Goal: Task Accomplishment & Management: Complete application form

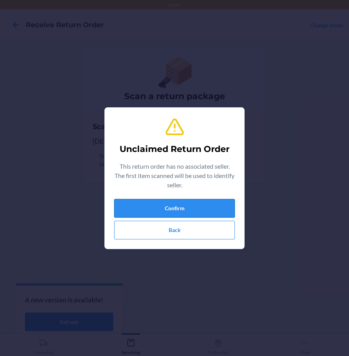
click at [186, 210] on button "Confirm" at bounding box center [174, 208] width 121 height 19
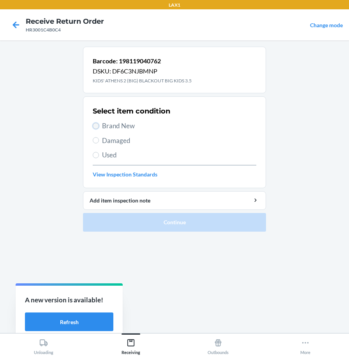
click at [95, 126] on input "Brand New" at bounding box center [96, 126] width 6 height 6
radio input "true"
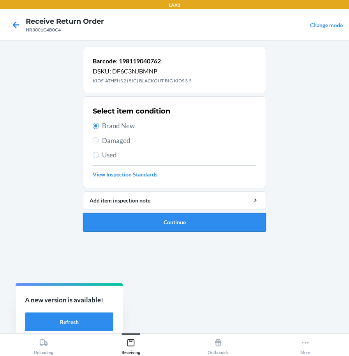
click at [103, 219] on button "Continue" at bounding box center [174, 222] width 183 height 19
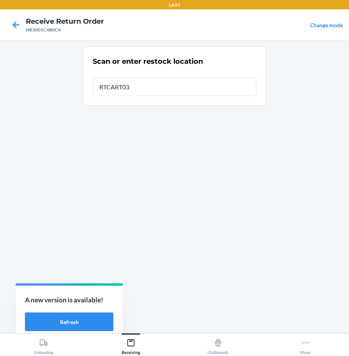
type input "RTCART037"
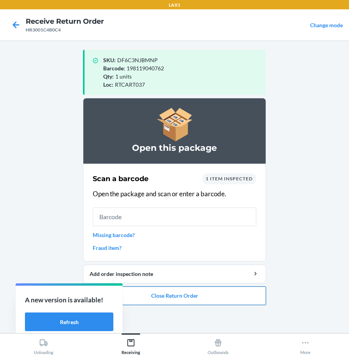
click at [149, 298] on button "Close Return Order" at bounding box center [174, 296] width 183 height 19
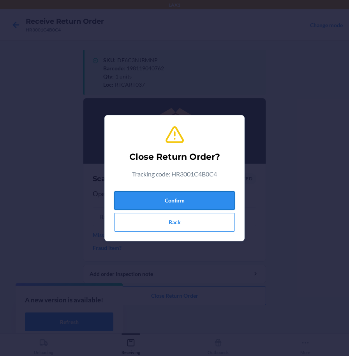
click at [226, 200] on button "Confirm" at bounding box center [174, 200] width 121 height 19
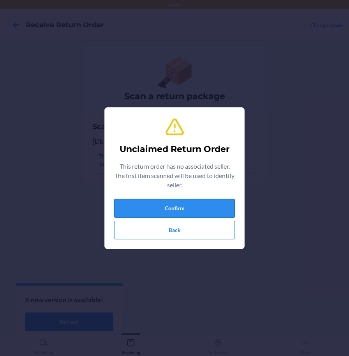
click at [200, 212] on button "Confirm" at bounding box center [174, 208] width 121 height 19
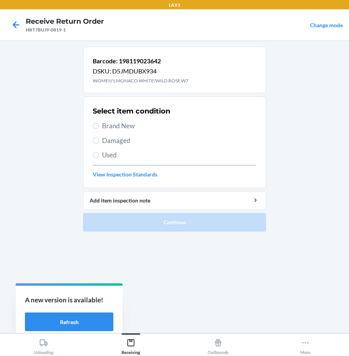
click at [132, 126] on span "Brand New" at bounding box center [179, 126] width 154 height 10
click at [99, 126] on input "Brand New" at bounding box center [96, 126] width 6 height 6
radio input "true"
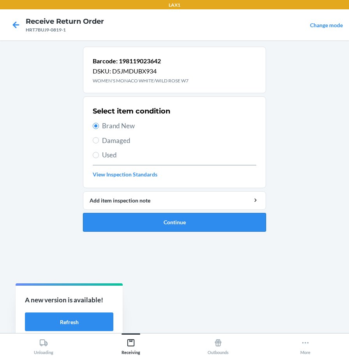
click at [152, 223] on button "Continue" at bounding box center [174, 222] width 183 height 19
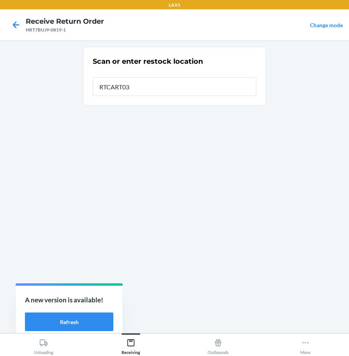
type input "RTCART037"
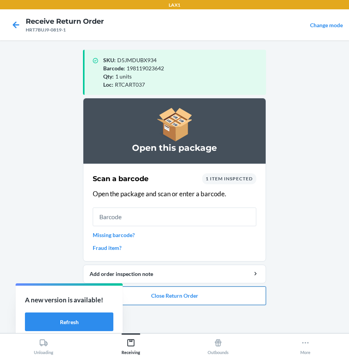
click at [209, 299] on button "Close Return Order" at bounding box center [174, 296] width 183 height 19
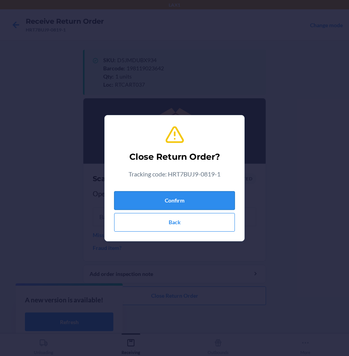
click at [212, 200] on button "Confirm" at bounding box center [174, 200] width 121 height 19
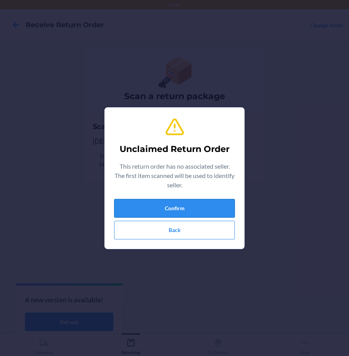
click at [211, 209] on button "Confirm" at bounding box center [174, 208] width 121 height 19
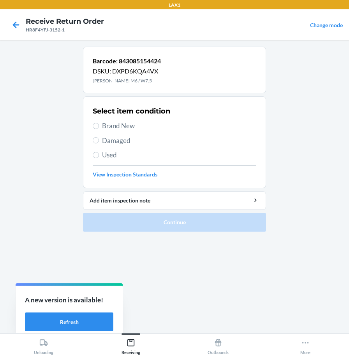
click at [131, 128] on span "Brand New" at bounding box center [179, 126] width 154 height 10
click at [99, 128] on input "Brand New" at bounding box center [96, 126] width 6 height 6
radio input "true"
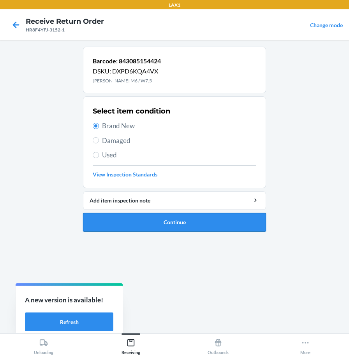
click at [164, 230] on button "Continue" at bounding box center [174, 222] width 183 height 19
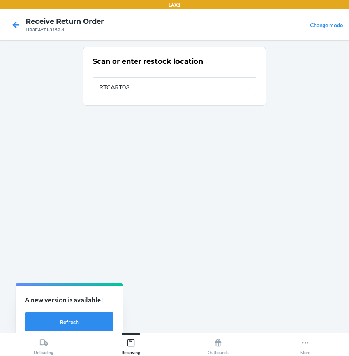
type input "RTCART037"
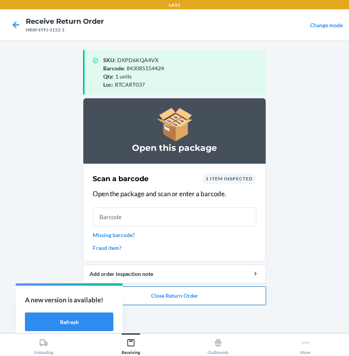
click at [161, 300] on button "Close Return Order" at bounding box center [174, 296] width 183 height 19
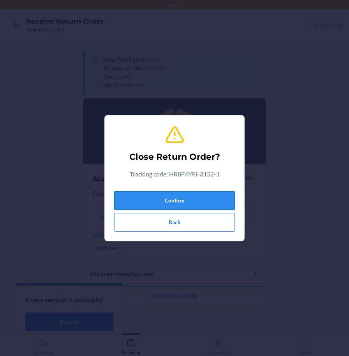
click at [178, 206] on button "Confirm" at bounding box center [174, 200] width 121 height 19
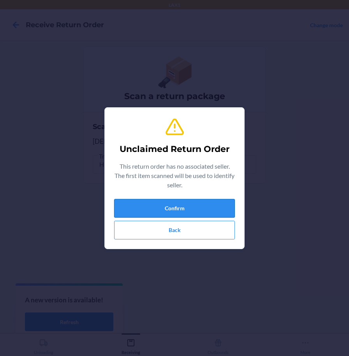
click at [189, 204] on button "Confirm" at bounding box center [174, 208] width 121 height 19
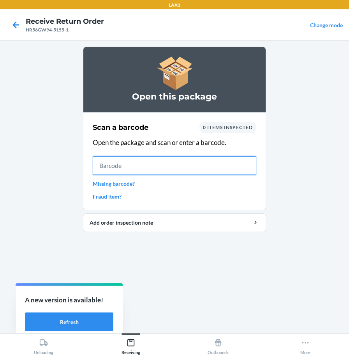
click at [242, 166] on input "text" at bounding box center [174, 165] width 163 height 19
type input "19811901"
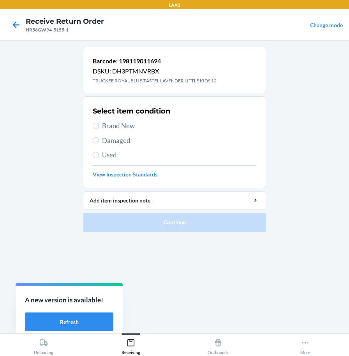
click at [105, 124] on span "Brand New" at bounding box center [179, 126] width 154 height 10
click at [99, 124] on input "Brand New" at bounding box center [96, 126] width 6 height 6
radio input "true"
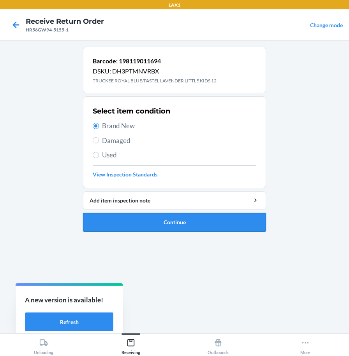
click at [102, 224] on button "Continue" at bounding box center [174, 222] width 183 height 19
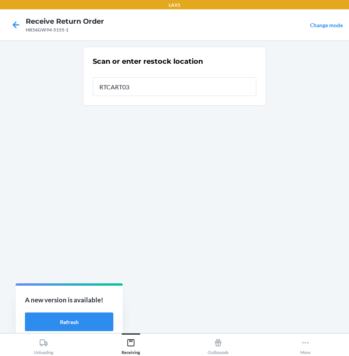
type input "RTCART037"
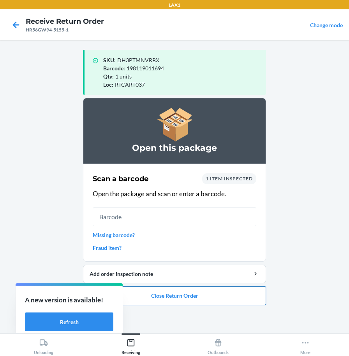
click at [192, 300] on button "Close Return Order" at bounding box center [174, 296] width 183 height 19
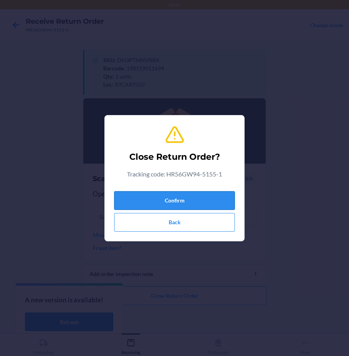
click at [204, 203] on button "Confirm" at bounding box center [174, 200] width 121 height 19
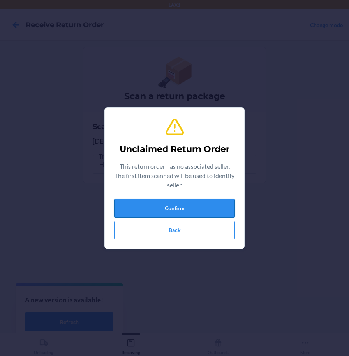
click at [147, 207] on button "Confirm" at bounding box center [174, 208] width 121 height 19
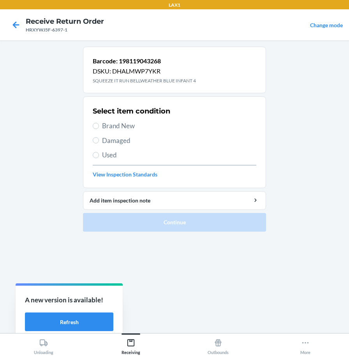
click at [122, 125] on span "Brand New" at bounding box center [179, 126] width 154 height 10
click at [99, 125] on input "Brand New" at bounding box center [96, 126] width 6 height 6
radio input "true"
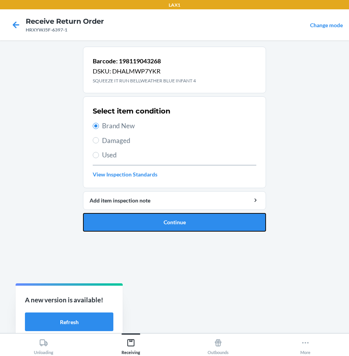
click at [133, 223] on button "Continue" at bounding box center [174, 222] width 183 height 19
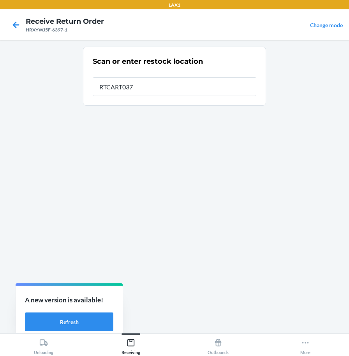
type input "RTCART037"
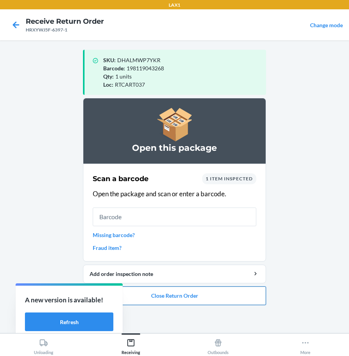
click at [161, 300] on button "Close Return Order" at bounding box center [174, 296] width 183 height 19
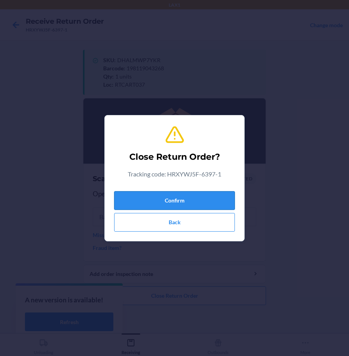
click at [197, 200] on button "Confirm" at bounding box center [174, 200] width 121 height 19
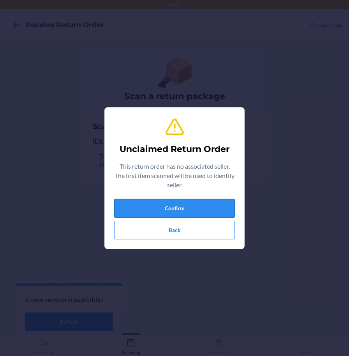
click at [193, 204] on button "Confirm" at bounding box center [174, 208] width 121 height 19
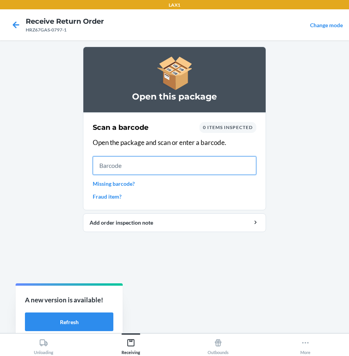
click at [223, 161] on input "text" at bounding box center [174, 165] width 163 height 19
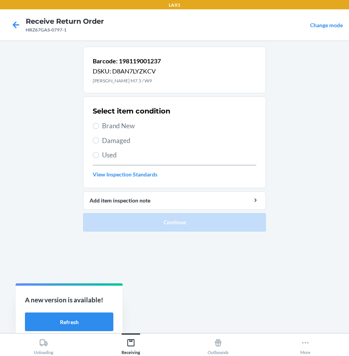
click at [99, 126] on label "Brand New" at bounding box center [174, 126] width 163 height 10
click at [99, 126] on input "Brand New" at bounding box center [96, 126] width 6 height 6
radio input "true"
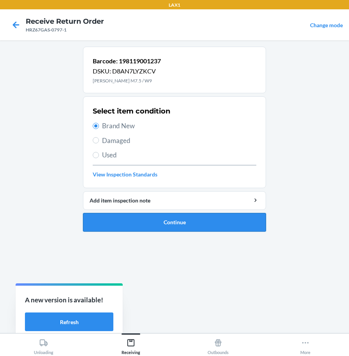
drag, startPoint x: 125, startPoint y: 223, endPoint x: 129, endPoint y: 215, distance: 8.5
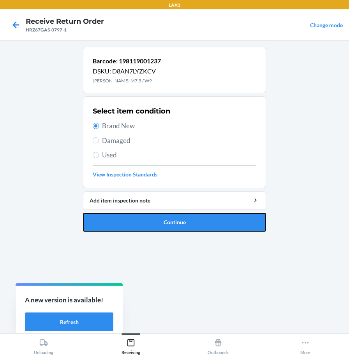
click at [126, 223] on button "Continue" at bounding box center [174, 222] width 183 height 19
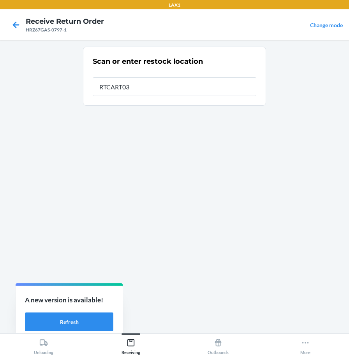
type input "RTCART037"
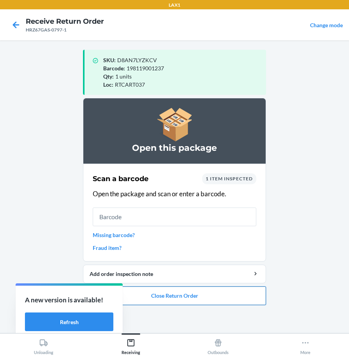
click at [168, 298] on button "Close Return Order" at bounding box center [174, 296] width 183 height 19
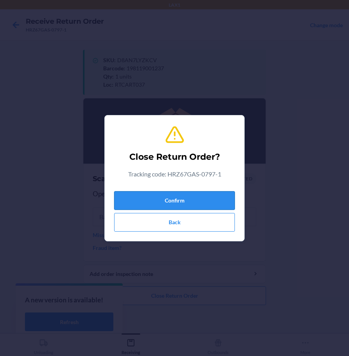
click at [195, 205] on button "Confirm" at bounding box center [174, 200] width 121 height 19
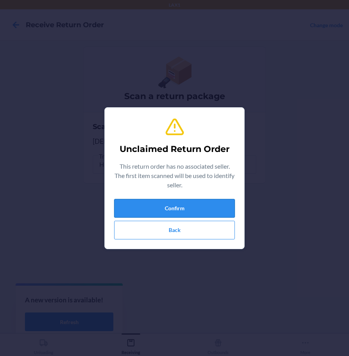
click at [208, 210] on button "Confirm" at bounding box center [174, 208] width 121 height 19
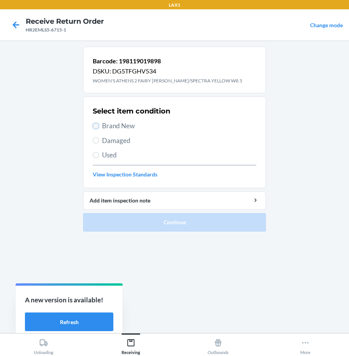
click at [95, 125] on input "Brand New" at bounding box center [96, 126] width 6 height 6
radio input "true"
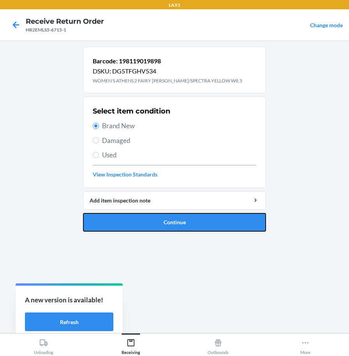
click at [118, 221] on button "Continue" at bounding box center [174, 222] width 183 height 19
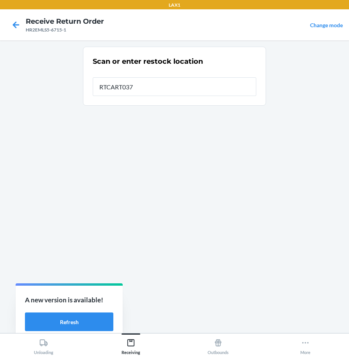
type input "RTCART037"
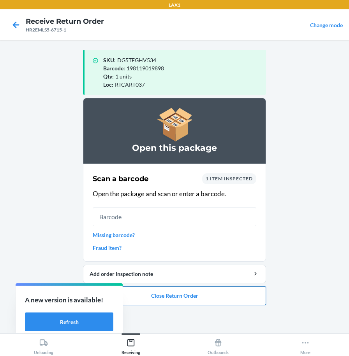
click at [172, 299] on button "Close Return Order" at bounding box center [174, 296] width 183 height 19
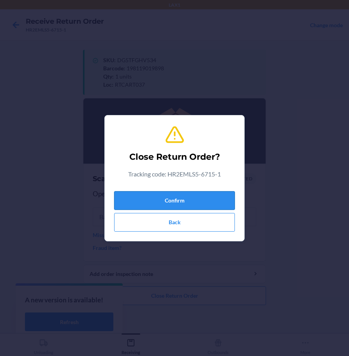
click at [207, 198] on button "Confirm" at bounding box center [174, 200] width 121 height 19
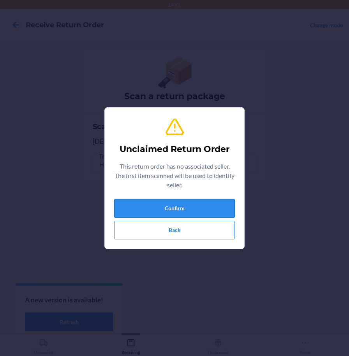
click at [208, 208] on button "Confirm" at bounding box center [174, 208] width 121 height 19
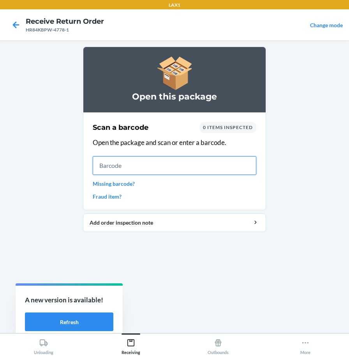
click at [209, 161] on input "text" at bounding box center [174, 165] width 163 height 19
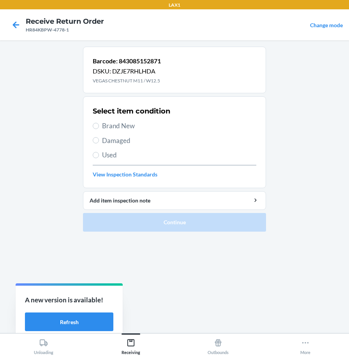
click at [130, 124] on span "Brand New" at bounding box center [179, 126] width 154 height 10
click at [99, 124] on input "Brand New" at bounding box center [96, 126] width 6 height 6
radio input "true"
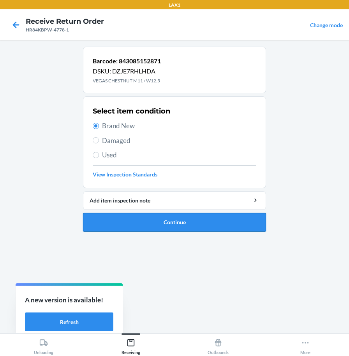
click at [151, 221] on button "Continue" at bounding box center [174, 222] width 183 height 19
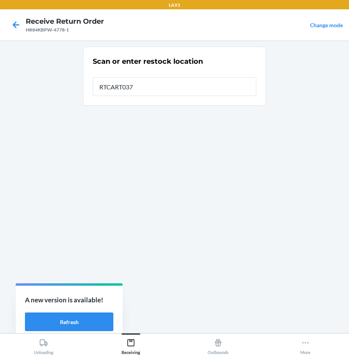
type input "RTCART037"
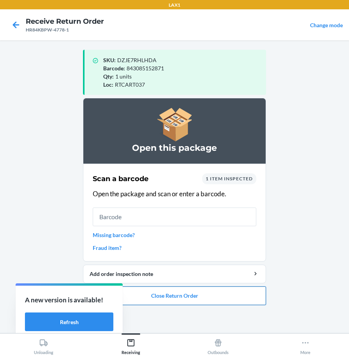
click at [177, 299] on button "Close Return Order" at bounding box center [174, 296] width 183 height 19
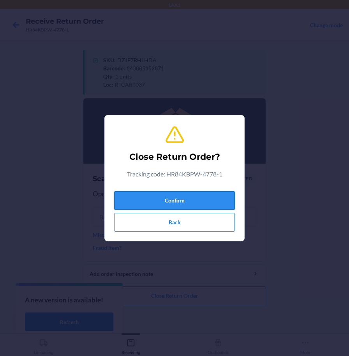
click at [193, 203] on button "Confirm" at bounding box center [174, 200] width 121 height 19
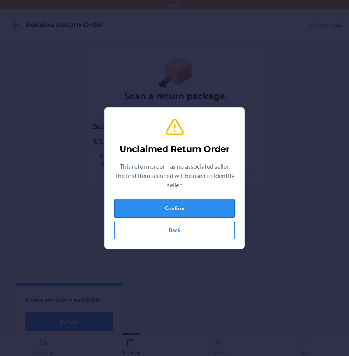
click at [227, 205] on button "Confirm" at bounding box center [174, 208] width 121 height 19
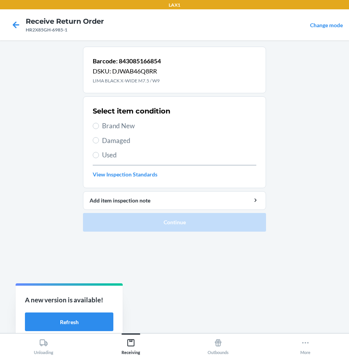
click at [129, 127] on span "Brand New" at bounding box center [179, 126] width 154 height 10
click at [99, 127] on input "Brand New" at bounding box center [96, 126] width 6 height 6
radio input "true"
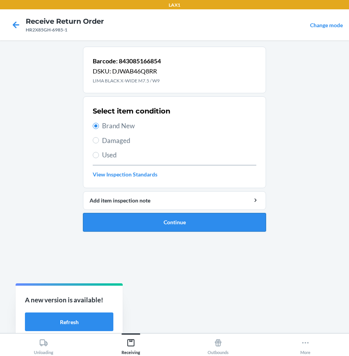
click at [141, 224] on button "Continue" at bounding box center [174, 222] width 183 height 19
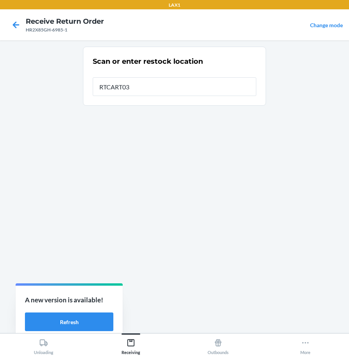
type input "RTCART037"
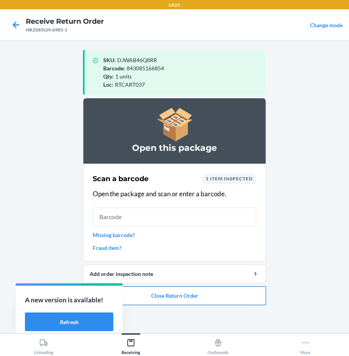
click at [135, 297] on button "Close Return Order" at bounding box center [174, 296] width 183 height 19
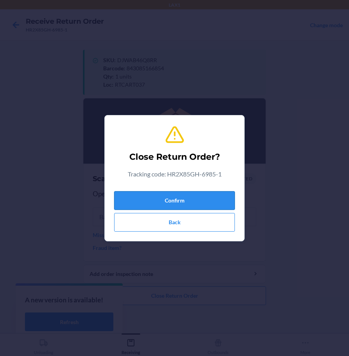
click at [145, 207] on button "Confirm" at bounding box center [174, 200] width 121 height 19
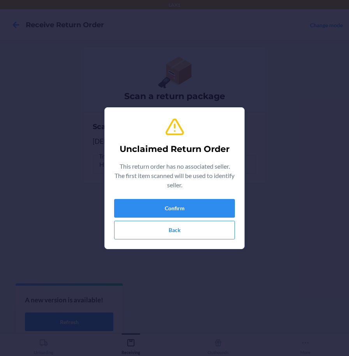
click at [109, 207] on section "Unclaimed Return Order This return order has no associated seller. The first it…" at bounding box center [174, 178] width 140 height 142
click at [123, 208] on button "Confirm" at bounding box center [174, 208] width 121 height 19
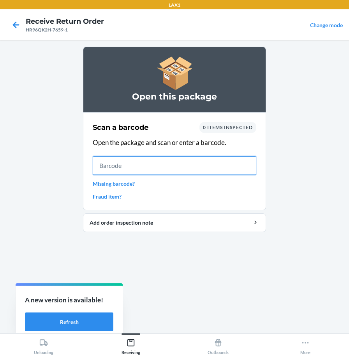
click at [235, 169] on input "text" at bounding box center [174, 165] width 163 height 19
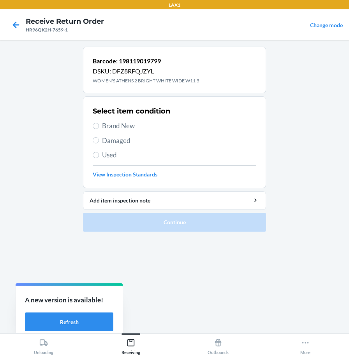
drag, startPoint x: 109, startPoint y: 124, endPoint x: 160, endPoint y: 186, distance: 80.4
click at [109, 123] on span "Brand New" at bounding box center [179, 126] width 154 height 10
click at [99, 123] on input "Brand New" at bounding box center [96, 126] width 6 height 6
radio input "true"
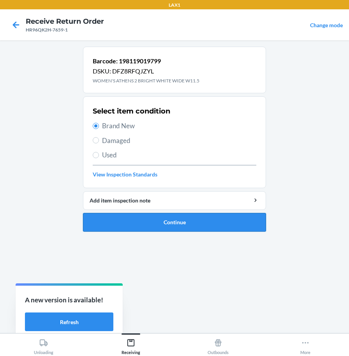
click at [195, 226] on button "Continue" at bounding box center [174, 222] width 183 height 19
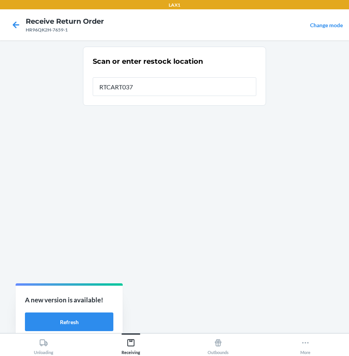
type input "RTCART037"
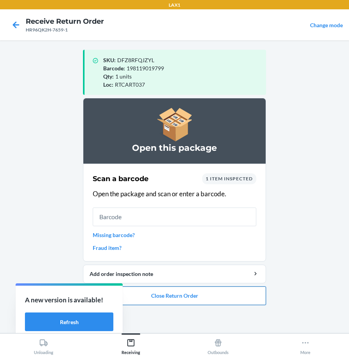
click at [219, 296] on button "Close Return Order" at bounding box center [174, 296] width 183 height 19
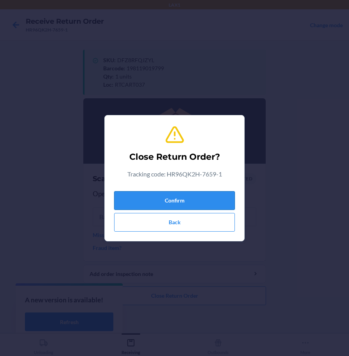
click at [209, 197] on button "Confirm" at bounding box center [174, 200] width 121 height 19
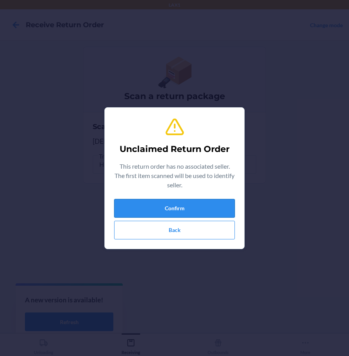
click at [202, 209] on button "Confirm" at bounding box center [174, 208] width 121 height 19
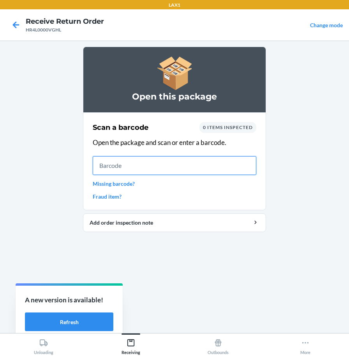
click at [250, 165] on input "text" at bounding box center [174, 165] width 163 height 19
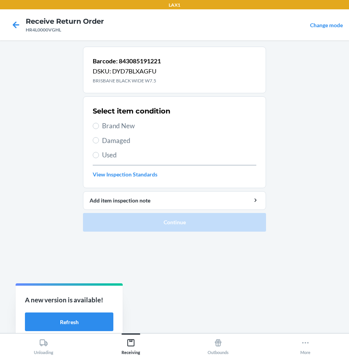
click at [117, 127] on span "Brand New" at bounding box center [179, 126] width 154 height 10
click at [99, 127] on input "Brand New" at bounding box center [96, 126] width 6 height 6
radio input "true"
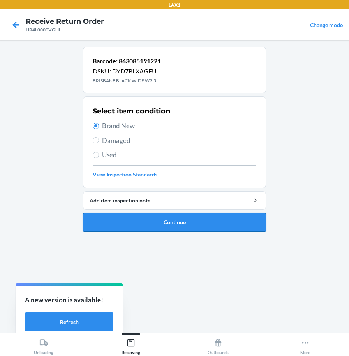
click at [125, 217] on button "Continue" at bounding box center [174, 222] width 183 height 19
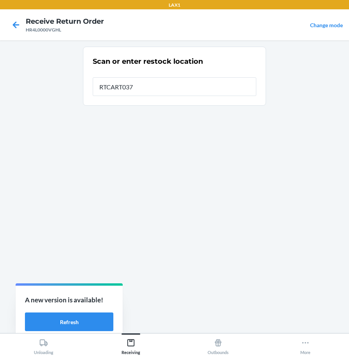
type input "RTCART037"
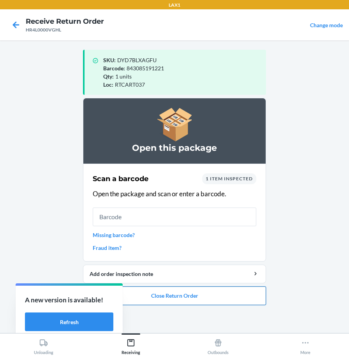
click at [235, 299] on button "Close Return Order" at bounding box center [174, 296] width 183 height 19
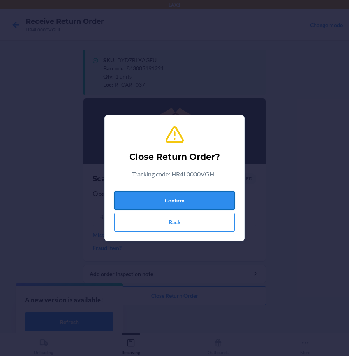
drag, startPoint x: 190, startPoint y: 198, endPoint x: 193, endPoint y: 191, distance: 8.0
click at [191, 196] on button "Confirm" at bounding box center [174, 200] width 121 height 19
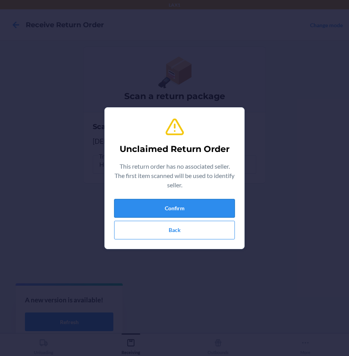
click at [214, 208] on button "Confirm" at bounding box center [174, 208] width 121 height 19
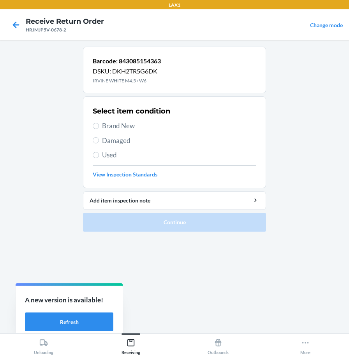
click at [126, 126] on span "Brand New" at bounding box center [179, 126] width 154 height 10
click at [99, 126] on input "Brand New" at bounding box center [96, 126] width 6 height 6
radio input "true"
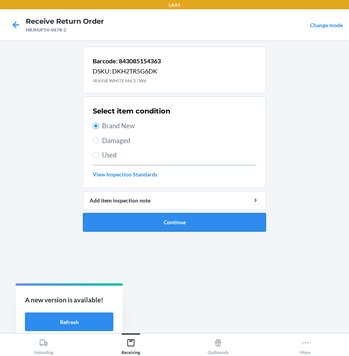
click at [126, 223] on button "Continue" at bounding box center [174, 222] width 183 height 19
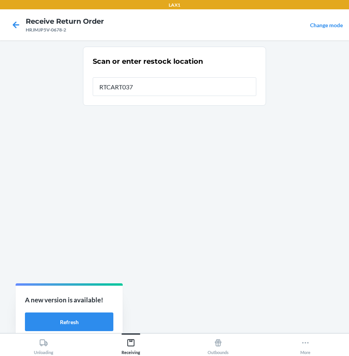
type input "RTCART037"
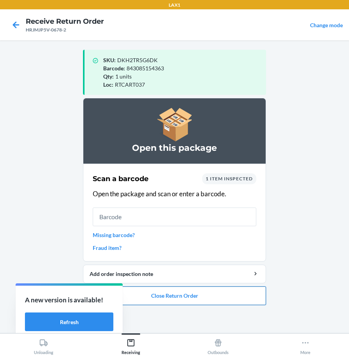
click at [159, 300] on button "Close Return Order" at bounding box center [174, 296] width 183 height 19
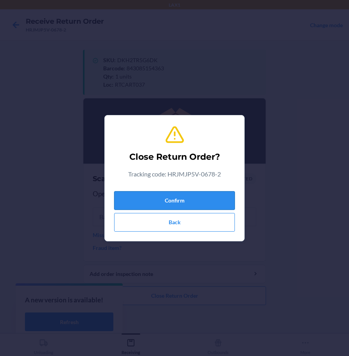
click at [197, 202] on button "Confirm" at bounding box center [174, 200] width 121 height 19
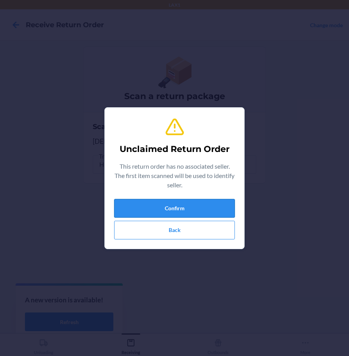
click at [210, 208] on button "Confirm" at bounding box center [174, 208] width 121 height 19
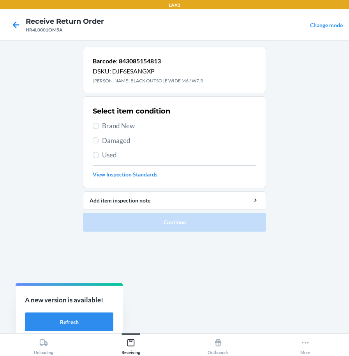
click at [134, 124] on span "Brand New" at bounding box center [179, 126] width 154 height 10
click at [99, 124] on input "Brand New" at bounding box center [96, 126] width 6 height 6
radio input "true"
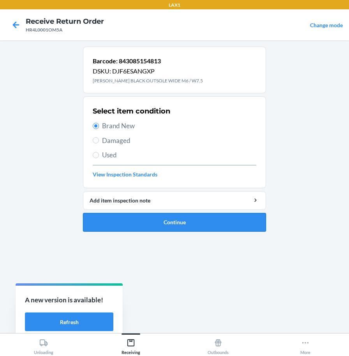
click at [141, 221] on button "Continue" at bounding box center [174, 222] width 183 height 19
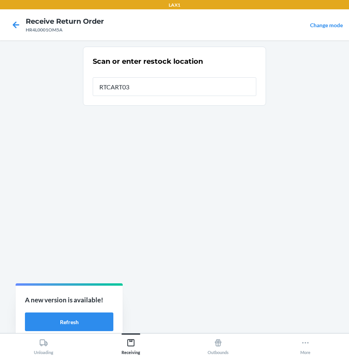
type input "RTCART037"
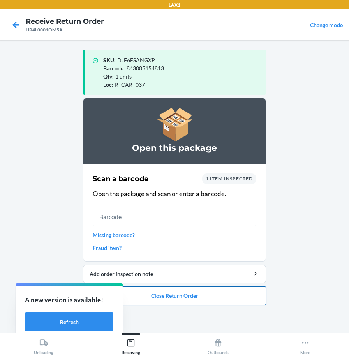
click at [175, 297] on button "Close Return Order" at bounding box center [174, 296] width 183 height 19
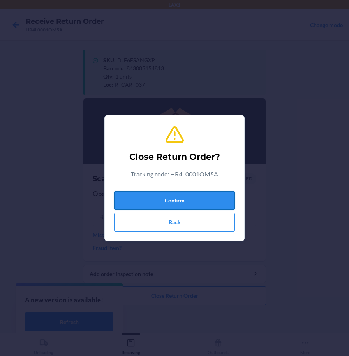
click at [183, 204] on button "Confirm" at bounding box center [174, 200] width 121 height 19
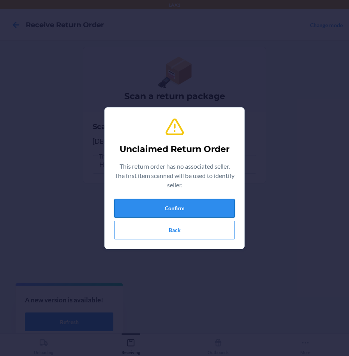
click at [200, 206] on button "Confirm" at bounding box center [174, 208] width 121 height 19
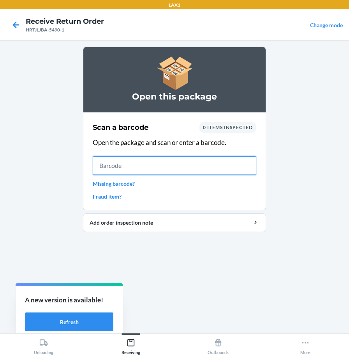
click at [236, 171] on input "text" at bounding box center [174, 165] width 163 height 19
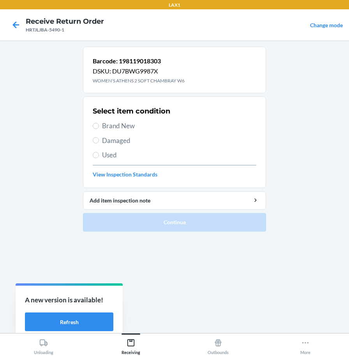
click at [131, 126] on span "Brand New" at bounding box center [179, 126] width 154 height 10
click at [99, 126] on input "Brand New" at bounding box center [96, 126] width 6 height 6
radio input "true"
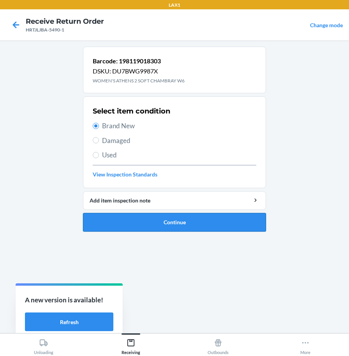
click at [147, 222] on button "Continue" at bounding box center [174, 222] width 183 height 19
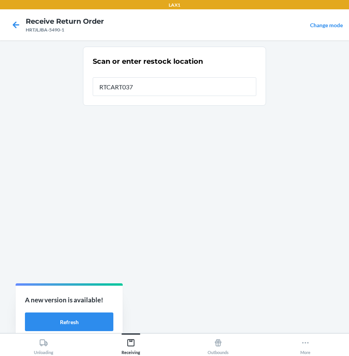
type input "RTCART037"
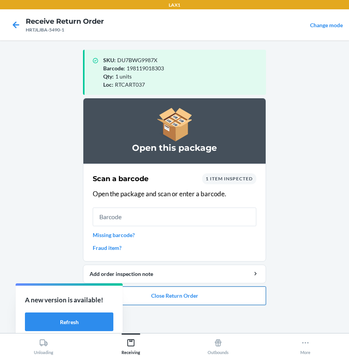
click at [135, 300] on button "Close Return Order" at bounding box center [174, 296] width 183 height 19
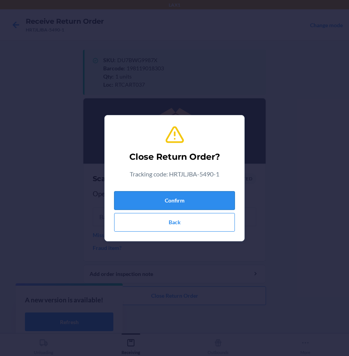
click at [183, 203] on button "Confirm" at bounding box center [174, 200] width 121 height 19
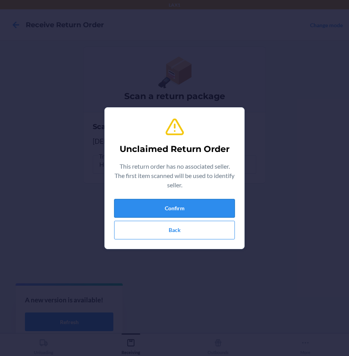
click at [227, 216] on button "Confirm" at bounding box center [174, 208] width 121 height 19
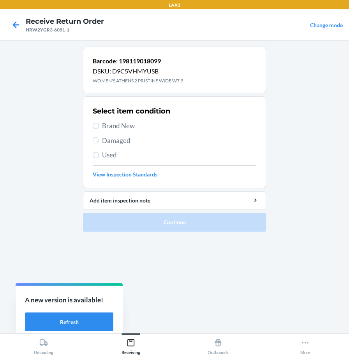
click at [130, 132] on div "Select item condition Brand New Damaged Used View Inspection Standards" at bounding box center [174, 142] width 163 height 77
click at [131, 127] on span "Brand New" at bounding box center [179, 126] width 154 height 10
click at [99, 127] on input "Brand New" at bounding box center [96, 126] width 6 height 6
radio input "true"
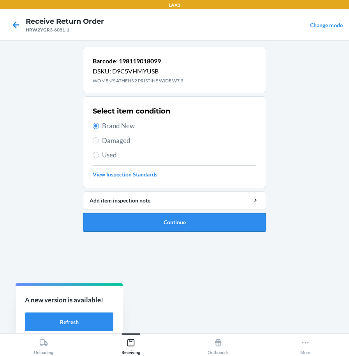
click at [144, 228] on button "Continue" at bounding box center [174, 222] width 183 height 19
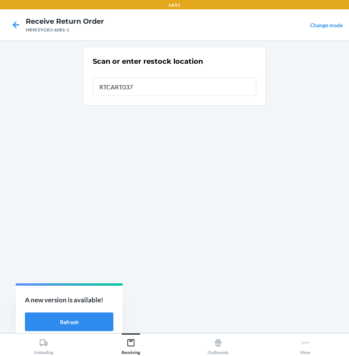
type input "RTCART037"
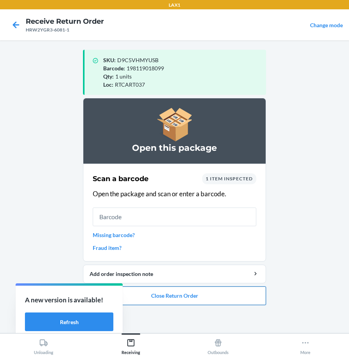
click at [217, 296] on button "Close Return Order" at bounding box center [174, 296] width 183 height 19
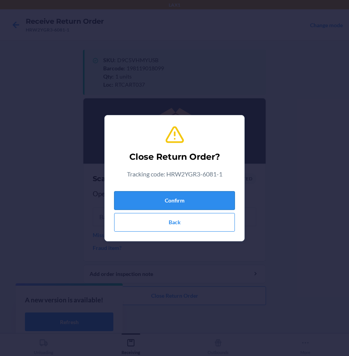
click at [225, 202] on button "Confirm" at bounding box center [174, 200] width 121 height 19
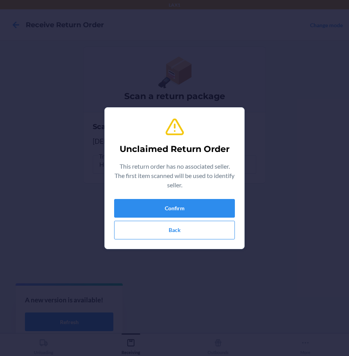
click at [228, 218] on div "Confirm Back" at bounding box center [174, 219] width 121 height 40
drag, startPoint x: 231, startPoint y: 212, endPoint x: 347, endPoint y: 182, distance: 119.6
click at [235, 211] on section "Unclaimed Return Order This return order has no associated seller. The first it…" at bounding box center [174, 178] width 140 height 142
click at [158, 210] on button "Confirm" at bounding box center [174, 208] width 121 height 19
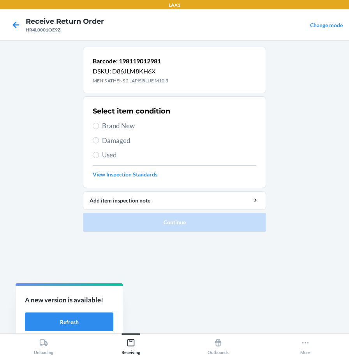
click at [116, 126] on span "Brand New" at bounding box center [179, 126] width 154 height 10
click at [99, 126] on input "Brand New" at bounding box center [96, 126] width 6 height 6
radio input "true"
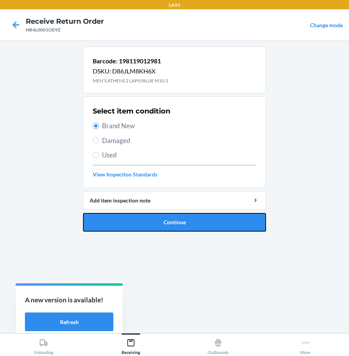
click at [130, 223] on button "Continue" at bounding box center [174, 222] width 183 height 19
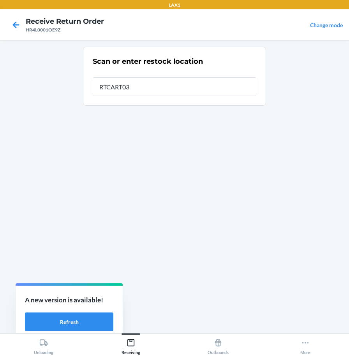
type input "RTCART037"
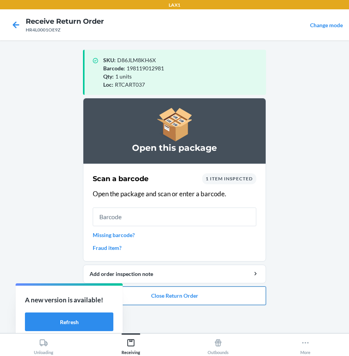
click at [140, 296] on button "Close Return Order" at bounding box center [174, 296] width 183 height 19
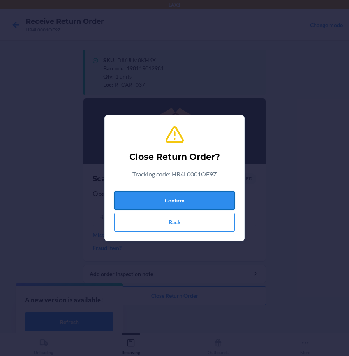
click at [187, 201] on button "Confirm" at bounding box center [174, 200] width 121 height 19
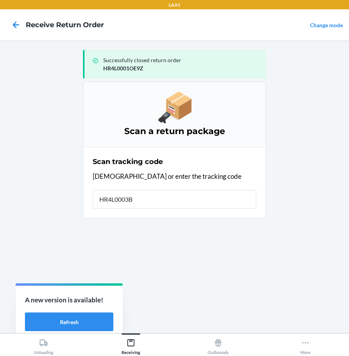
type input "HR4L0003BC"
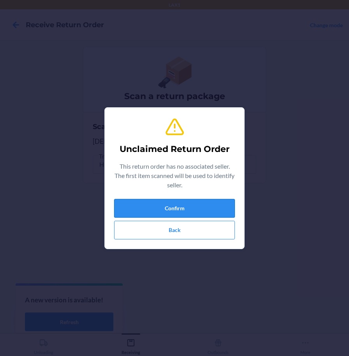
click at [145, 210] on button "Confirm" at bounding box center [174, 208] width 121 height 19
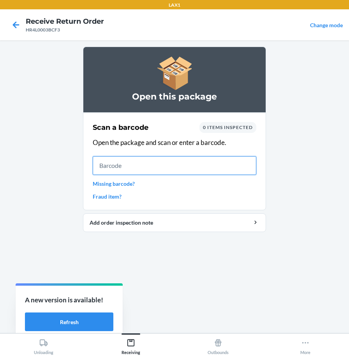
drag, startPoint x: 217, startPoint y: 163, endPoint x: 221, endPoint y: 156, distance: 8.5
click at [217, 160] on input "text" at bounding box center [174, 165] width 163 height 19
click at [243, 160] on input "text" at bounding box center [174, 165] width 163 height 19
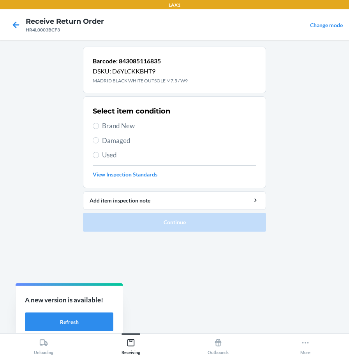
click at [134, 122] on span "Brand New" at bounding box center [179, 126] width 154 height 10
click at [99, 123] on input "Brand New" at bounding box center [96, 126] width 6 height 6
radio input "true"
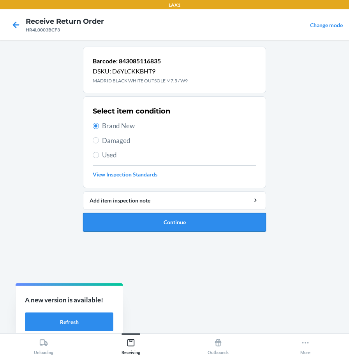
click at [168, 220] on button "Continue" at bounding box center [174, 222] width 183 height 19
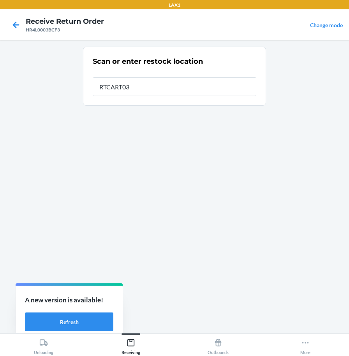
type input "RTCART037"
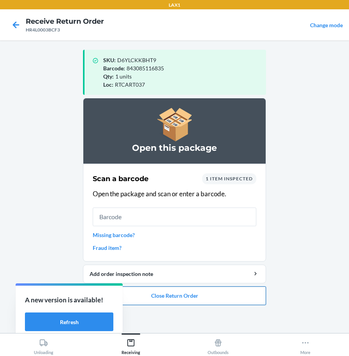
click at [191, 294] on button "Close Return Order" at bounding box center [174, 296] width 183 height 19
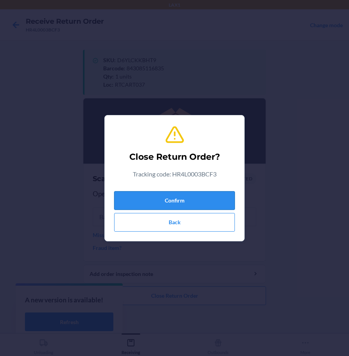
click at [184, 203] on button "Confirm" at bounding box center [174, 200] width 121 height 19
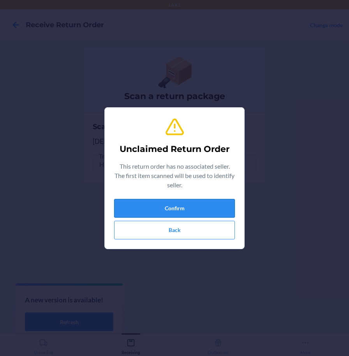
click at [184, 205] on button "Confirm" at bounding box center [174, 208] width 121 height 19
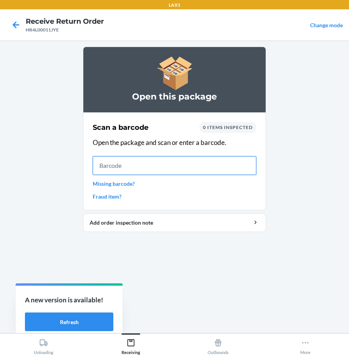
click at [251, 164] on input "text" at bounding box center [174, 165] width 163 height 19
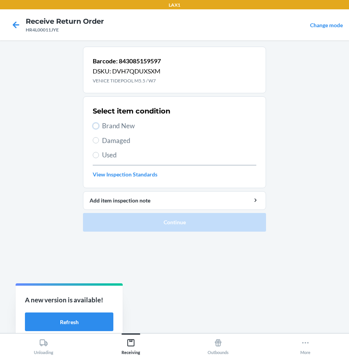
drag, startPoint x: 95, startPoint y: 126, endPoint x: 93, endPoint y: 218, distance: 92.6
click at [95, 126] on input "Brand New" at bounding box center [96, 126] width 6 height 6
radio input "true"
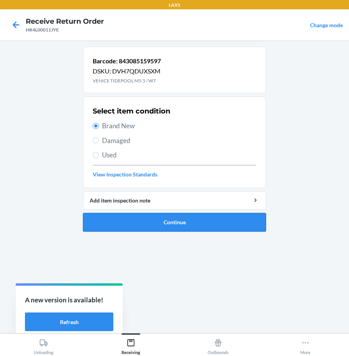
click at [97, 224] on button "Continue" at bounding box center [174, 222] width 183 height 19
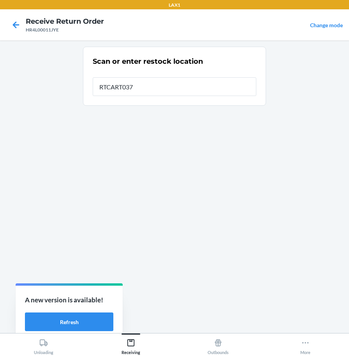
type input "RTCART037"
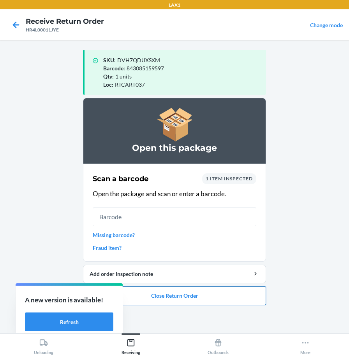
click at [212, 298] on button "Close Return Order" at bounding box center [174, 296] width 183 height 19
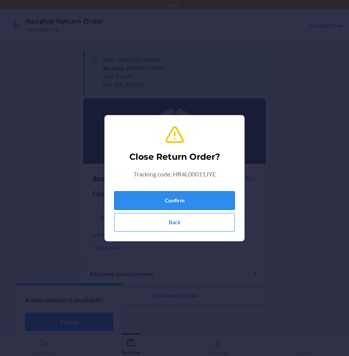
click at [195, 205] on button "Confirm" at bounding box center [174, 200] width 121 height 19
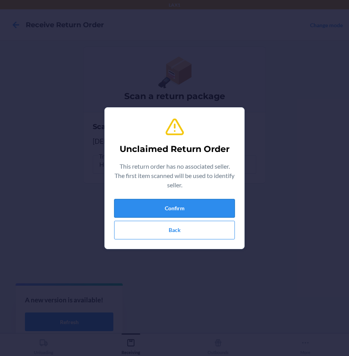
click at [190, 204] on button "Confirm" at bounding box center [174, 208] width 121 height 19
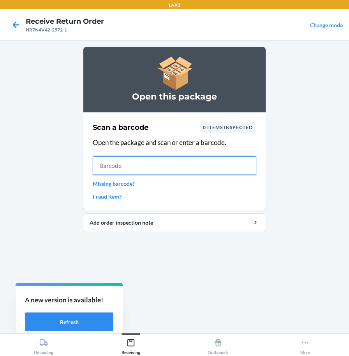
click at [195, 168] on input "text" at bounding box center [174, 165] width 163 height 19
click at [246, 158] on input "text" at bounding box center [174, 165] width 163 height 19
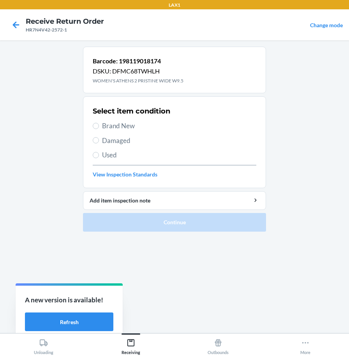
click at [116, 125] on span "Brand New" at bounding box center [179, 126] width 154 height 10
click at [99, 125] on input "Brand New" at bounding box center [96, 126] width 6 height 6
radio input "true"
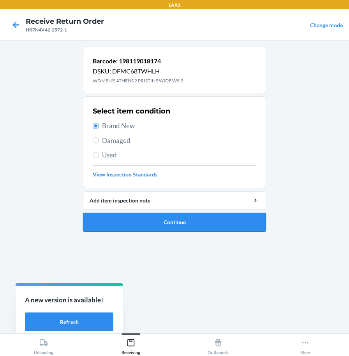
click at [137, 219] on button "Continue" at bounding box center [174, 222] width 183 height 19
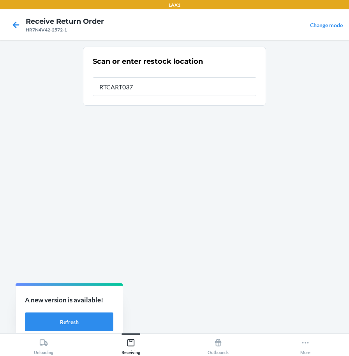
type input "RTCART037"
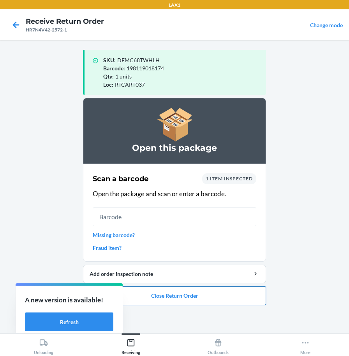
click at [134, 301] on button "Close Return Order" at bounding box center [174, 296] width 183 height 19
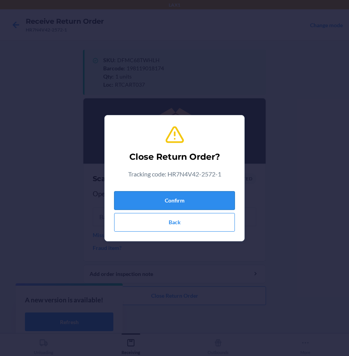
click at [153, 198] on button "Confirm" at bounding box center [174, 200] width 121 height 19
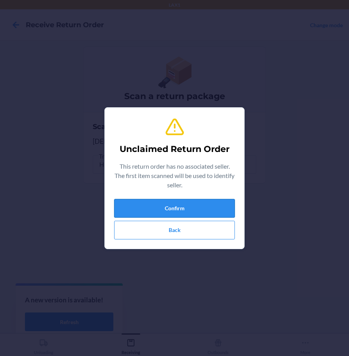
click at [146, 205] on button "Confirm" at bounding box center [174, 208] width 121 height 19
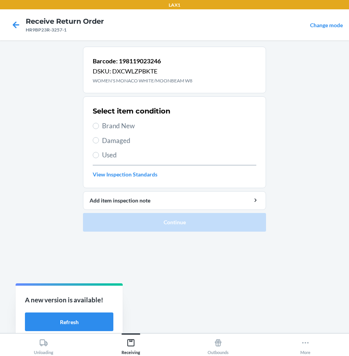
click at [130, 125] on span "Brand New" at bounding box center [179, 126] width 154 height 10
click at [99, 125] on input "Brand New" at bounding box center [96, 126] width 6 height 6
radio input "true"
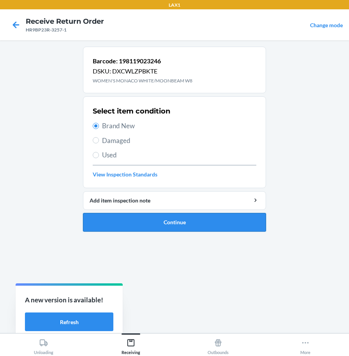
click at [138, 223] on button "Continue" at bounding box center [174, 222] width 183 height 19
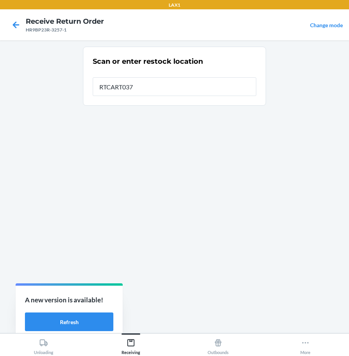
type input "RTCART037"
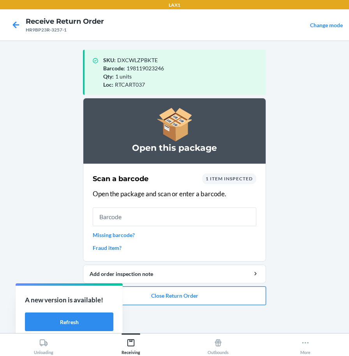
click at [163, 303] on button "Close Return Order" at bounding box center [174, 296] width 183 height 19
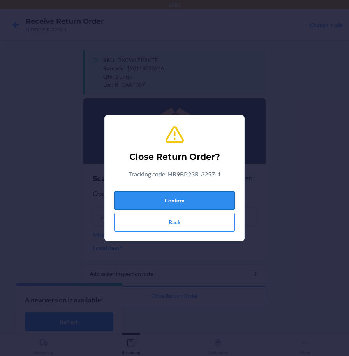
click at [194, 203] on button "Confirm" at bounding box center [174, 200] width 121 height 19
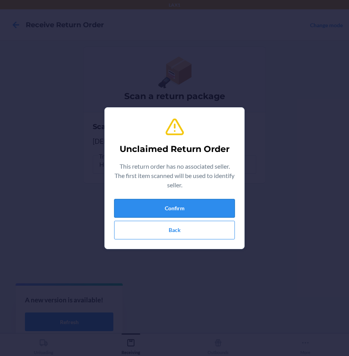
click at [200, 212] on button "Confirm" at bounding box center [174, 208] width 121 height 19
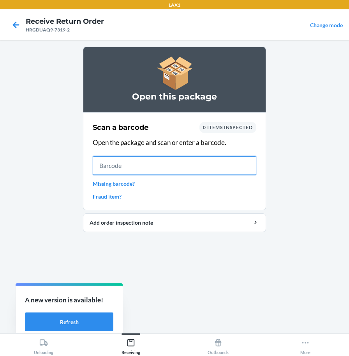
click at [251, 169] on input "text" at bounding box center [174, 165] width 163 height 19
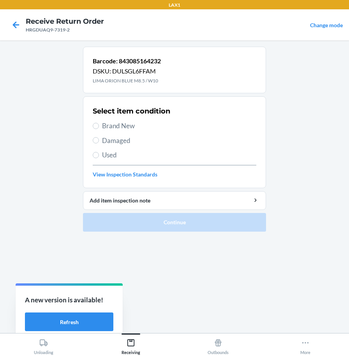
click at [126, 124] on span "Brand New" at bounding box center [179, 126] width 154 height 10
click at [99, 124] on input "Brand New" at bounding box center [96, 126] width 6 height 6
radio input "true"
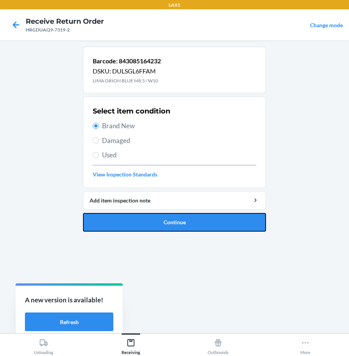
drag, startPoint x: 130, startPoint y: 224, endPoint x: 102, endPoint y: 205, distance: 33.9
click at [130, 224] on button "Continue" at bounding box center [174, 222] width 183 height 19
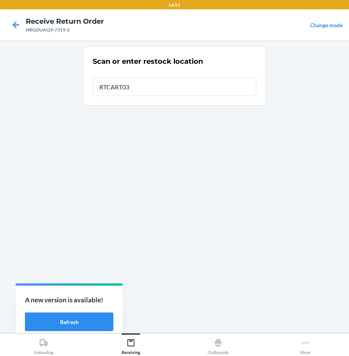
type input "RTCART037"
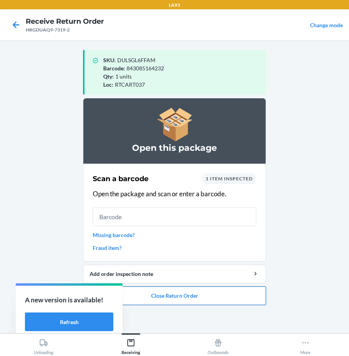
click at [137, 294] on button "Close Return Order" at bounding box center [174, 296] width 183 height 19
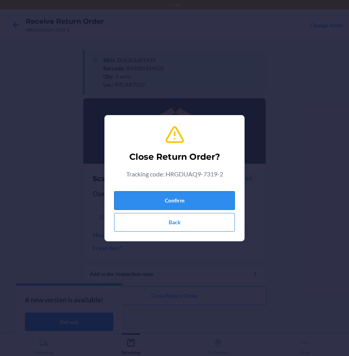
click at [174, 204] on button "Confirm" at bounding box center [174, 200] width 121 height 19
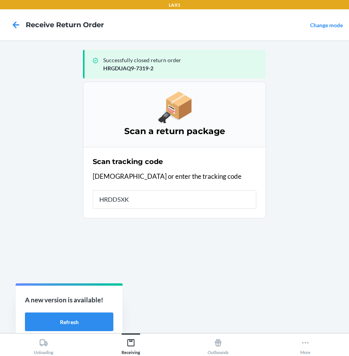
type input "HRDD5XKS"
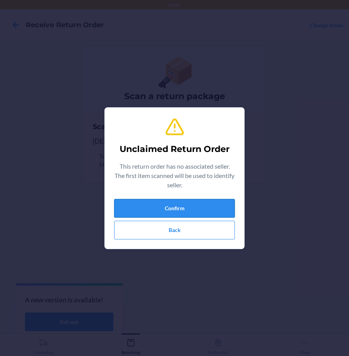
click at [207, 207] on button "Confirm" at bounding box center [174, 208] width 121 height 19
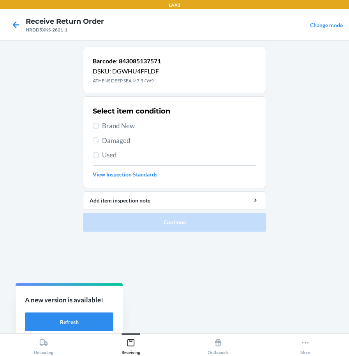
drag, startPoint x: 107, startPoint y: 154, endPoint x: 110, endPoint y: 173, distance: 19.3
click at [108, 154] on span "Used" at bounding box center [179, 155] width 154 height 10
click at [99, 154] on input "Used" at bounding box center [96, 155] width 6 height 6
radio input "true"
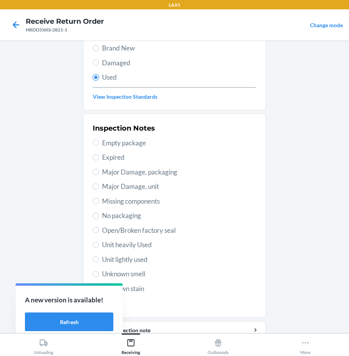
scroll to position [112, 0]
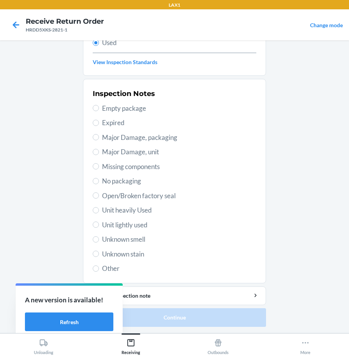
click at [137, 209] on span "Unit heavily Used" at bounding box center [179, 210] width 154 height 10
click at [99, 209] on input "Unit heavily Used" at bounding box center [96, 210] width 6 height 6
radio input "true"
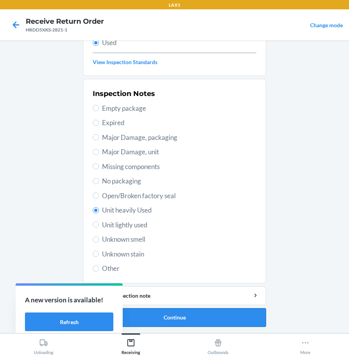
click at [165, 316] on button "Continue" at bounding box center [174, 317] width 183 height 19
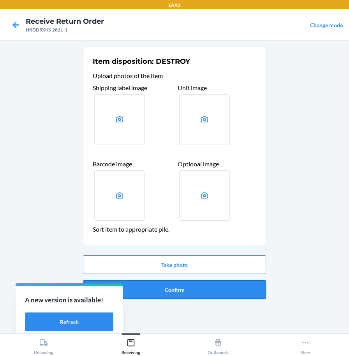
click at [178, 293] on button "Confirm" at bounding box center [174, 289] width 183 height 19
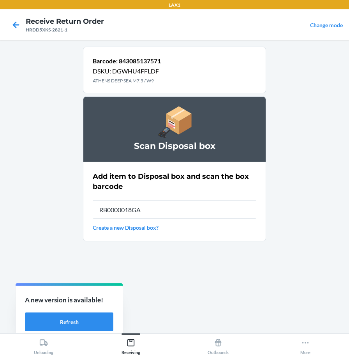
type input "RB0000018GA"
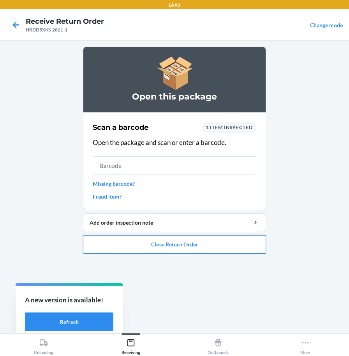
click at [208, 245] on button "Close Return Order" at bounding box center [174, 244] width 183 height 19
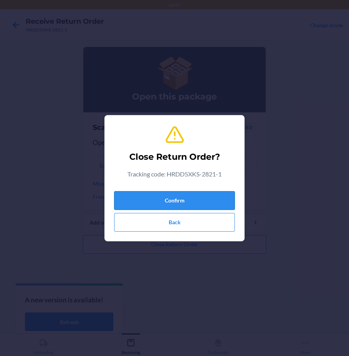
click at [200, 204] on button "Confirm" at bounding box center [174, 200] width 121 height 19
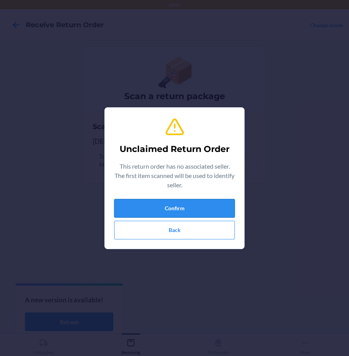
click at [194, 204] on button "Confirm" at bounding box center [174, 208] width 121 height 19
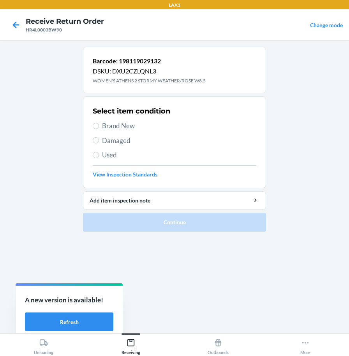
click at [121, 123] on span "Brand New" at bounding box center [179, 126] width 154 height 10
click at [99, 123] on input "Brand New" at bounding box center [96, 126] width 6 height 6
radio input "true"
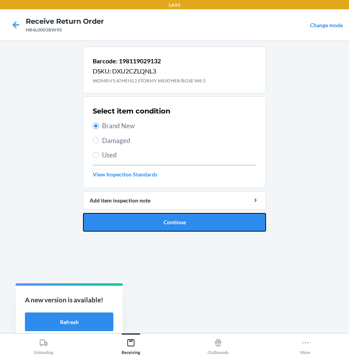
drag, startPoint x: 155, startPoint y: 222, endPoint x: 154, endPoint y: 217, distance: 5.5
click at [155, 222] on button "Continue" at bounding box center [174, 222] width 183 height 19
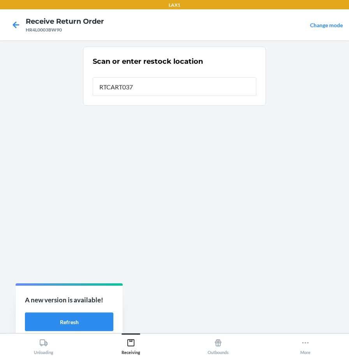
type input "RTCART037"
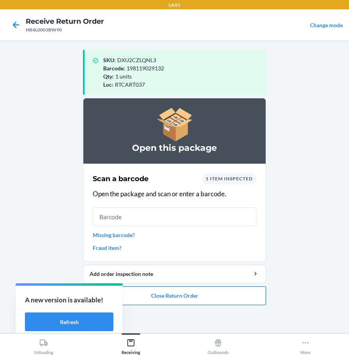
click at [182, 300] on button "Close Return Order" at bounding box center [174, 296] width 183 height 19
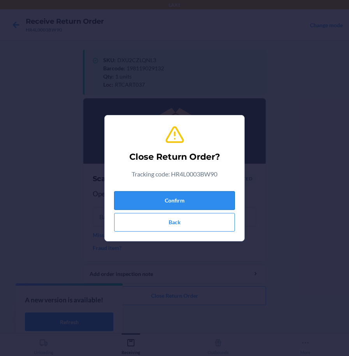
click at [194, 205] on button "Confirm" at bounding box center [174, 200] width 121 height 19
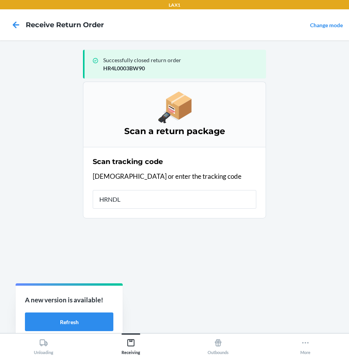
type input "HRNDLF"
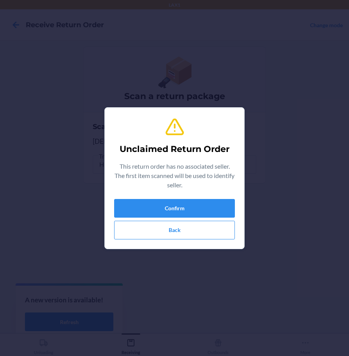
click at [191, 196] on div "Unclaimed Return Order This return order has no associated seller. The first it…" at bounding box center [174, 178] width 121 height 129
click at [179, 207] on button "Confirm" at bounding box center [174, 208] width 121 height 19
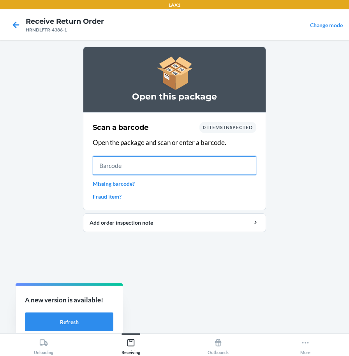
click at [256, 165] on input "text" at bounding box center [174, 165] width 163 height 19
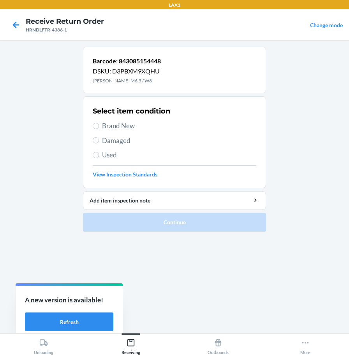
drag, startPoint x: 105, startPoint y: 127, endPoint x: 98, endPoint y: 182, distance: 55.2
click at [105, 127] on span "Brand New" at bounding box center [179, 126] width 154 height 10
click at [99, 127] on input "Brand New" at bounding box center [96, 126] width 6 height 6
radio input "true"
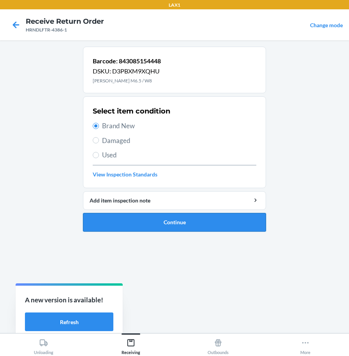
click at [102, 226] on button "Continue" at bounding box center [174, 222] width 183 height 19
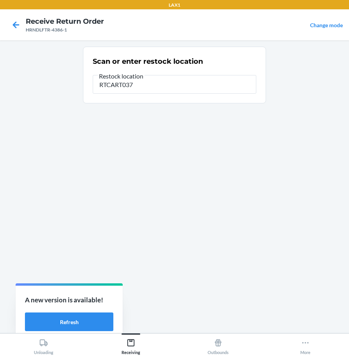
type input "RTCART037"
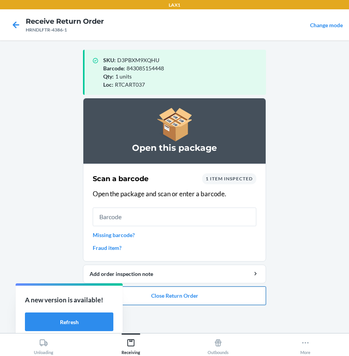
click at [133, 298] on button "Close Return Order" at bounding box center [174, 296] width 183 height 19
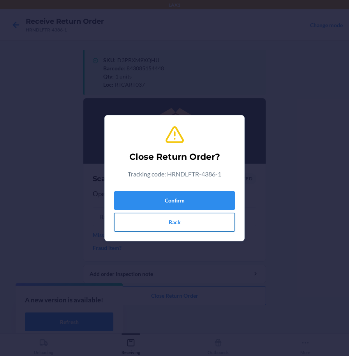
click at [165, 221] on button "Back" at bounding box center [174, 222] width 121 height 19
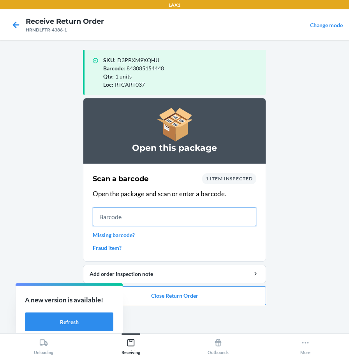
click at [162, 222] on input "text" at bounding box center [174, 217] width 163 height 19
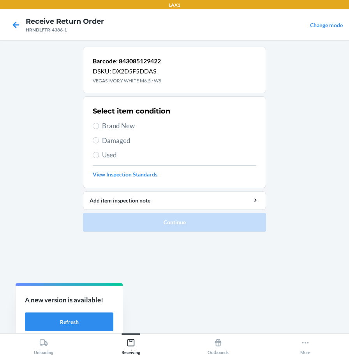
drag, startPoint x: 121, startPoint y: 128, endPoint x: 128, endPoint y: 179, distance: 52.1
click at [121, 127] on span "Brand New" at bounding box center [179, 126] width 154 height 10
click at [99, 127] on input "Brand New" at bounding box center [96, 126] width 6 height 6
radio input "true"
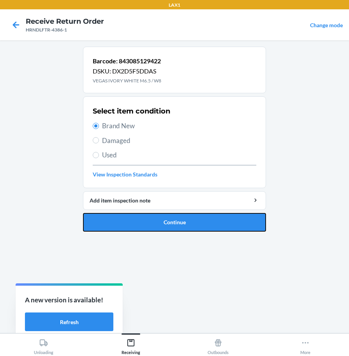
drag, startPoint x: 137, startPoint y: 231, endPoint x: 140, endPoint y: 227, distance: 4.7
click at [138, 230] on button "Continue" at bounding box center [174, 222] width 183 height 19
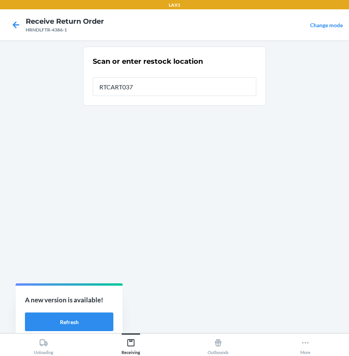
type input "RTCART037"
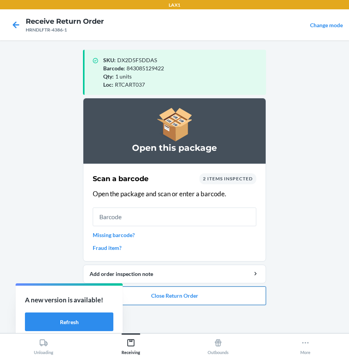
click at [180, 296] on button "Close Return Order" at bounding box center [174, 296] width 183 height 19
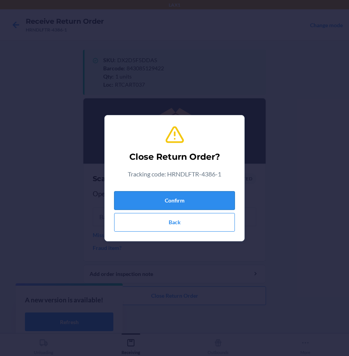
click at [205, 200] on button "Confirm" at bounding box center [174, 200] width 121 height 19
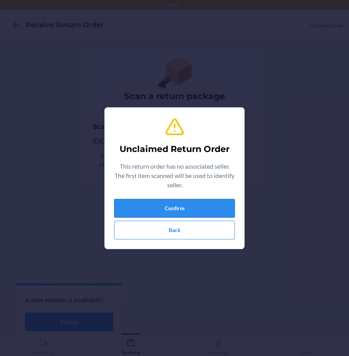
click at [197, 207] on button "Confirm" at bounding box center [174, 208] width 121 height 19
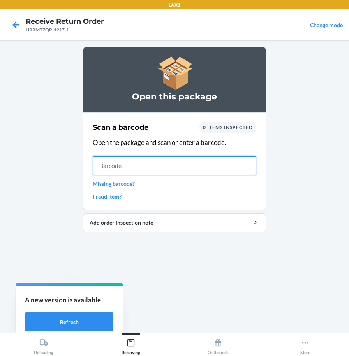
click at [214, 171] on input "text" at bounding box center [174, 165] width 163 height 19
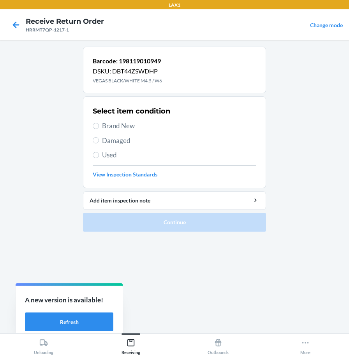
click at [115, 130] on span "Brand New" at bounding box center [179, 126] width 154 height 10
click at [99, 129] on input "Brand New" at bounding box center [96, 126] width 6 height 6
radio input "true"
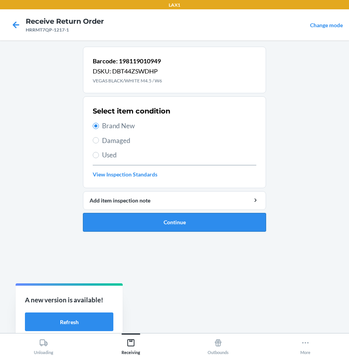
click at [122, 223] on button "Continue" at bounding box center [174, 222] width 183 height 19
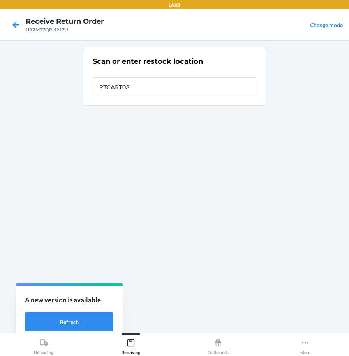
type input "RTCART037"
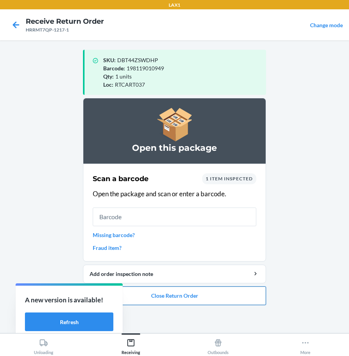
click at [209, 297] on button "Close Return Order" at bounding box center [174, 296] width 183 height 19
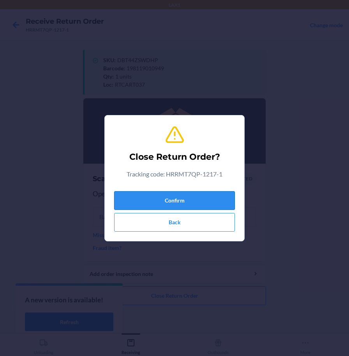
click at [173, 207] on button "Confirm" at bounding box center [174, 200] width 121 height 19
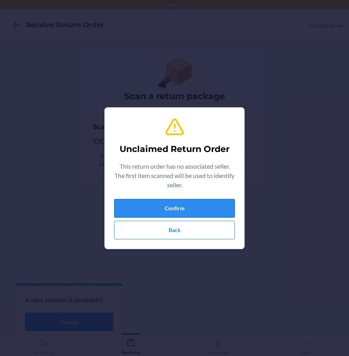
click at [172, 205] on button "Confirm" at bounding box center [174, 208] width 121 height 19
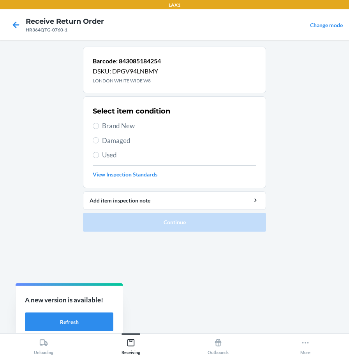
click at [118, 125] on span "Brand New" at bounding box center [179, 126] width 154 height 10
click at [99, 125] on input "Brand New" at bounding box center [96, 126] width 6 height 6
radio input "true"
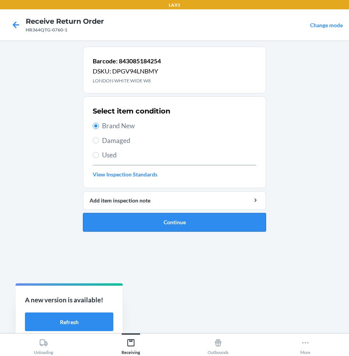
click at [131, 223] on button "Continue" at bounding box center [174, 222] width 183 height 19
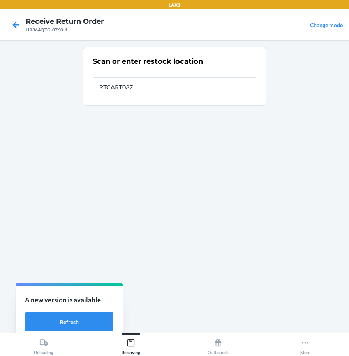
type input "RTCART037"
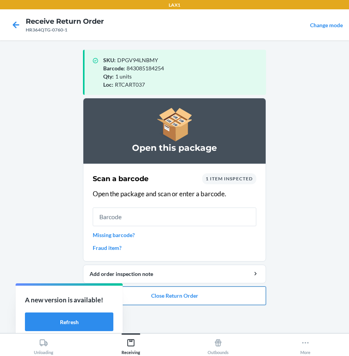
click at [200, 301] on button "Close Return Order" at bounding box center [174, 296] width 183 height 19
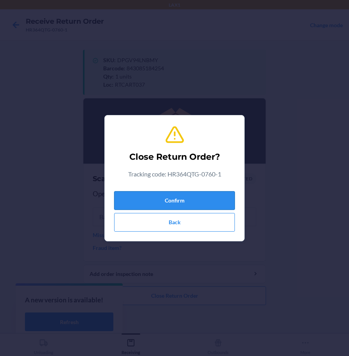
click at [209, 197] on button "Confirm" at bounding box center [174, 200] width 121 height 19
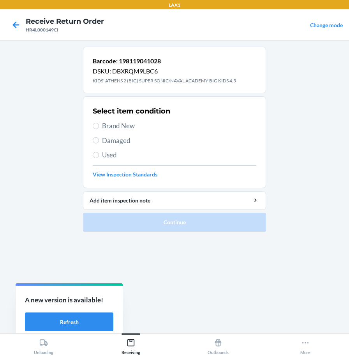
drag, startPoint x: 128, startPoint y: 121, endPoint x: 131, endPoint y: 130, distance: 8.7
click at [129, 119] on div "Select item condition Brand New Damaged Used View Inspection Standards" at bounding box center [174, 142] width 163 height 77
click at [114, 126] on span "Brand New" at bounding box center [179, 126] width 154 height 10
click at [99, 126] on input "Brand New" at bounding box center [96, 126] width 6 height 6
radio input "true"
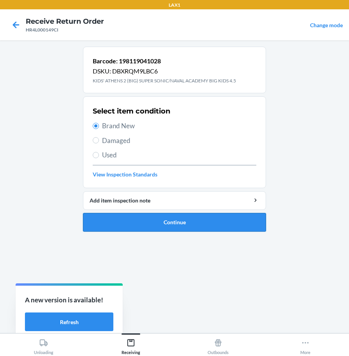
click at [126, 219] on button "Continue" at bounding box center [174, 222] width 183 height 19
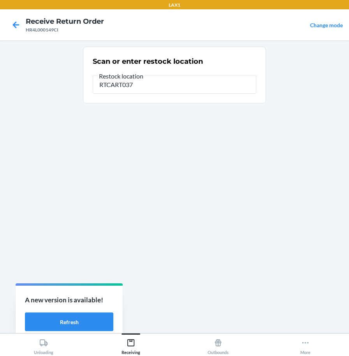
type input "RTCART037"
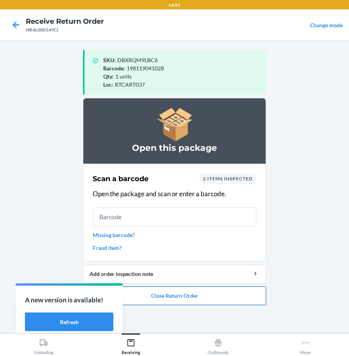
click at [194, 299] on button "Close Return Order" at bounding box center [174, 296] width 183 height 19
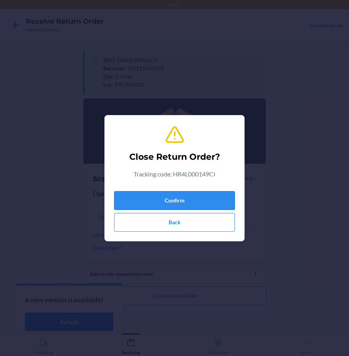
click at [201, 205] on button "Confirm" at bounding box center [174, 200] width 121 height 19
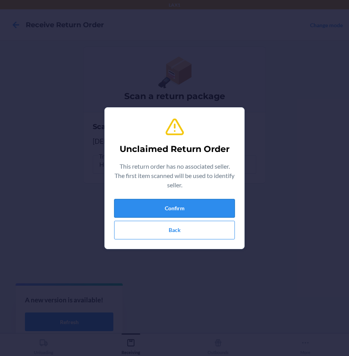
click at [178, 203] on button "Confirm" at bounding box center [174, 208] width 121 height 19
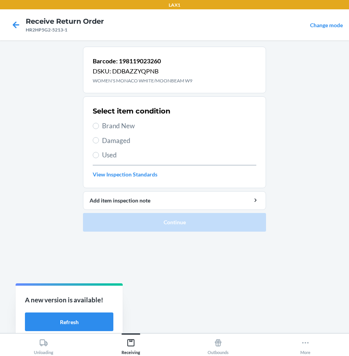
click at [129, 126] on span "Brand New" at bounding box center [179, 126] width 154 height 10
click at [99, 126] on input "Brand New" at bounding box center [96, 126] width 6 height 6
radio input "true"
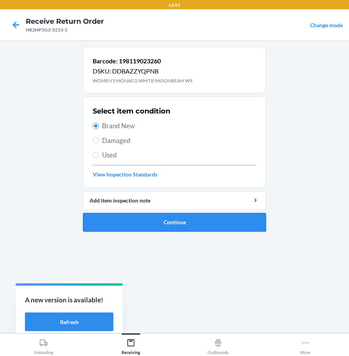
click at [147, 223] on button "Continue" at bounding box center [174, 222] width 183 height 19
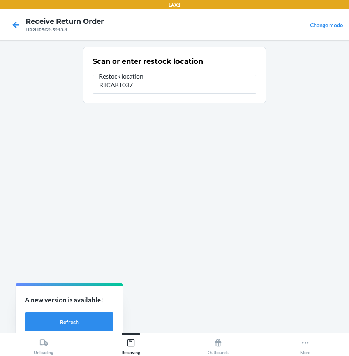
type input "RTCART037"
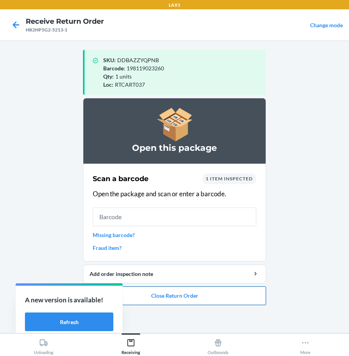
click at [173, 296] on button "Close Return Order" at bounding box center [174, 296] width 183 height 19
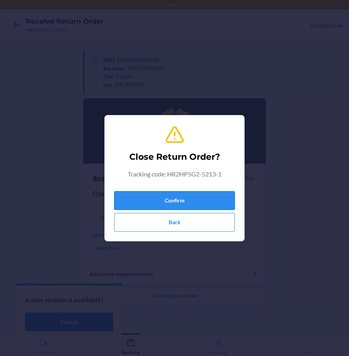
click at [190, 198] on button "Confirm" at bounding box center [174, 200] width 121 height 19
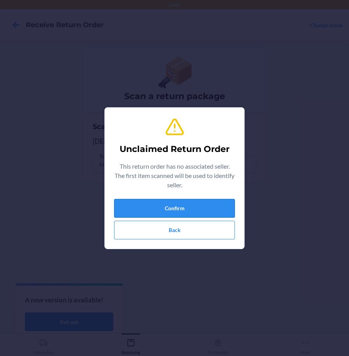
click at [223, 211] on button "Confirm" at bounding box center [174, 208] width 121 height 19
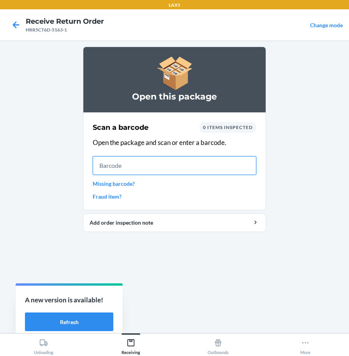
drag, startPoint x: 171, startPoint y: 165, endPoint x: 170, endPoint y: 160, distance: 4.8
click at [170, 160] on input "text" at bounding box center [174, 165] width 163 height 19
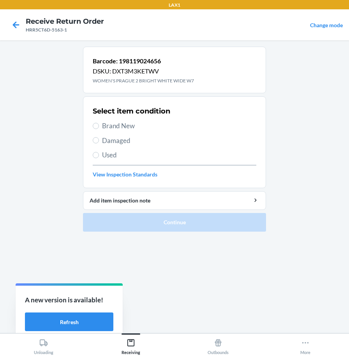
drag, startPoint x: 98, startPoint y: 122, endPoint x: 107, endPoint y: 126, distance: 10.8
click at [98, 122] on label "Brand New" at bounding box center [174, 126] width 163 height 10
click at [98, 123] on input "Brand New" at bounding box center [96, 126] width 6 height 6
radio input "true"
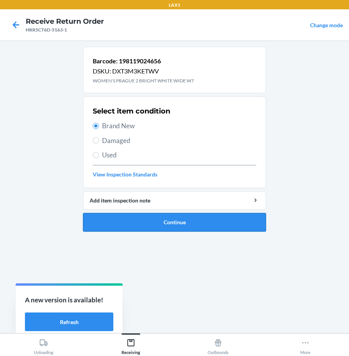
click at [131, 220] on button "Continue" at bounding box center [174, 222] width 183 height 19
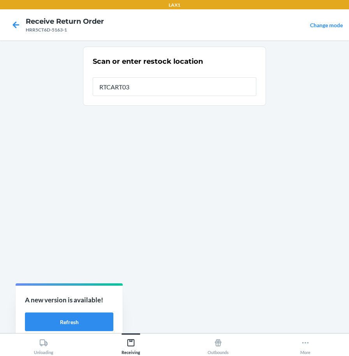
type input "RTCART037"
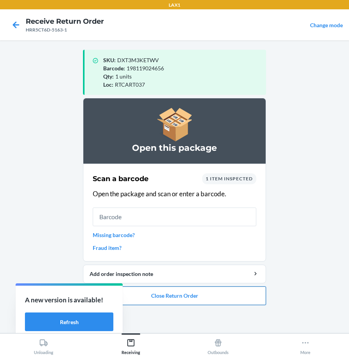
click at [223, 293] on button "Close Return Order" at bounding box center [174, 296] width 183 height 19
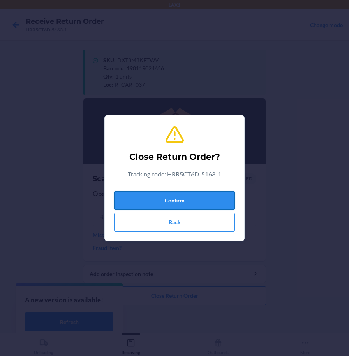
click at [224, 204] on button "Confirm" at bounding box center [174, 200] width 121 height 19
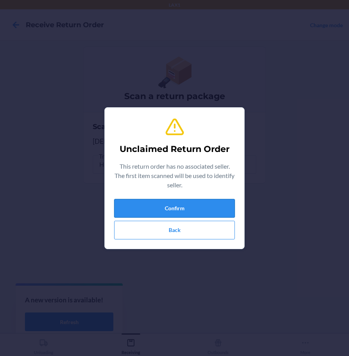
click at [203, 209] on button "Confirm" at bounding box center [174, 208] width 121 height 19
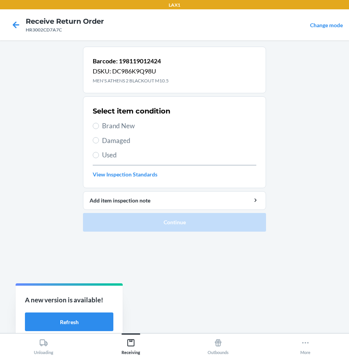
click at [128, 126] on span "Brand New" at bounding box center [179, 126] width 154 height 10
click at [99, 126] on input "Brand New" at bounding box center [96, 126] width 6 height 6
radio input "true"
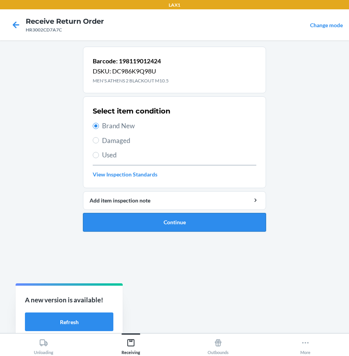
click at [181, 227] on button "Continue" at bounding box center [174, 222] width 183 height 19
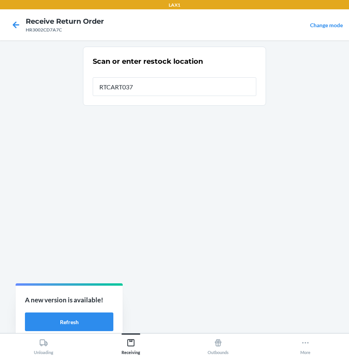
type input "RTCART037"
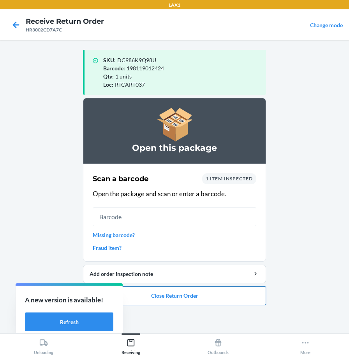
click at [218, 298] on button "Close Return Order" at bounding box center [174, 296] width 183 height 19
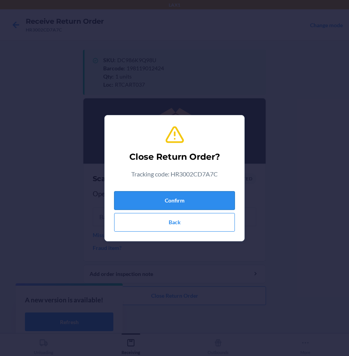
click at [219, 202] on button "Confirm" at bounding box center [174, 200] width 121 height 19
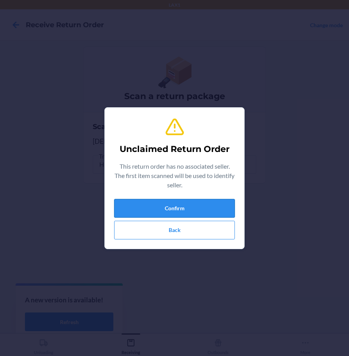
click at [203, 209] on button "Confirm" at bounding box center [174, 208] width 121 height 19
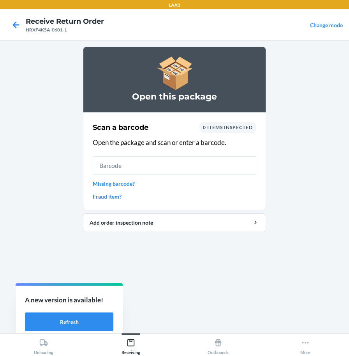
click at [148, 164] on input "text" at bounding box center [174, 165] width 163 height 19
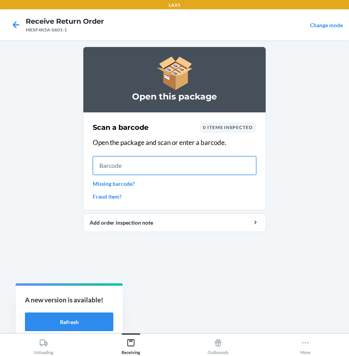
drag, startPoint x: 219, startPoint y: 167, endPoint x: 198, endPoint y: 162, distance: 22.1
click at [219, 167] on input "text" at bounding box center [174, 165] width 163 height 19
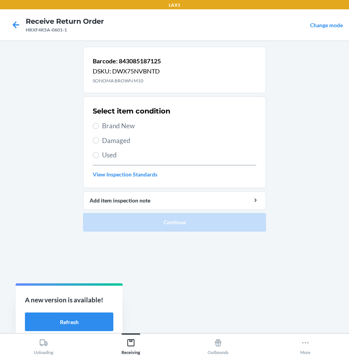
click at [127, 125] on span "Brand New" at bounding box center [179, 126] width 154 height 10
click at [99, 125] on input "Brand New" at bounding box center [96, 126] width 6 height 6
radio input "true"
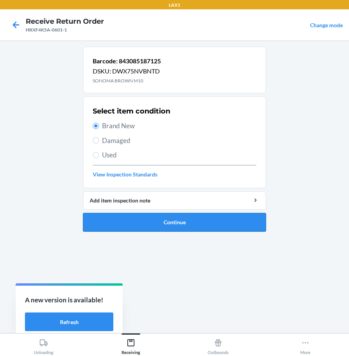
click at [152, 218] on button "Continue" at bounding box center [174, 222] width 183 height 19
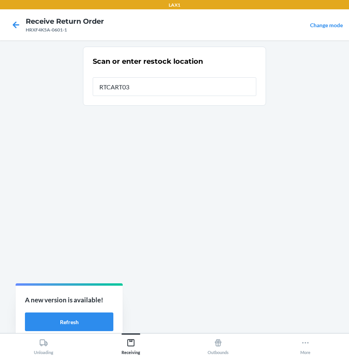
type input "RTCART037"
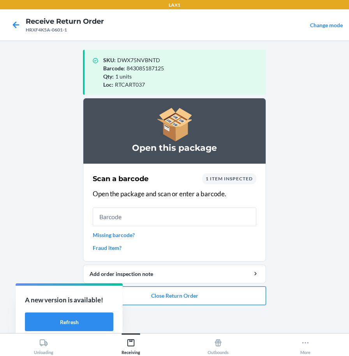
click at [139, 295] on button "Close Return Order" at bounding box center [174, 296] width 183 height 19
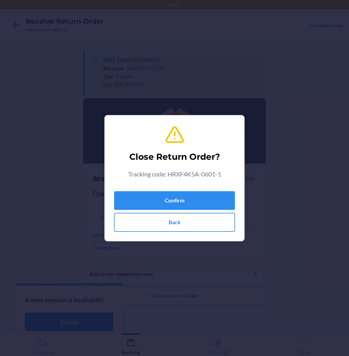
click at [163, 225] on button "Back" at bounding box center [174, 222] width 121 height 19
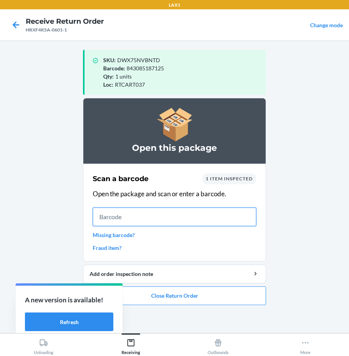
click at [180, 221] on input "text" at bounding box center [174, 217] width 163 height 19
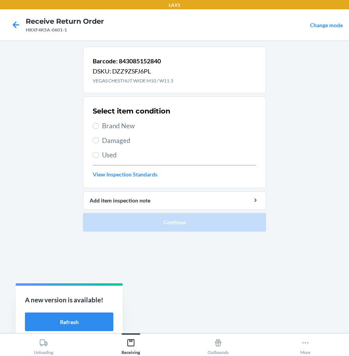
click at [113, 121] on span "Brand New" at bounding box center [179, 126] width 154 height 10
click at [99, 123] on input "Brand New" at bounding box center [96, 126] width 6 height 6
radio input "true"
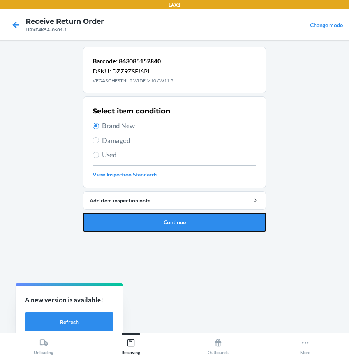
click at [159, 223] on button "Continue" at bounding box center [174, 222] width 183 height 19
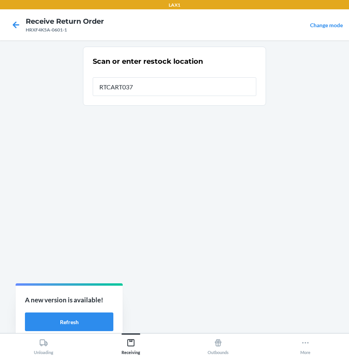
type input "RTCART037"
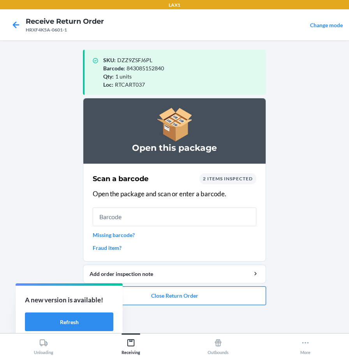
click at [227, 297] on button "Close Return Order" at bounding box center [174, 296] width 183 height 19
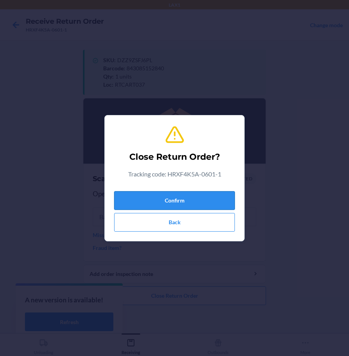
click at [211, 200] on button "Confirm" at bounding box center [174, 200] width 121 height 19
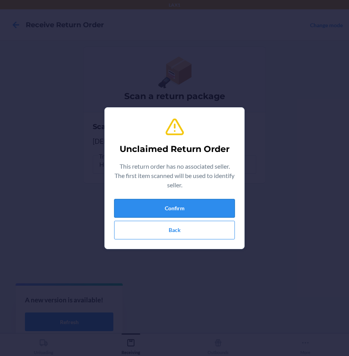
click at [216, 206] on button "Confirm" at bounding box center [174, 208] width 121 height 19
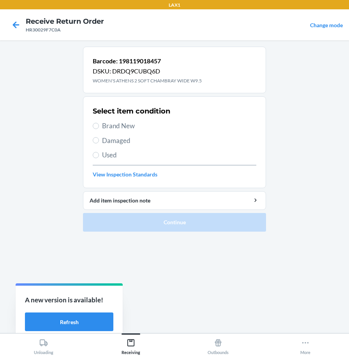
click at [115, 140] on span "Damaged" at bounding box center [179, 141] width 154 height 10
click at [99, 140] on input "Damaged" at bounding box center [96, 140] width 6 height 6
radio input "true"
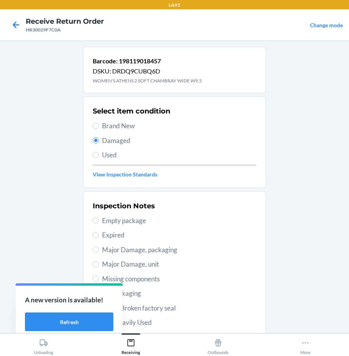
drag, startPoint x: 110, startPoint y: 154, endPoint x: 102, endPoint y: 133, distance: 22.1
click at [110, 152] on span "Used" at bounding box center [179, 155] width 154 height 10
click at [99, 152] on input "Used" at bounding box center [96, 155] width 6 height 6
radio input "true"
radio input "false"
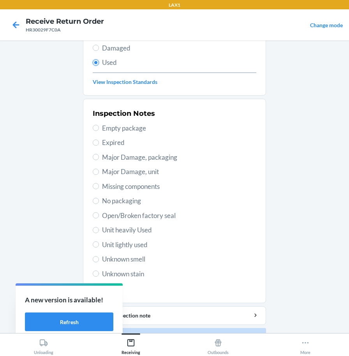
scroll to position [112, 0]
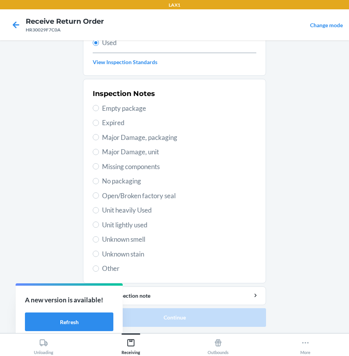
click at [130, 226] on span "Unit lightly used" at bounding box center [179, 225] width 154 height 10
click at [99, 226] on input "Unit lightly used" at bounding box center [96, 225] width 6 height 6
radio input "true"
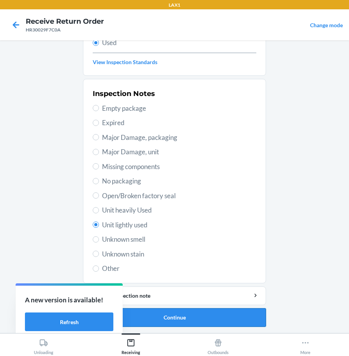
click at [162, 317] on button "Continue" at bounding box center [174, 317] width 183 height 19
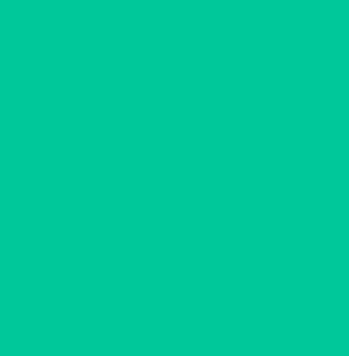
scroll to position [0, 0]
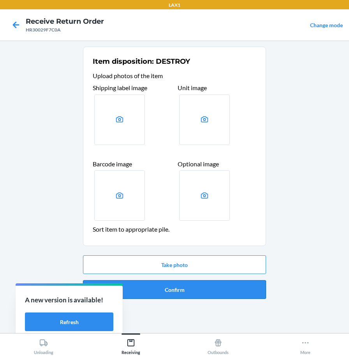
click at [167, 288] on button "Confirm" at bounding box center [174, 289] width 183 height 19
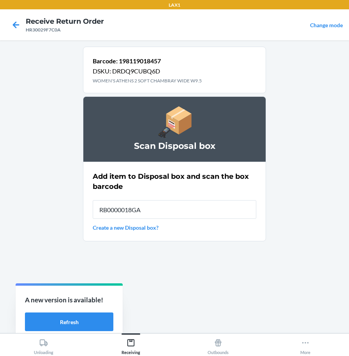
type input "RB0000018GA"
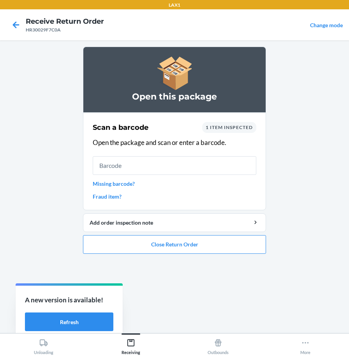
click at [135, 255] on ol "Open this package Scan a barcode 1 item inspected Open the package and scan or …" at bounding box center [174, 154] width 183 height 214
click at [141, 248] on button "Close Return Order" at bounding box center [174, 244] width 183 height 19
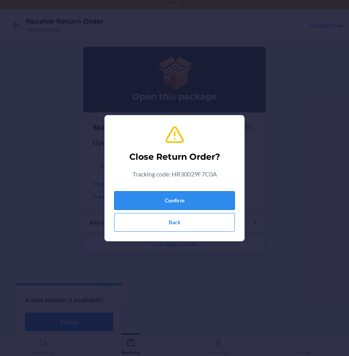
click at [167, 202] on button "Confirm" at bounding box center [174, 200] width 121 height 19
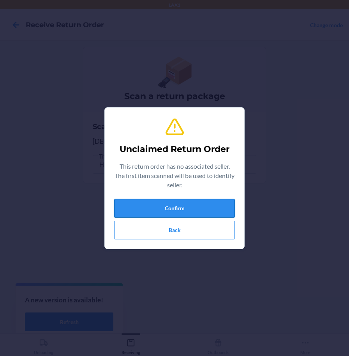
click at [120, 209] on button "Confirm" at bounding box center [174, 208] width 121 height 19
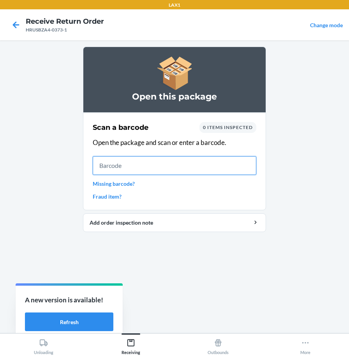
drag, startPoint x: 105, startPoint y: 165, endPoint x: 112, endPoint y: 170, distance: 9.0
click at [105, 165] on input "text" at bounding box center [174, 165] width 163 height 19
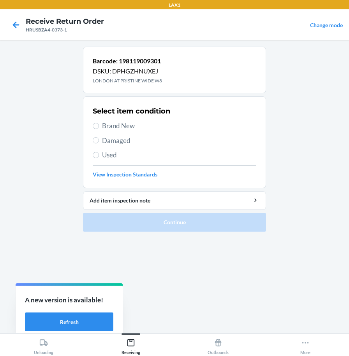
click at [112, 128] on span "Brand New" at bounding box center [179, 126] width 154 height 10
click at [99, 128] on input "Brand New" at bounding box center [96, 126] width 6 height 6
radio input "true"
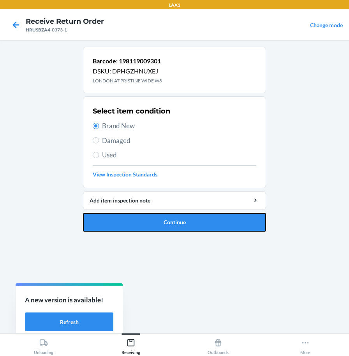
drag, startPoint x: 135, startPoint y: 223, endPoint x: 133, endPoint y: 219, distance: 4.3
click at [135, 222] on button "Continue" at bounding box center [174, 222] width 183 height 19
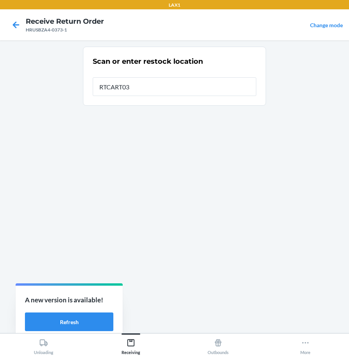
type input "RTCART037"
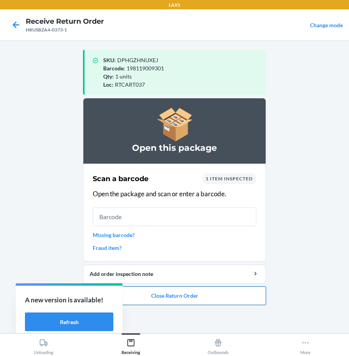
click at [143, 298] on button "Close Return Order" at bounding box center [174, 296] width 183 height 19
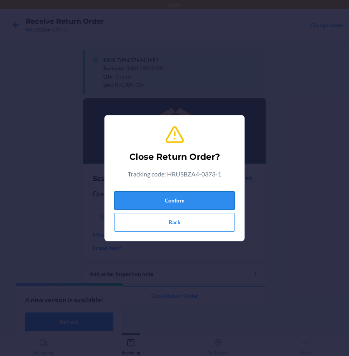
click at [189, 205] on button "Confirm" at bounding box center [174, 200] width 121 height 19
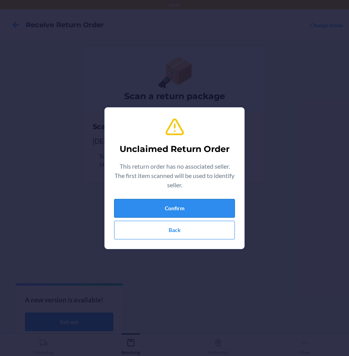
click at [194, 211] on button "Confirm" at bounding box center [174, 208] width 121 height 19
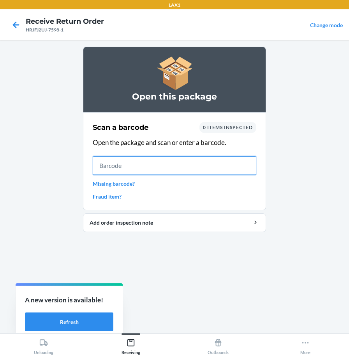
click at [243, 164] on input "text" at bounding box center [174, 165] width 163 height 19
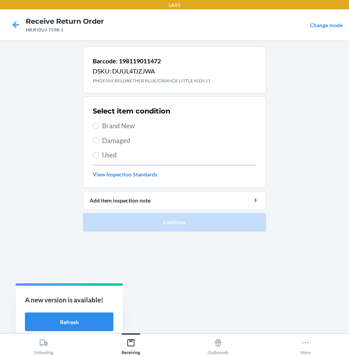
click at [105, 128] on span "Brand New" at bounding box center [179, 126] width 154 height 10
click at [99, 128] on input "Brand New" at bounding box center [96, 126] width 6 height 6
radio input "true"
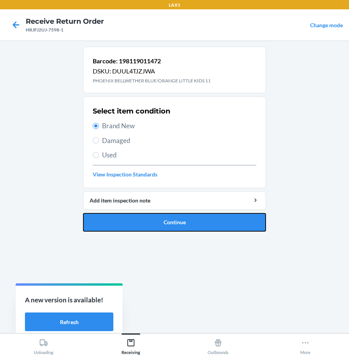
click at [110, 223] on button "Continue" at bounding box center [174, 222] width 183 height 19
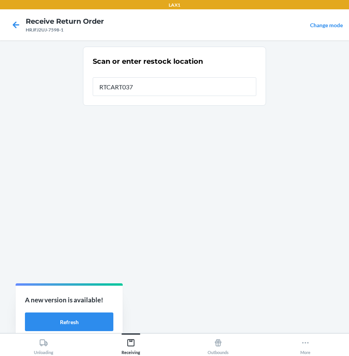
type input "RTCART037"
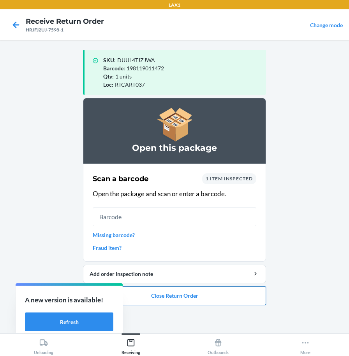
click at [192, 298] on button "Close Return Order" at bounding box center [174, 296] width 183 height 19
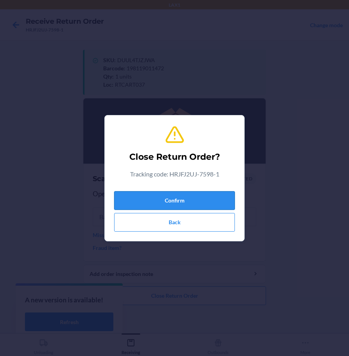
click at [191, 203] on button "Confirm" at bounding box center [174, 200] width 121 height 19
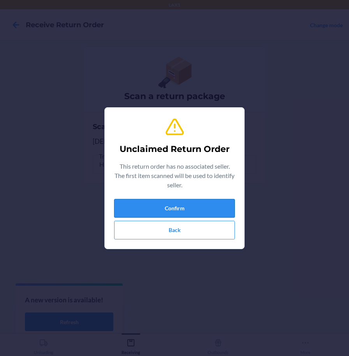
click at [195, 213] on button "Confirm" at bounding box center [174, 208] width 121 height 19
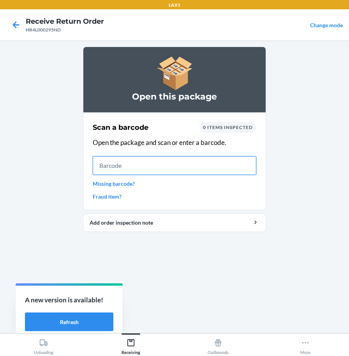
click at [250, 162] on input "text" at bounding box center [174, 165] width 163 height 19
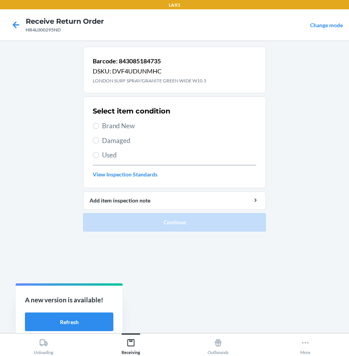
click at [111, 127] on span "Brand New" at bounding box center [179, 126] width 154 height 10
click at [99, 127] on input "Brand New" at bounding box center [96, 126] width 6 height 6
radio input "true"
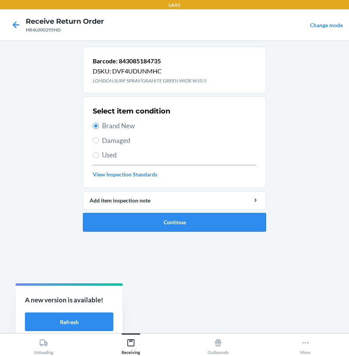
click at [124, 223] on button "Continue" at bounding box center [174, 222] width 183 height 19
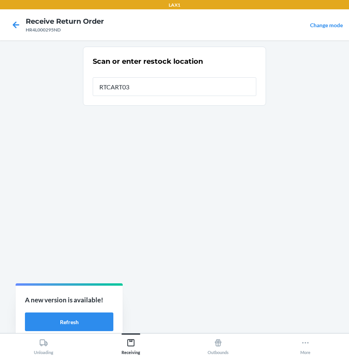
type input "RTCART037"
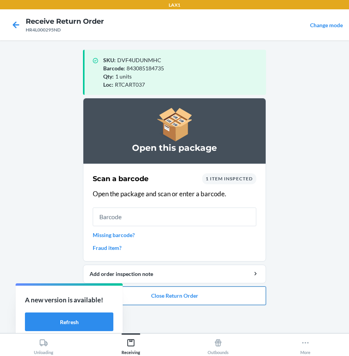
click at [187, 301] on button "Close Return Order" at bounding box center [174, 296] width 183 height 19
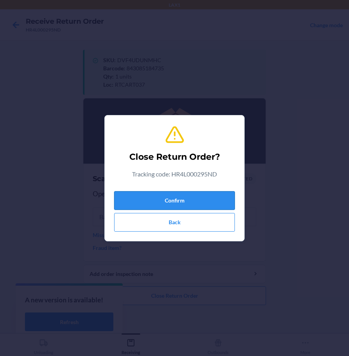
click at [192, 200] on button "Confirm" at bounding box center [174, 200] width 121 height 19
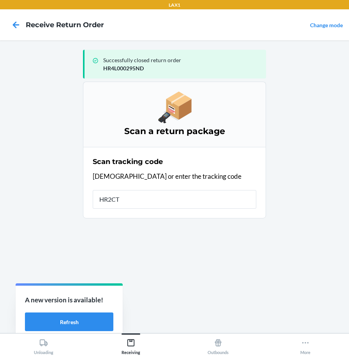
type input "HR2CTP"
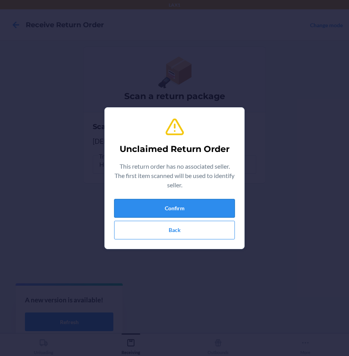
click at [178, 207] on button "Confirm" at bounding box center [174, 208] width 121 height 19
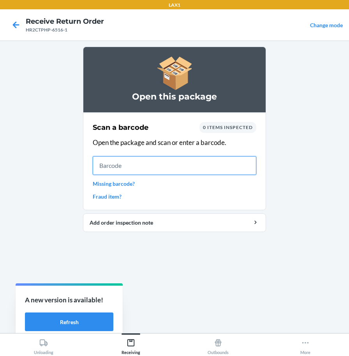
click at [204, 168] on input "text" at bounding box center [174, 165] width 163 height 19
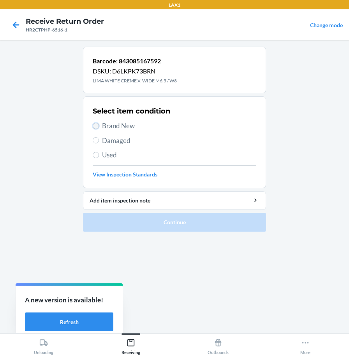
click at [94, 128] on input "Brand New" at bounding box center [96, 126] width 6 height 6
radio input "true"
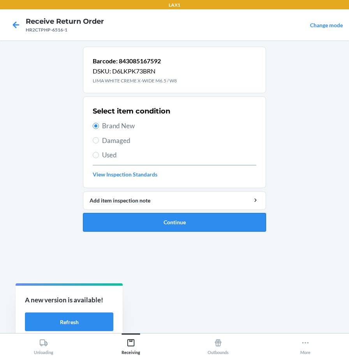
click at [112, 218] on button "Continue" at bounding box center [174, 222] width 183 height 19
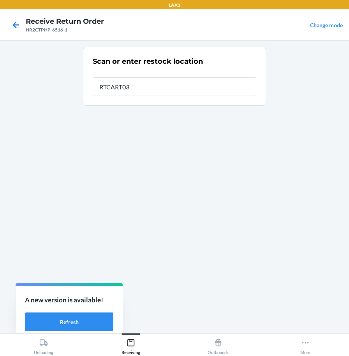
type input "RTCART037"
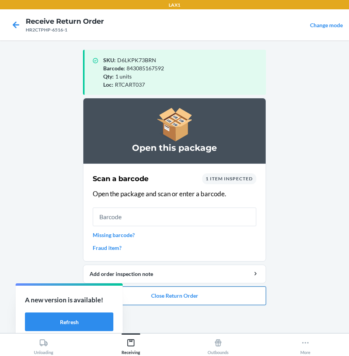
click at [159, 299] on button "Close Return Order" at bounding box center [174, 296] width 183 height 19
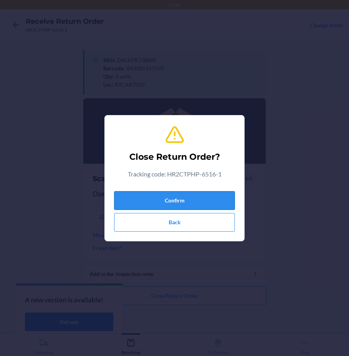
click at [190, 198] on button "Confirm" at bounding box center [174, 200] width 121 height 19
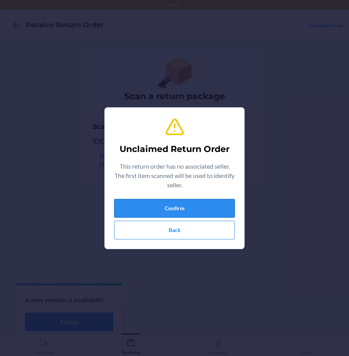
click at [202, 205] on button "Confirm" at bounding box center [174, 208] width 121 height 19
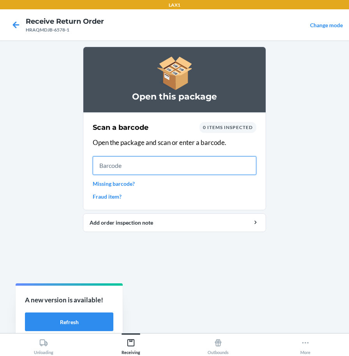
drag, startPoint x: 173, startPoint y: 172, endPoint x: 149, endPoint y: 156, distance: 28.7
click at [171, 172] on input "text" at bounding box center [174, 165] width 163 height 19
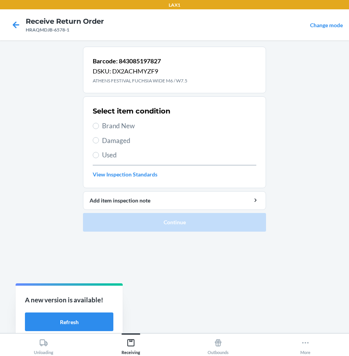
click at [118, 122] on span "Brand New" at bounding box center [179, 126] width 154 height 10
click at [99, 127] on label "Brand New" at bounding box center [174, 126] width 163 height 10
click at [99, 127] on input "Brand New" at bounding box center [96, 126] width 6 height 6
radio input "true"
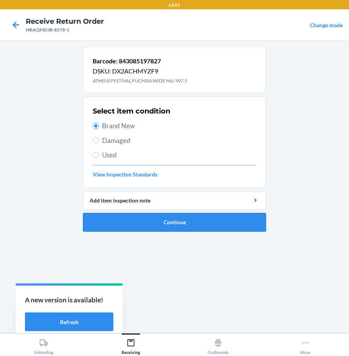
click at [107, 228] on button "Continue" at bounding box center [174, 222] width 183 height 19
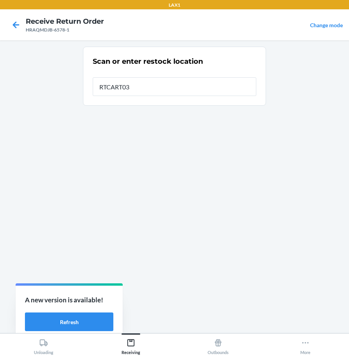
type input "RTCART037"
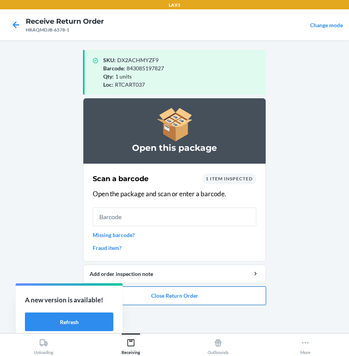
click at [207, 297] on button "Close Return Order" at bounding box center [174, 296] width 183 height 19
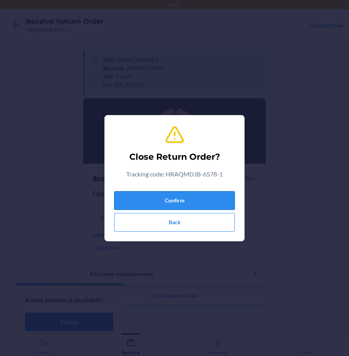
click at [205, 205] on button "Confirm" at bounding box center [174, 200] width 121 height 19
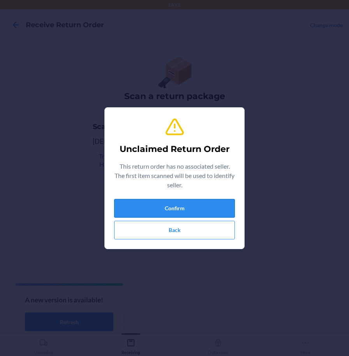
click at [197, 206] on button "Confirm" at bounding box center [174, 208] width 121 height 19
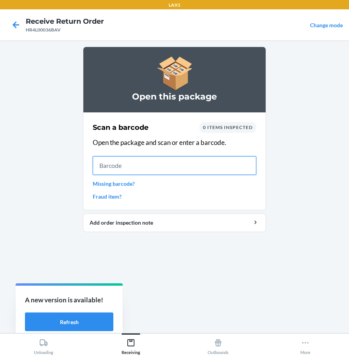
click at [200, 170] on input "text" at bounding box center [174, 165] width 163 height 19
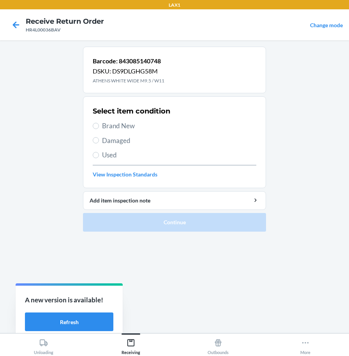
click at [111, 155] on span "Used" at bounding box center [179, 155] width 154 height 10
click at [99, 155] on input "Used" at bounding box center [96, 155] width 6 height 6
radio input "true"
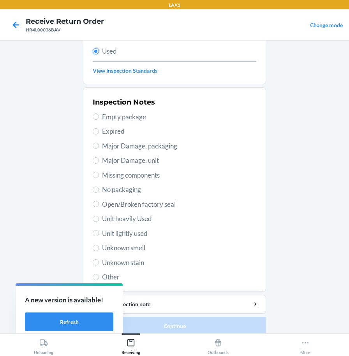
scroll to position [112, 0]
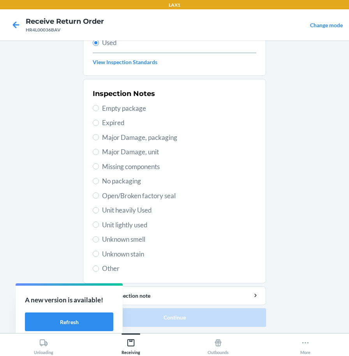
click at [141, 227] on span "Unit lightly used" at bounding box center [179, 225] width 154 height 10
click at [99, 227] on input "Unit lightly used" at bounding box center [96, 225] width 6 height 6
radio input "true"
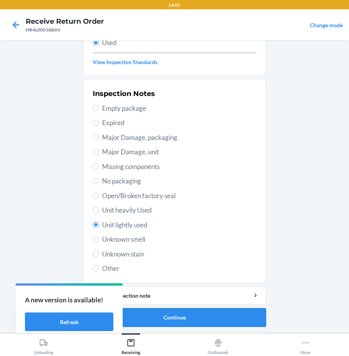
click at [162, 326] on button "Continue" at bounding box center [174, 317] width 183 height 19
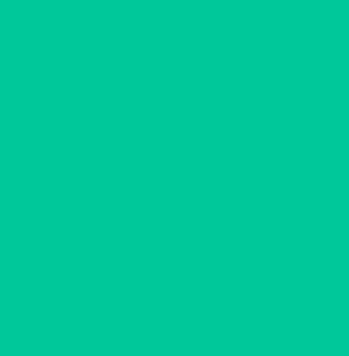
scroll to position [0, 0]
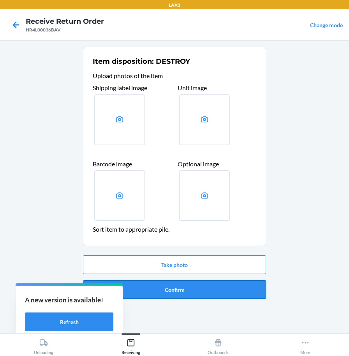
click at [168, 291] on button "Confirm" at bounding box center [174, 289] width 183 height 19
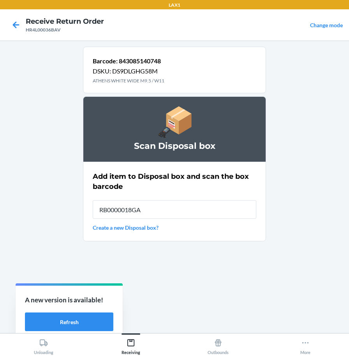
type input "RB0000018GA"
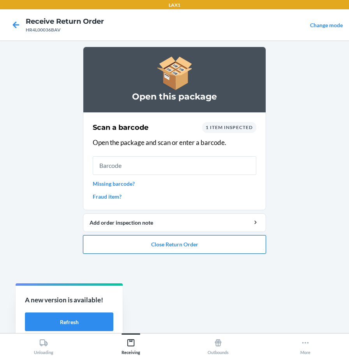
click at [177, 249] on button "Close Return Order" at bounding box center [174, 244] width 183 height 19
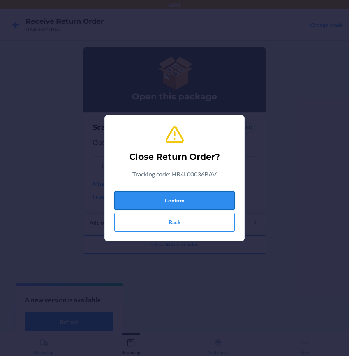
click at [184, 202] on button "Confirm" at bounding box center [174, 200] width 121 height 19
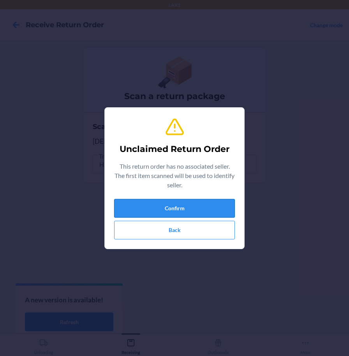
click at [223, 202] on button "Confirm" at bounding box center [174, 208] width 121 height 19
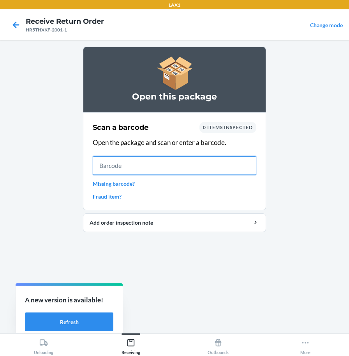
click at [230, 164] on input "text" at bounding box center [174, 165] width 163 height 19
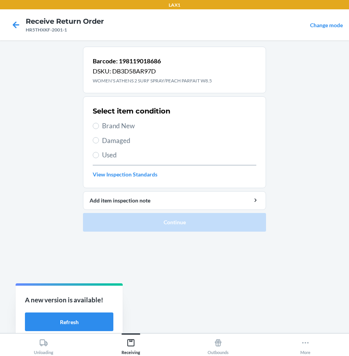
click at [133, 127] on span "Brand New" at bounding box center [179, 126] width 154 height 10
click at [99, 127] on input "Brand New" at bounding box center [96, 126] width 6 height 6
radio input "true"
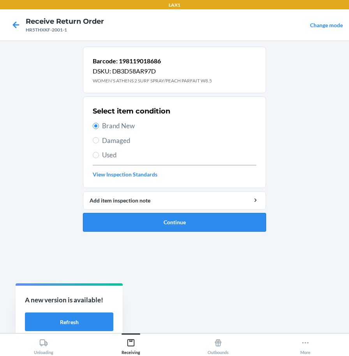
click at [151, 221] on button "Continue" at bounding box center [174, 222] width 183 height 19
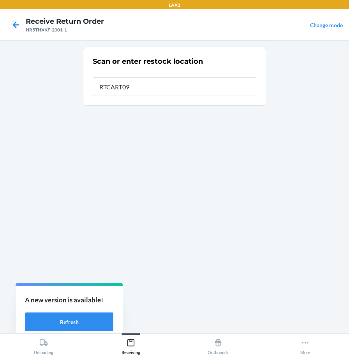
type input "RTCART093"
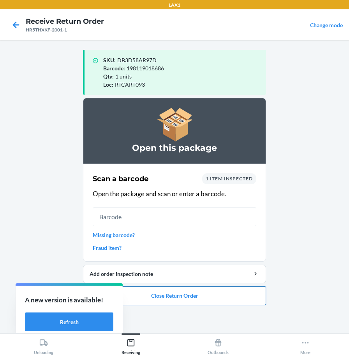
click at [162, 296] on button "Close Return Order" at bounding box center [174, 296] width 183 height 19
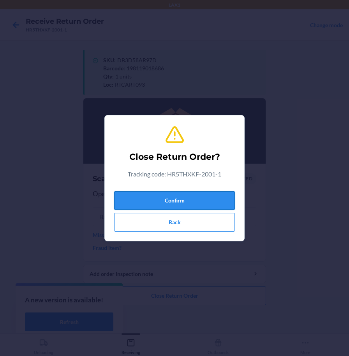
click at [174, 199] on button "Confirm" at bounding box center [174, 200] width 121 height 19
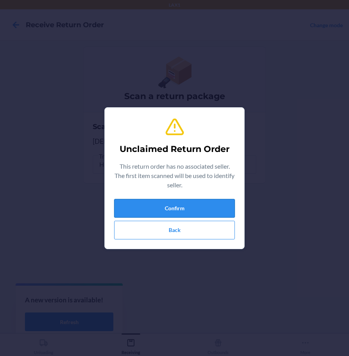
click at [167, 207] on button "Confirm" at bounding box center [174, 208] width 121 height 19
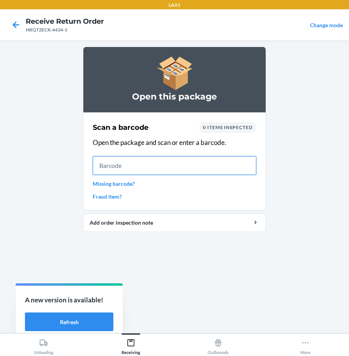
click at [174, 170] on input "text" at bounding box center [174, 165] width 163 height 19
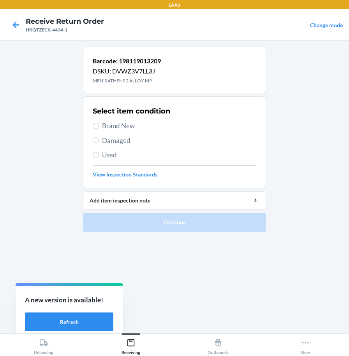
click at [126, 130] on span "Brand New" at bounding box center [179, 126] width 154 height 10
click at [99, 129] on input "Brand New" at bounding box center [96, 126] width 6 height 6
radio input "true"
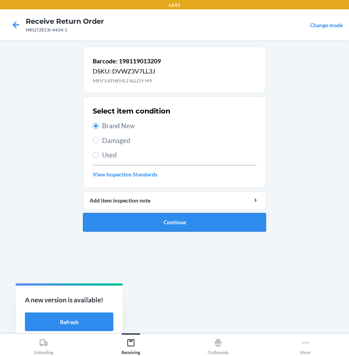
click at [138, 219] on button "Continue" at bounding box center [174, 222] width 183 height 19
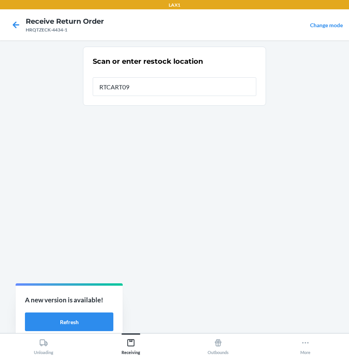
type input "RTCART093"
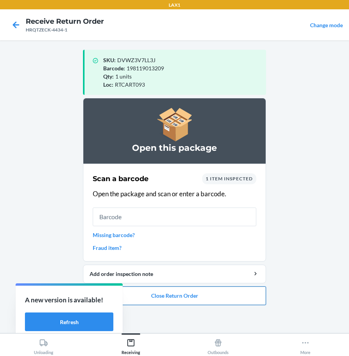
click at [166, 302] on button "Close Return Order" at bounding box center [174, 296] width 183 height 19
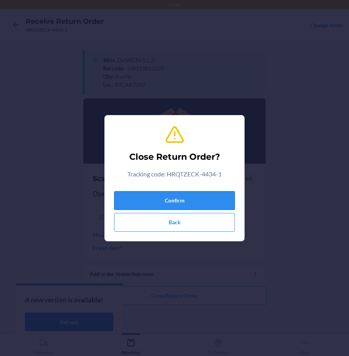
click at [196, 203] on button "Confirm" at bounding box center [174, 200] width 121 height 19
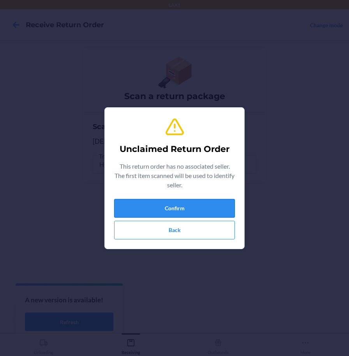
click at [152, 208] on button "Confirm" at bounding box center [174, 208] width 121 height 19
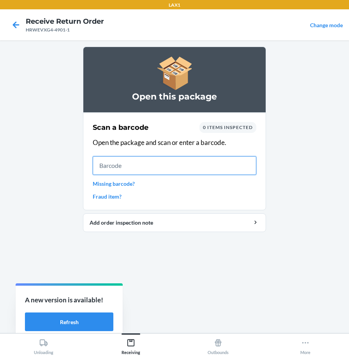
click at [123, 159] on input "text" at bounding box center [174, 165] width 163 height 19
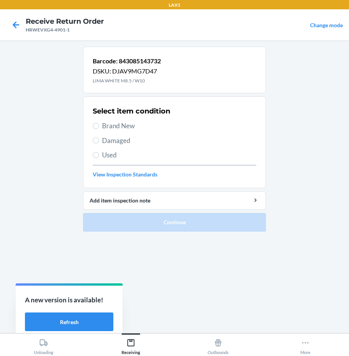
click at [92, 125] on section "Select item condition Brand New Damaged Used View Inspection Standards" at bounding box center [174, 142] width 183 height 92
click at [109, 128] on span "Brand New" at bounding box center [179, 126] width 154 height 10
click at [99, 128] on input "Brand New" at bounding box center [96, 126] width 6 height 6
radio input "true"
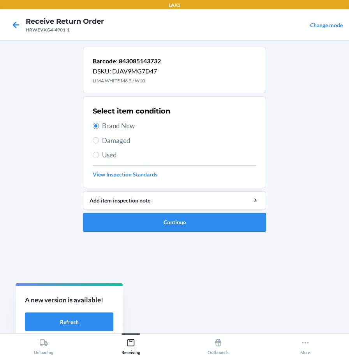
click at [122, 225] on button "Continue" at bounding box center [174, 222] width 183 height 19
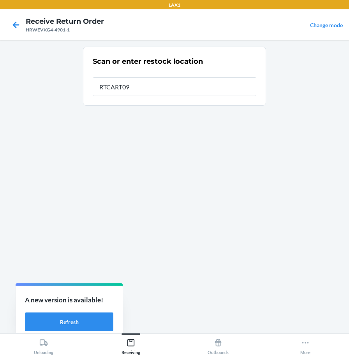
type input "RTCART093"
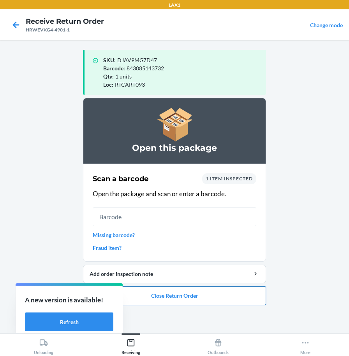
click at [149, 302] on button "Close Return Order" at bounding box center [174, 296] width 183 height 19
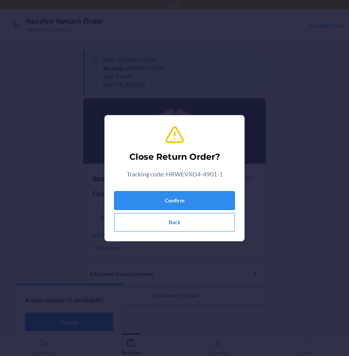
click at [181, 203] on button "Confirm" at bounding box center [174, 200] width 121 height 19
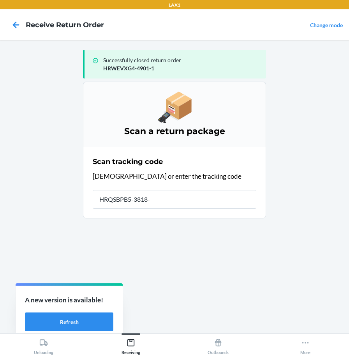
type input "HRQSBPB5-3818-1"
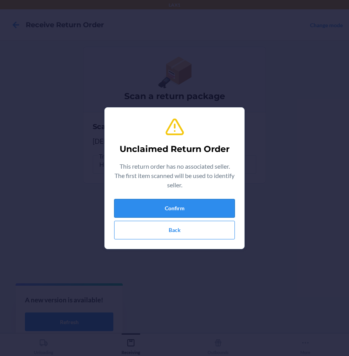
click at [138, 211] on button "Confirm" at bounding box center [174, 208] width 121 height 19
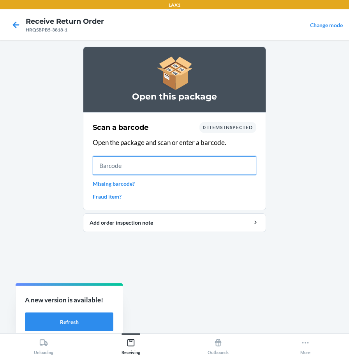
drag, startPoint x: 197, startPoint y: 168, endPoint x: 179, endPoint y: 146, distance: 28.4
click at [199, 168] on input "text" at bounding box center [174, 165] width 163 height 19
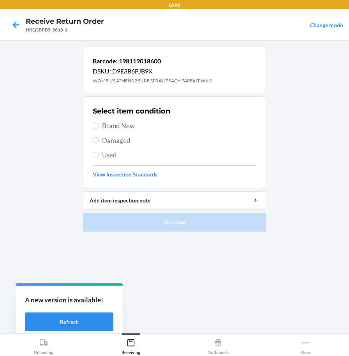
click at [122, 127] on span "Brand New" at bounding box center [179, 126] width 154 height 10
click at [99, 127] on input "Brand New" at bounding box center [96, 126] width 6 height 6
radio input "true"
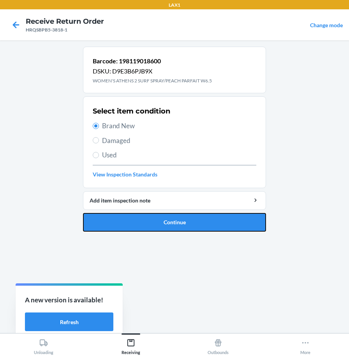
drag, startPoint x: 129, startPoint y: 221, endPoint x: 110, endPoint y: 197, distance: 31.0
click at [130, 221] on button "Continue" at bounding box center [174, 222] width 183 height 19
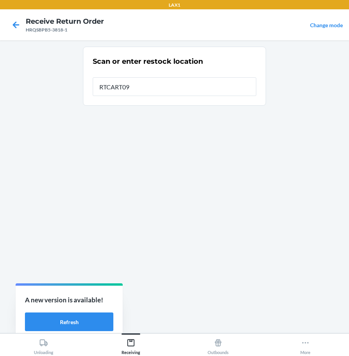
type input "RTCART093"
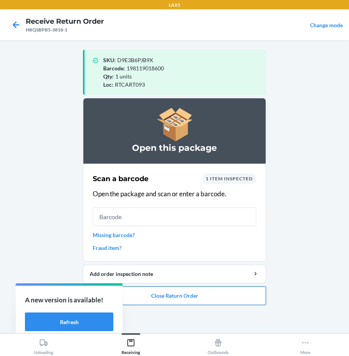
click at [147, 293] on button "Close Return Order" at bounding box center [174, 296] width 183 height 19
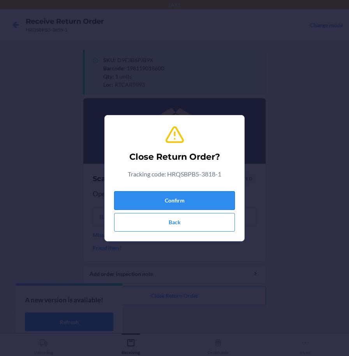
click at [170, 200] on button "Confirm" at bounding box center [174, 200] width 121 height 19
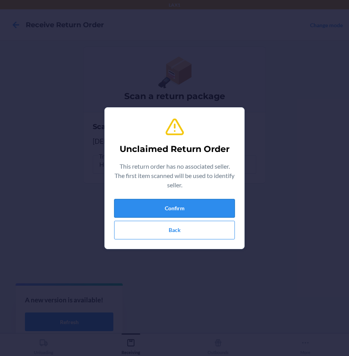
click at [174, 209] on button "Confirm" at bounding box center [174, 208] width 121 height 19
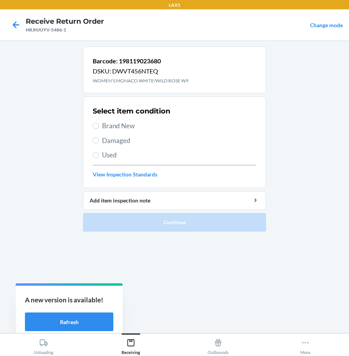
click at [123, 126] on span "Brand New" at bounding box center [179, 126] width 154 height 10
click at [99, 126] on input "Brand New" at bounding box center [96, 126] width 6 height 6
radio input "true"
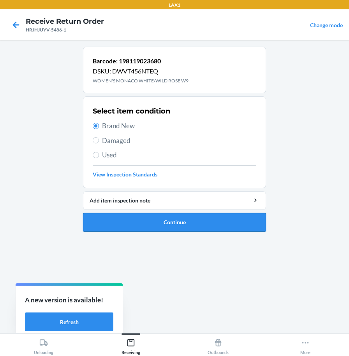
click at [108, 221] on button "Continue" at bounding box center [174, 222] width 183 height 19
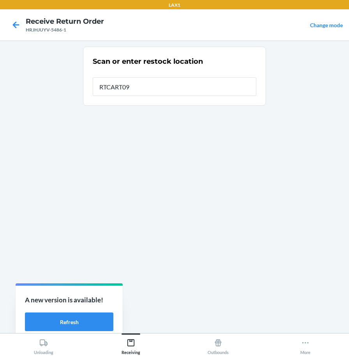
type input "RTCART093"
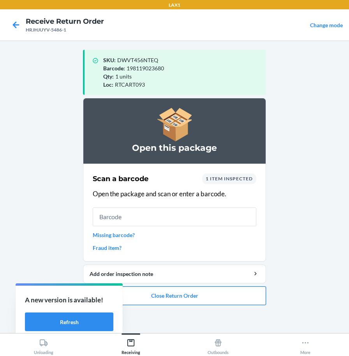
click at [192, 295] on button "Close Return Order" at bounding box center [174, 296] width 183 height 19
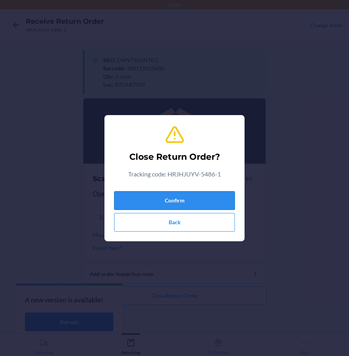
click at [212, 203] on button "Confirm" at bounding box center [174, 200] width 121 height 19
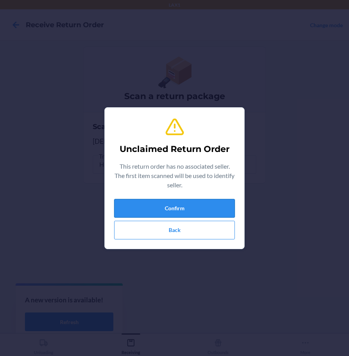
click at [227, 206] on button "Confirm" at bounding box center [174, 208] width 121 height 19
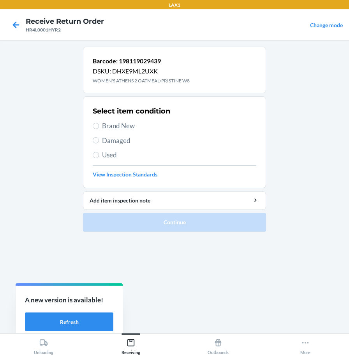
click at [118, 124] on span "Brand New" at bounding box center [179, 126] width 154 height 10
click at [95, 129] on input "Brand New" at bounding box center [96, 126] width 6 height 6
radio input "true"
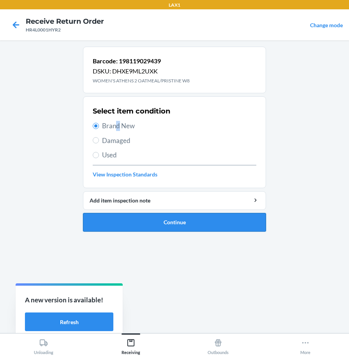
click at [123, 226] on button "Continue" at bounding box center [174, 222] width 183 height 19
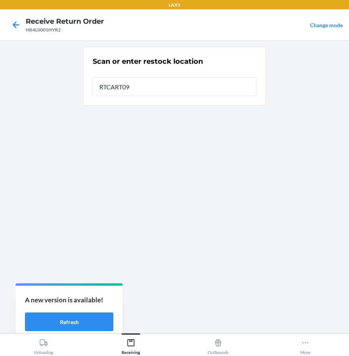
type input "RTCART093"
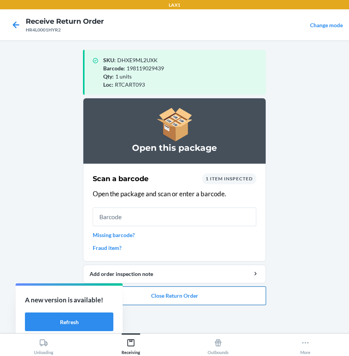
click at [128, 295] on button "Close Return Order" at bounding box center [174, 296] width 183 height 19
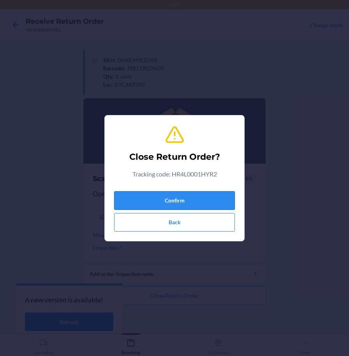
click at [153, 203] on button "Confirm" at bounding box center [174, 200] width 121 height 19
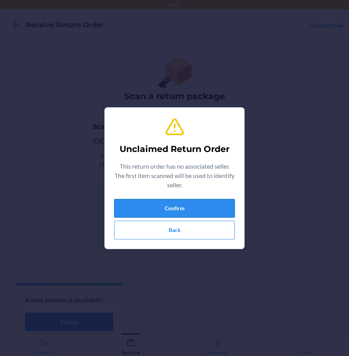
click at [212, 203] on button "Confirm" at bounding box center [174, 208] width 121 height 19
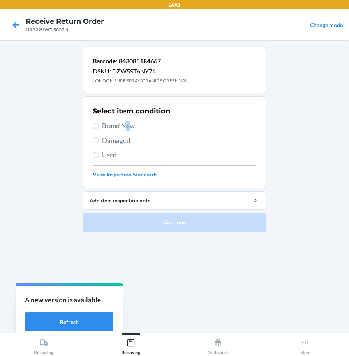
click at [128, 123] on span "Brand New" at bounding box center [179, 126] width 154 height 10
click at [99, 128] on label "Brand New" at bounding box center [174, 126] width 163 height 10
click at [99, 128] on input "Brand New" at bounding box center [96, 126] width 6 height 6
radio input "true"
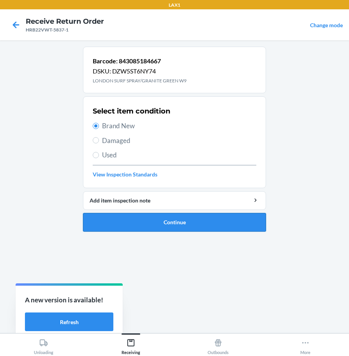
click at [128, 221] on button "Continue" at bounding box center [174, 222] width 183 height 19
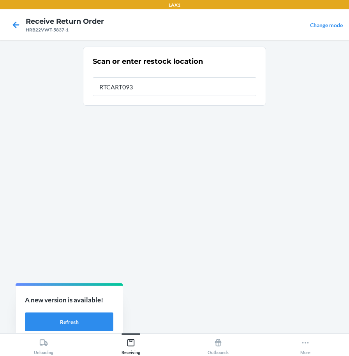
type input "RTCART093"
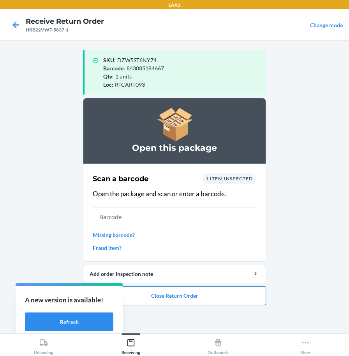
click at [244, 298] on button "Close Return Order" at bounding box center [174, 296] width 183 height 19
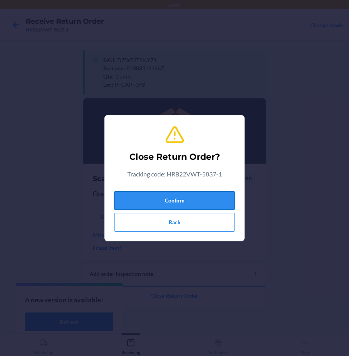
click at [215, 198] on button "Confirm" at bounding box center [174, 200] width 121 height 19
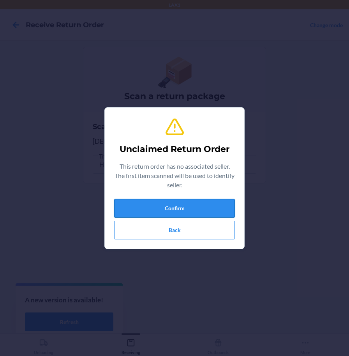
click at [176, 212] on button "Confirm" at bounding box center [174, 208] width 121 height 19
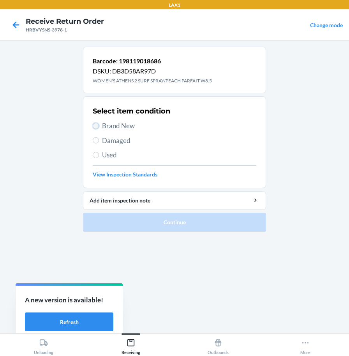
click at [96, 124] on input "Brand New" at bounding box center [96, 126] width 6 height 6
radio input "true"
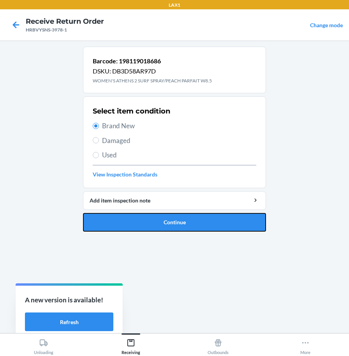
click at [127, 227] on button "Continue" at bounding box center [174, 222] width 183 height 19
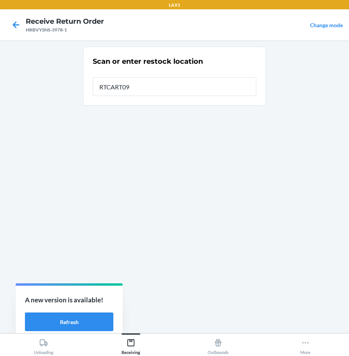
type input "RTCART093"
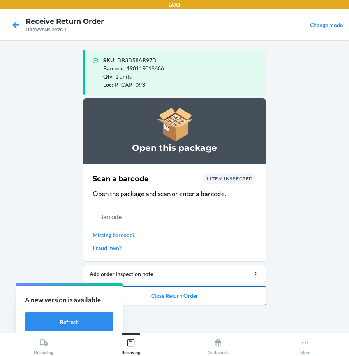
click at [134, 295] on button "Close Return Order" at bounding box center [174, 296] width 183 height 19
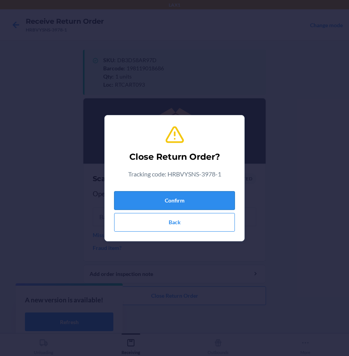
click at [149, 201] on button "Confirm" at bounding box center [174, 200] width 121 height 19
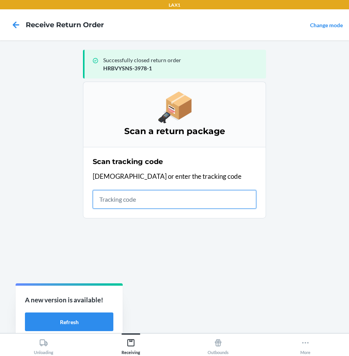
click at [194, 200] on input "text" at bounding box center [174, 199] width 163 height 19
type input "HR4L0001O"
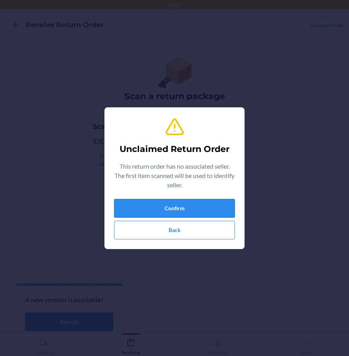
click at [193, 205] on button "Confirm" at bounding box center [174, 208] width 121 height 19
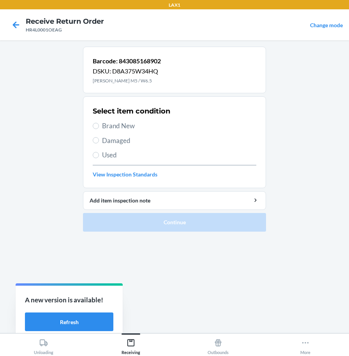
click at [93, 129] on label "Brand New" at bounding box center [174, 126] width 163 height 10
click at [93, 129] on input "Brand New" at bounding box center [96, 126] width 6 height 6
radio input "true"
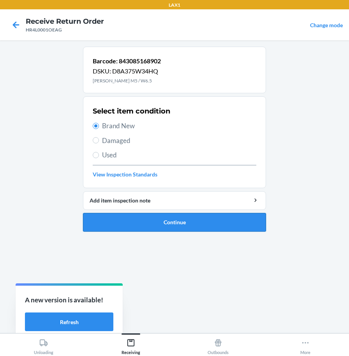
click at [125, 229] on button "Continue" at bounding box center [174, 222] width 183 height 19
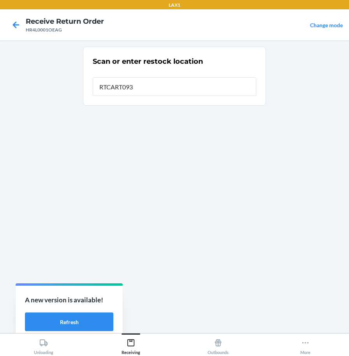
type input "RTCART093"
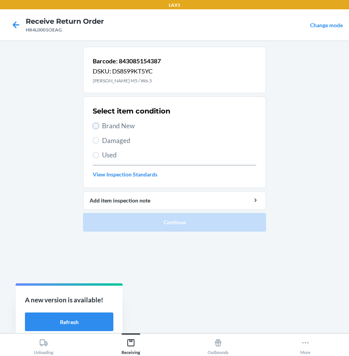
click at [98, 127] on input "Brand New" at bounding box center [96, 126] width 6 height 6
radio input "true"
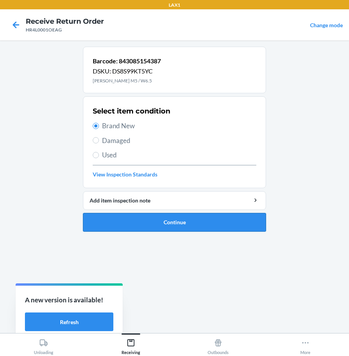
click at [123, 220] on button "Continue" at bounding box center [174, 222] width 183 height 19
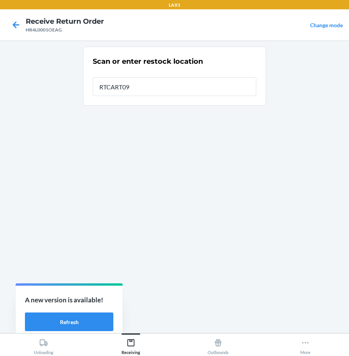
type input "RTCART093"
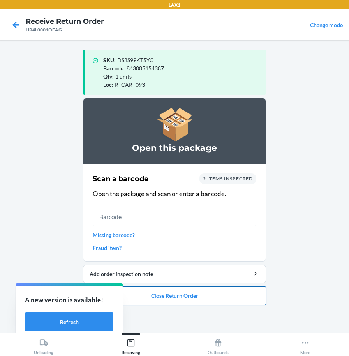
click at [224, 294] on button "Close Return Order" at bounding box center [174, 296] width 183 height 19
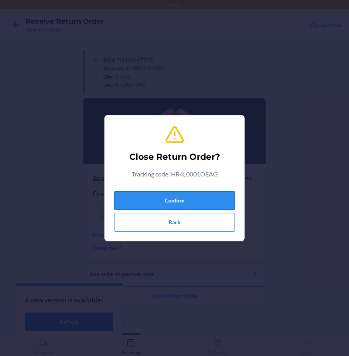
click at [219, 200] on button "Confirm" at bounding box center [174, 200] width 121 height 19
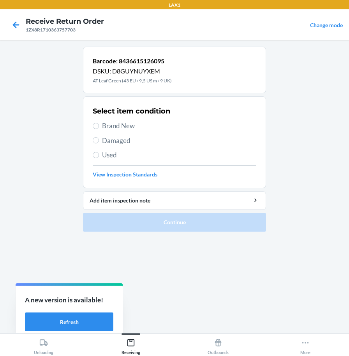
click at [105, 128] on span "Brand New" at bounding box center [179, 126] width 154 height 10
click at [99, 128] on input "Brand New" at bounding box center [96, 126] width 6 height 6
radio input "true"
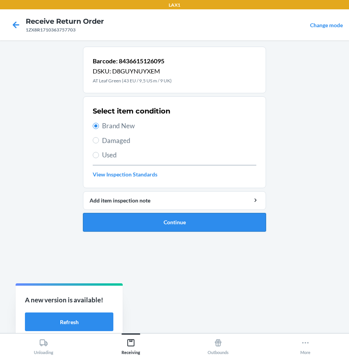
click at [133, 226] on button "Continue" at bounding box center [174, 222] width 183 height 19
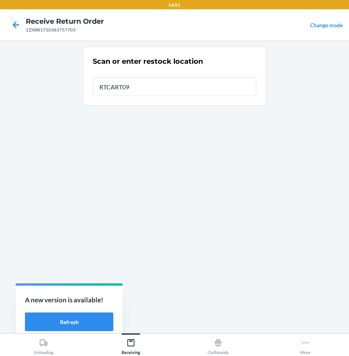
type input "RTCART093"
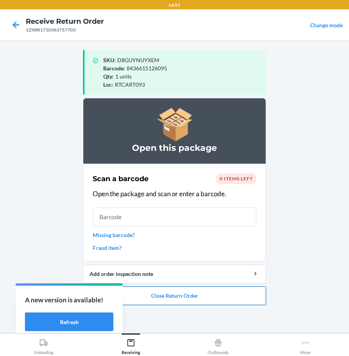
click at [157, 297] on button "Close Return Order" at bounding box center [174, 296] width 183 height 19
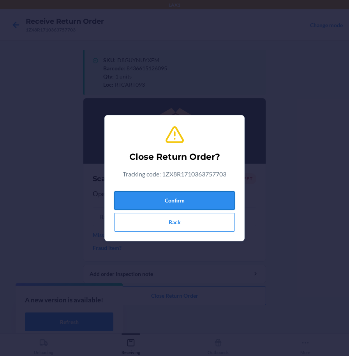
click at [170, 198] on button "Confirm" at bounding box center [174, 200] width 121 height 19
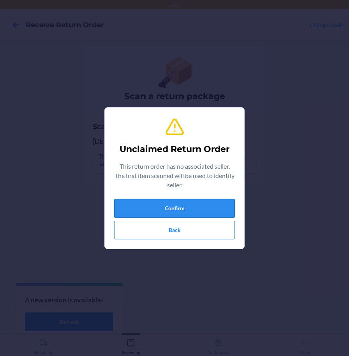
click at [178, 212] on button "Confirm" at bounding box center [174, 208] width 121 height 19
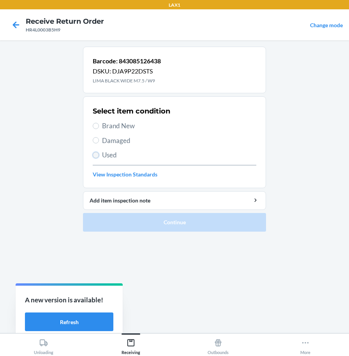
click at [96, 156] on input "Used" at bounding box center [96, 155] width 6 height 6
radio input "true"
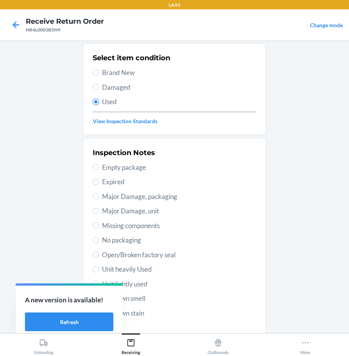
scroll to position [112, 0]
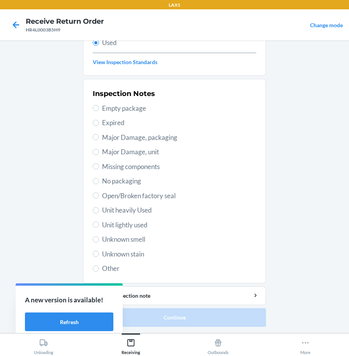
click at [124, 224] on span "Unit lightly used" at bounding box center [179, 225] width 154 height 10
click at [99, 224] on input "Unit lightly used" at bounding box center [96, 225] width 6 height 6
radio input "true"
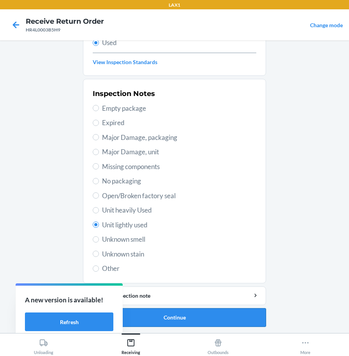
click at [238, 323] on button "Continue" at bounding box center [174, 317] width 183 height 19
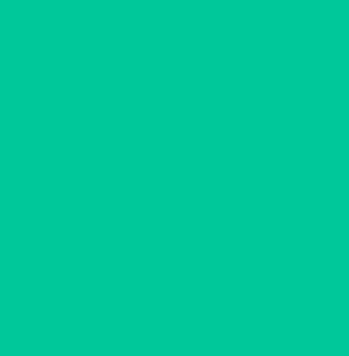
scroll to position [0, 0]
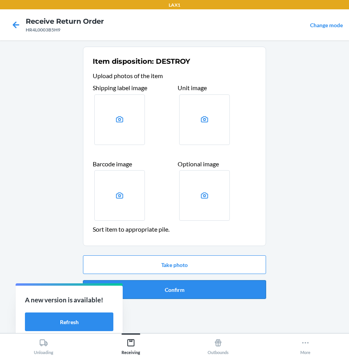
click at [238, 294] on button "Confirm" at bounding box center [174, 289] width 183 height 19
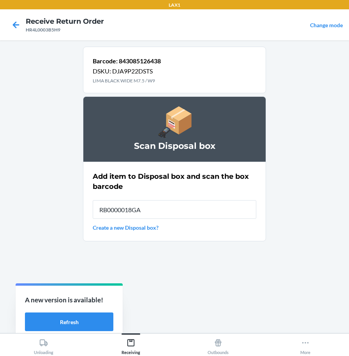
type input "RB0000018GA"
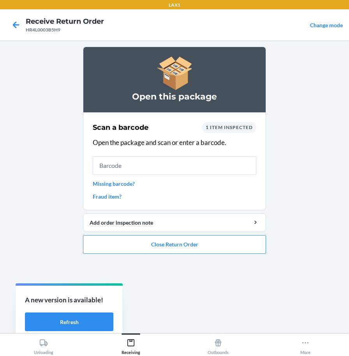
click at [204, 256] on ol "Open this package Scan a barcode 1 item inspected Open the package and scan or …" at bounding box center [174, 154] width 183 height 214
click at [207, 247] on button "Close Return Order" at bounding box center [174, 244] width 183 height 19
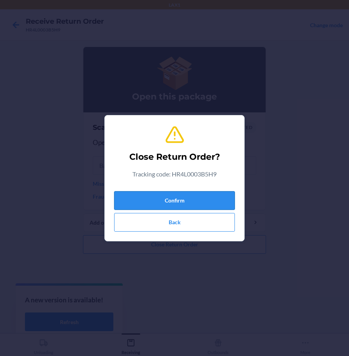
click at [193, 201] on button "Confirm" at bounding box center [174, 200] width 121 height 19
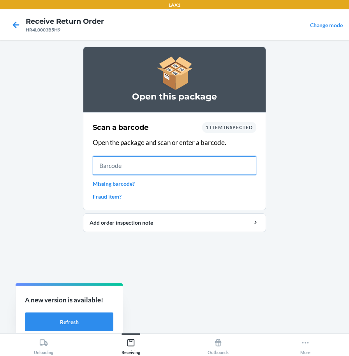
drag, startPoint x: 246, startPoint y: 162, endPoint x: 242, endPoint y: 158, distance: 6.1
click at [246, 162] on input "text" at bounding box center [174, 165] width 163 height 19
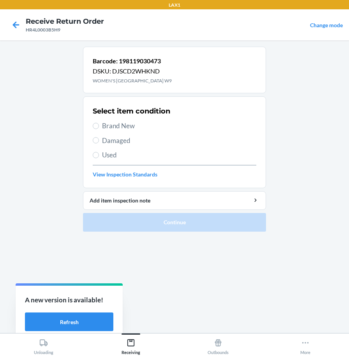
click at [131, 126] on span "Brand New" at bounding box center [179, 126] width 154 height 10
click at [99, 126] on input "Brand New" at bounding box center [96, 126] width 6 height 6
radio input "true"
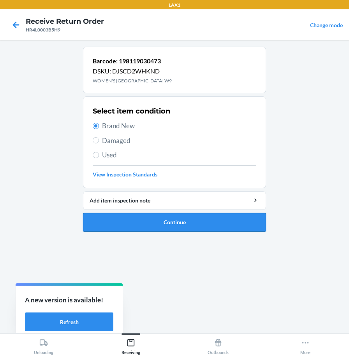
click at [128, 224] on button "Continue" at bounding box center [174, 222] width 183 height 19
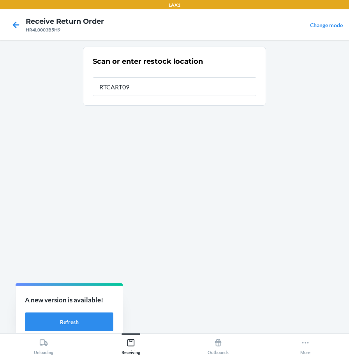
type input "RTCART093"
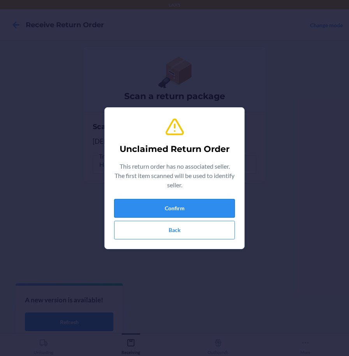
click at [186, 209] on button "Confirm" at bounding box center [174, 208] width 121 height 19
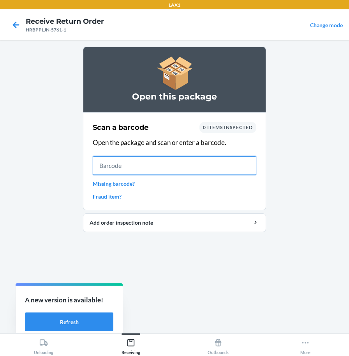
click at [225, 170] on input "text" at bounding box center [174, 165] width 163 height 19
drag, startPoint x: 236, startPoint y: 163, endPoint x: 231, endPoint y: 159, distance: 6.3
click at [236, 163] on input "text" at bounding box center [174, 165] width 163 height 19
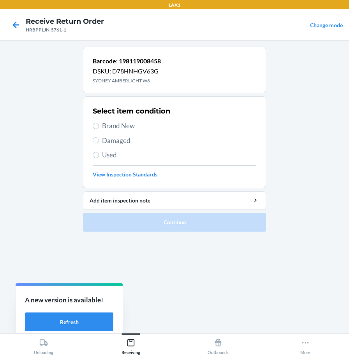
click at [137, 126] on span "Brand New" at bounding box center [179, 126] width 154 height 10
click at [99, 126] on input "Brand New" at bounding box center [96, 126] width 6 height 6
radio input "true"
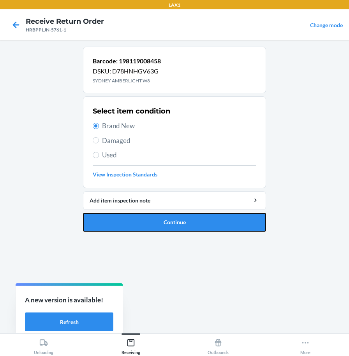
drag, startPoint x: 163, startPoint y: 227, endPoint x: 144, endPoint y: 207, distance: 27.8
click at [164, 227] on button "Continue" at bounding box center [174, 222] width 183 height 19
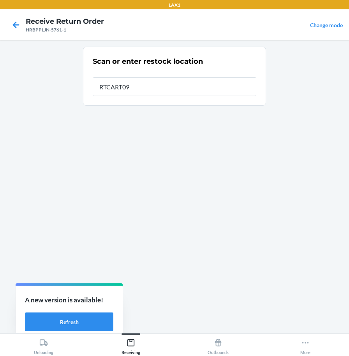
type input "RTCART093"
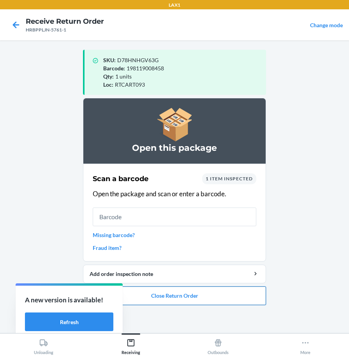
click at [131, 298] on button "Close Return Order" at bounding box center [174, 296] width 183 height 19
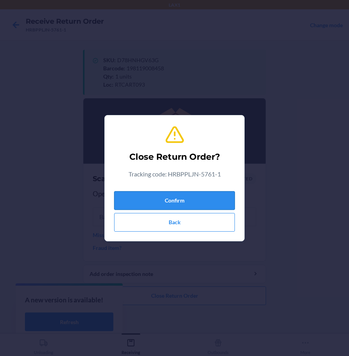
click at [155, 198] on button "Confirm" at bounding box center [174, 200] width 121 height 19
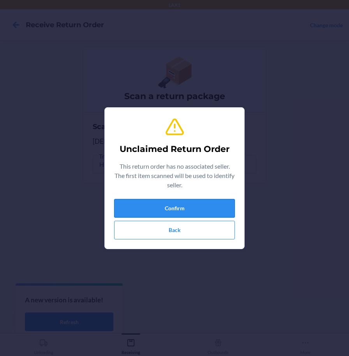
drag, startPoint x: 174, startPoint y: 212, endPoint x: 178, endPoint y: 210, distance: 4.7
click at [178, 210] on button "Confirm" at bounding box center [174, 208] width 121 height 19
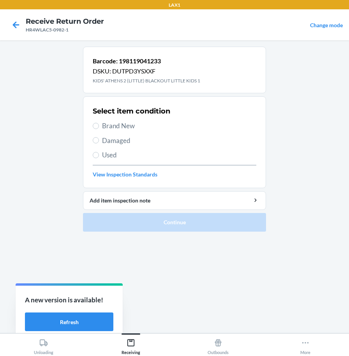
drag, startPoint x: 121, startPoint y: 123, endPoint x: 116, endPoint y: 168, distance: 45.0
click at [121, 123] on span "Brand New" at bounding box center [179, 126] width 154 height 10
click at [99, 123] on input "Brand New" at bounding box center [96, 126] width 6 height 6
radio input "true"
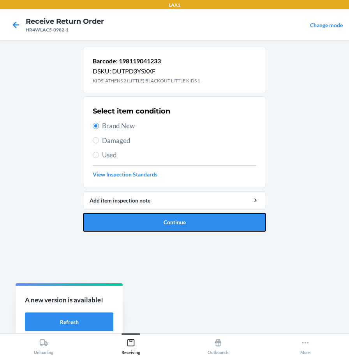
click at [108, 222] on button "Continue" at bounding box center [174, 222] width 183 height 19
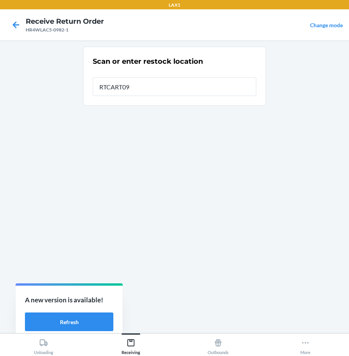
type input "RTCART093"
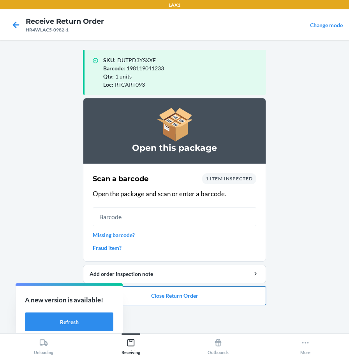
click at [196, 293] on button "Close Return Order" at bounding box center [174, 296] width 183 height 19
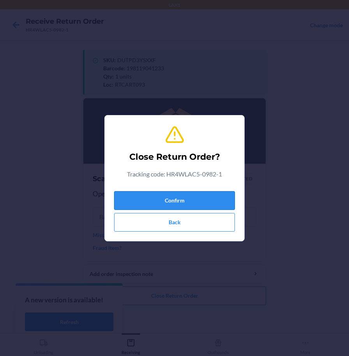
click at [190, 203] on button "Confirm" at bounding box center [174, 200] width 121 height 19
click at [189, 201] on button "Confirm" at bounding box center [174, 200] width 121 height 19
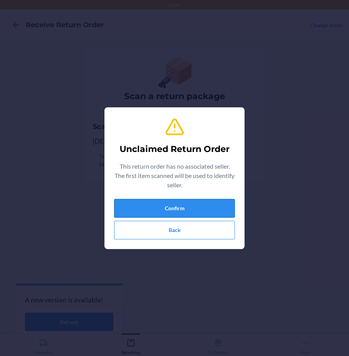
click at [214, 210] on button "Confirm" at bounding box center [174, 208] width 121 height 19
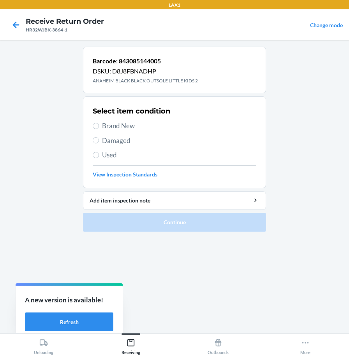
click at [119, 131] on span "Brand New" at bounding box center [179, 126] width 154 height 10
click at [99, 129] on input "Brand New" at bounding box center [96, 126] width 6 height 6
radio input "true"
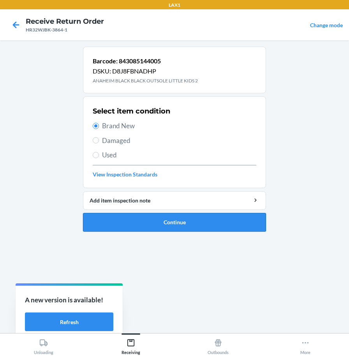
click at [128, 226] on button "Continue" at bounding box center [174, 222] width 183 height 19
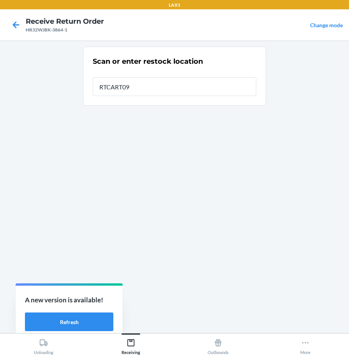
type input "RTCART093"
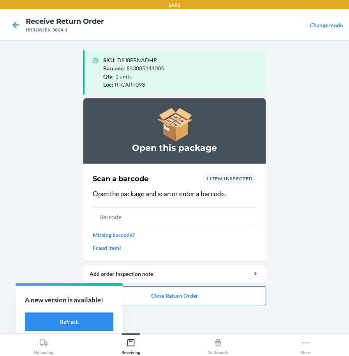
click at [129, 293] on button "Close Return Order" at bounding box center [174, 296] width 183 height 19
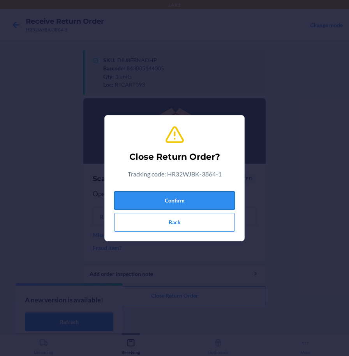
click at [165, 204] on button "Confirm" at bounding box center [174, 200] width 121 height 19
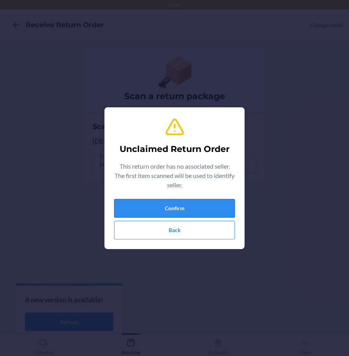
click at [159, 206] on button "Confirm" at bounding box center [174, 208] width 121 height 19
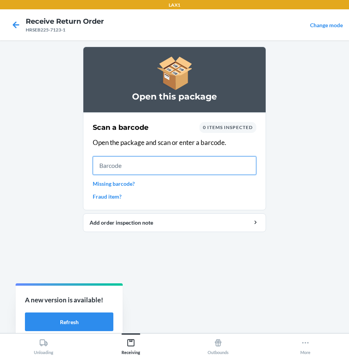
click at [137, 165] on input "text" at bounding box center [174, 165] width 163 height 19
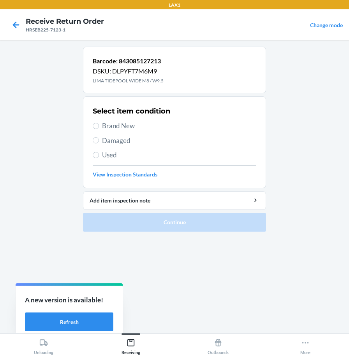
click at [123, 128] on span "Brand New" at bounding box center [179, 126] width 154 height 10
click at [99, 128] on input "Brand New" at bounding box center [96, 126] width 6 height 6
radio input "true"
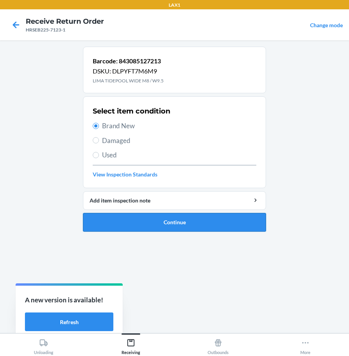
click at [156, 218] on button "Continue" at bounding box center [174, 222] width 183 height 19
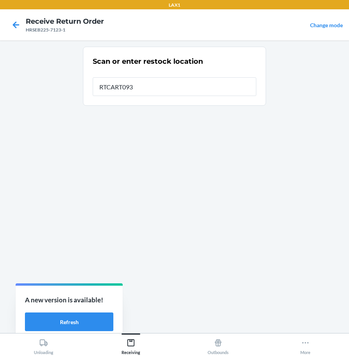
type input "RTCART093"
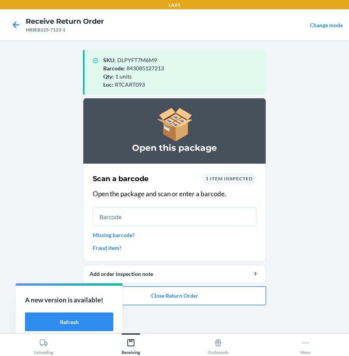
click at [245, 296] on button "Close Return Order" at bounding box center [174, 296] width 183 height 19
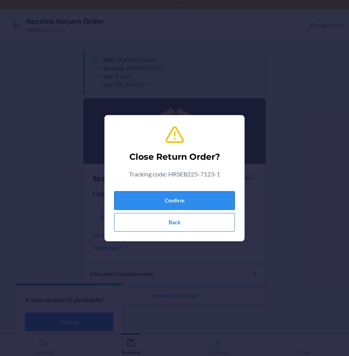
click at [230, 200] on button "Confirm" at bounding box center [174, 200] width 121 height 19
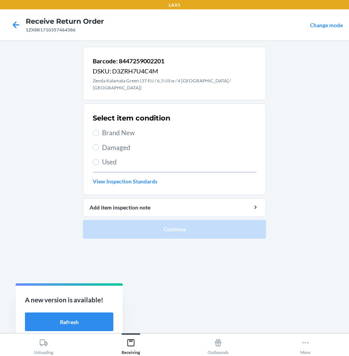
click at [109, 143] on span "Damaged" at bounding box center [179, 148] width 154 height 10
drag, startPoint x: 109, startPoint y: 142, endPoint x: 97, endPoint y: 142, distance: 11.7
click at [97, 144] on input "Damaged" at bounding box center [96, 147] width 6 height 6
radio input "true"
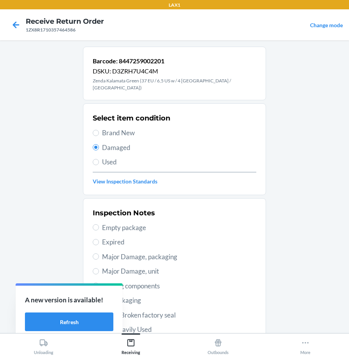
click at [148, 253] on span "Major Damage, packaging" at bounding box center [179, 257] width 154 height 10
click at [99, 254] on input "Major Damage, packaging" at bounding box center [96, 257] width 6 height 6
radio input "true"
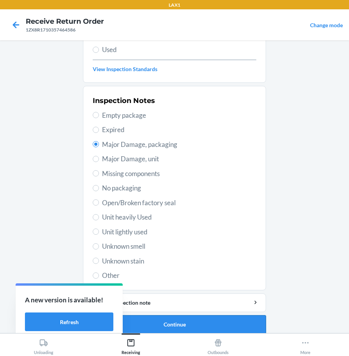
click at [212, 316] on button "Continue" at bounding box center [174, 324] width 183 height 19
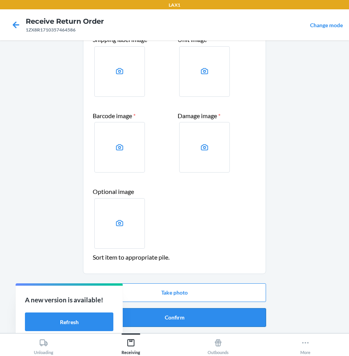
click at [214, 316] on button "Confirm" at bounding box center [174, 317] width 183 height 19
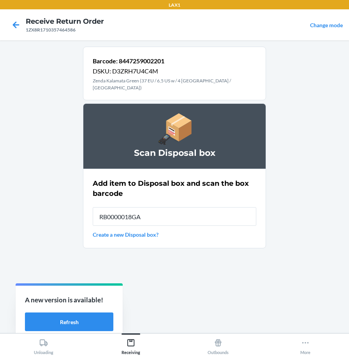
type input "RB0000018GA"
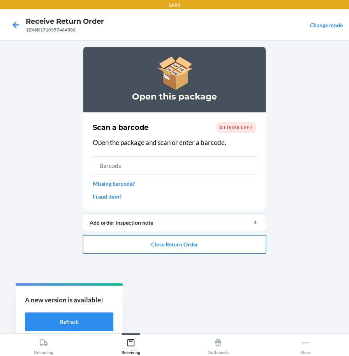
click at [258, 240] on button "Close Return Order" at bounding box center [174, 244] width 183 height 19
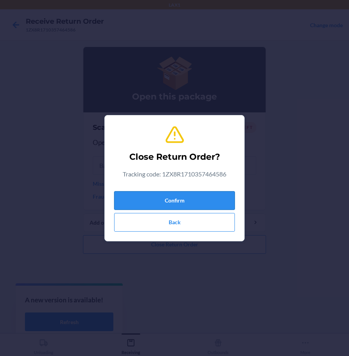
click at [227, 197] on button "Confirm" at bounding box center [174, 200] width 121 height 19
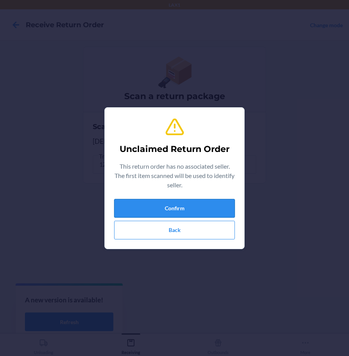
click at [216, 204] on button "Confirm" at bounding box center [174, 208] width 121 height 19
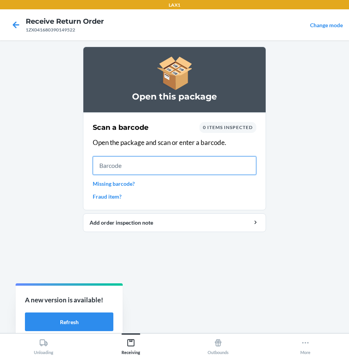
drag, startPoint x: 239, startPoint y: 168, endPoint x: 243, endPoint y: 158, distance: 10.7
click at [239, 166] on input "text" at bounding box center [174, 165] width 163 height 19
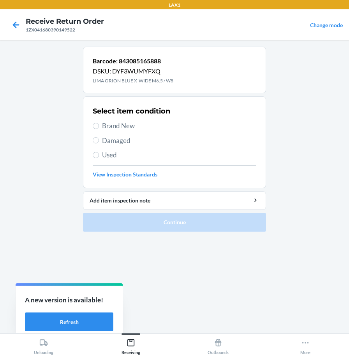
drag, startPoint x: 116, startPoint y: 128, endPoint x: 121, endPoint y: 126, distance: 5.1
click at [117, 128] on span "Brand New" at bounding box center [179, 126] width 154 height 10
click at [99, 128] on input "Brand New" at bounding box center [96, 126] width 6 height 6
radio input "true"
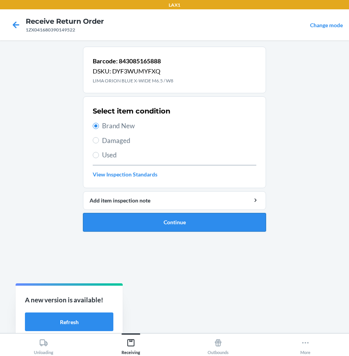
click at [145, 228] on button "Continue" at bounding box center [174, 222] width 183 height 19
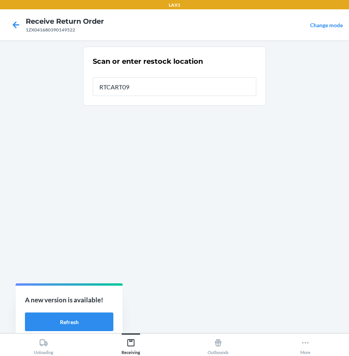
type input "RTCART093"
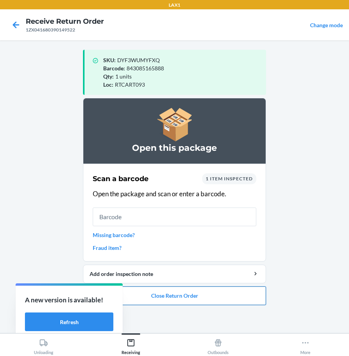
click at [167, 296] on button "Close Return Order" at bounding box center [174, 296] width 183 height 19
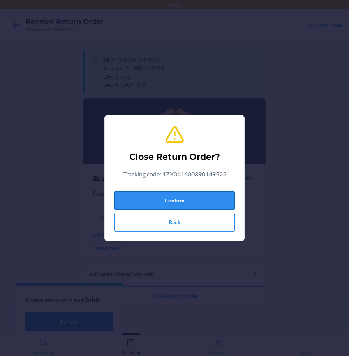
click at [185, 200] on button "Confirm" at bounding box center [174, 200] width 121 height 19
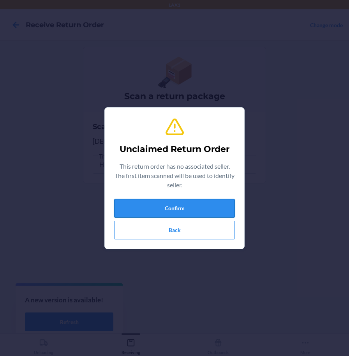
click at [137, 202] on button "Confirm" at bounding box center [174, 208] width 121 height 19
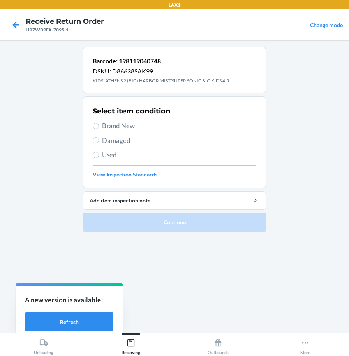
drag, startPoint x: 127, startPoint y: 116, endPoint x: 124, endPoint y: 121, distance: 4.9
click at [124, 121] on div "Select item condition Brand New Damaged Used View Inspection Standards" at bounding box center [174, 142] width 163 height 77
drag, startPoint x: 124, startPoint y: 121, endPoint x: 110, endPoint y: 131, distance: 17.7
click at [110, 131] on div "Select item condition Brand New Damaged Used View Inspection Standards" at bounding box center [174, 142] width 163 height 77
click at [93, 130] on label "Brand New" at bounding box center [174, 126] width 163 height 10
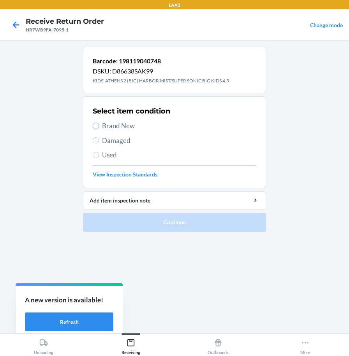
click at [93, 129] on input "Brand New" at bounding box center [96, 126] width 6 height 6
radio input "true"
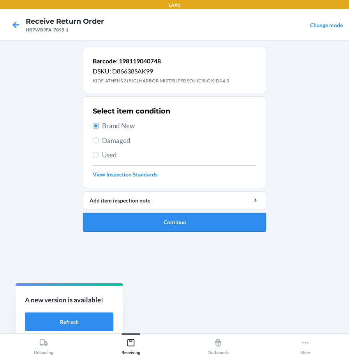
click at [93, 221] on button "Continue" at bounding box center [174, 222] width 183 height 19
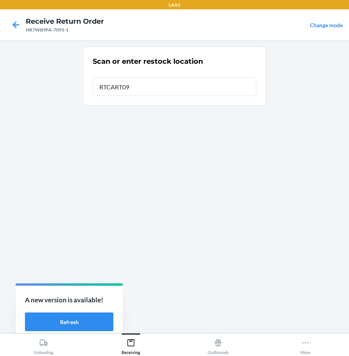
type input "RTCART093"
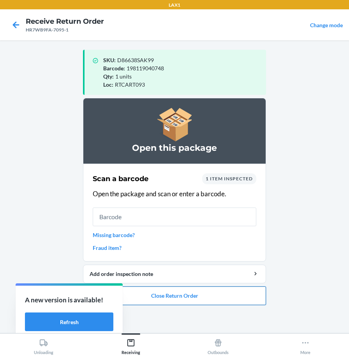
click at [127, 295] on button "Close Return Order" at bounding box center [174, 296] width 183 height 19
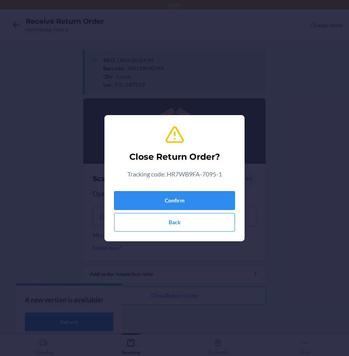
click at [161, 205] on button "Confirm" at bounding box center [174, 200] width 121 height 19
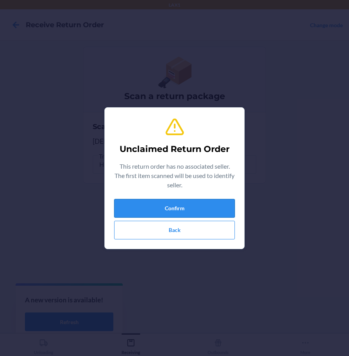
click at [203, 203] on button "Confirm" at bounding box center [174, 208] width 121 height 19
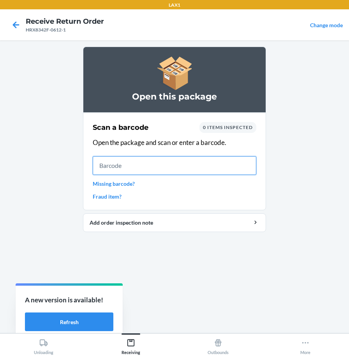
click at [183, 166] on input "text" at bounding box center [174, 165] width 163 height 19
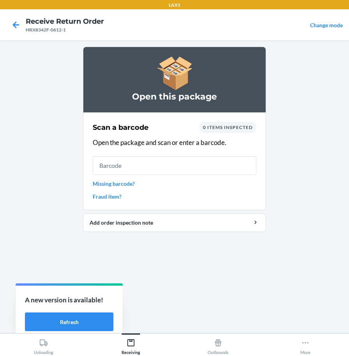
click at [106, 184] on link "Missing barcode?" at bounding box center [174, 184] width 163 height 8
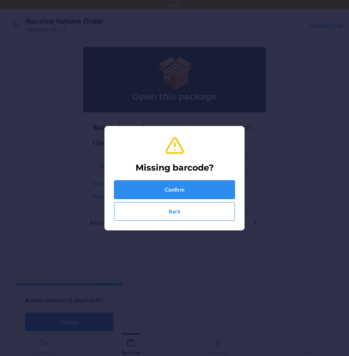
click at [124, 191] on button "Confirm" at bounding box center [174, 190] width 121 height 19
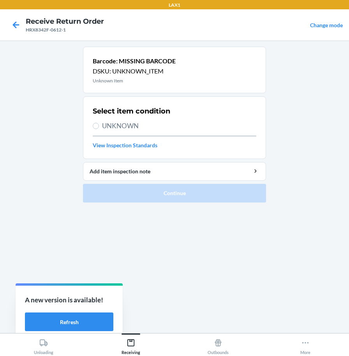
click at [122, 123] on span "UNKNOWN" at bounding box center [179, 126] width 154 height 10
click at [99, 123] on input "UNKNOWN" at bounding box center [96, 126] width 6 height 6
radio input "true"
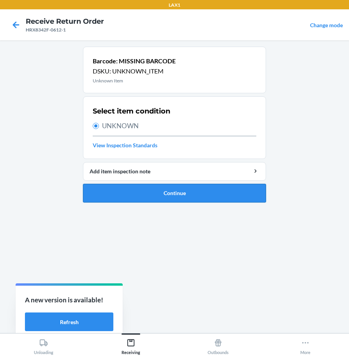
click at [147, 192] on button "Continue" at bounding box center [174, 193] width 183 height 19
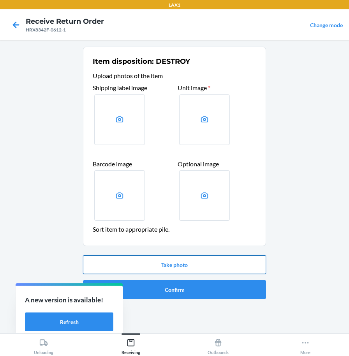
click at [151, 268] on button "Take photo" at bounding box center [174, 265] width 183 height 19
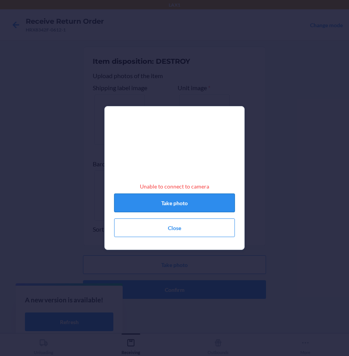
click at [163, 210] on button "Take photo" at bounding box center [174, 203] width 121 height 19
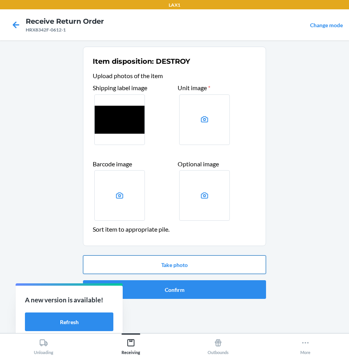
click at [197, 269] on button "Take photo" at bounding box center [174, 265] width 183 height 19
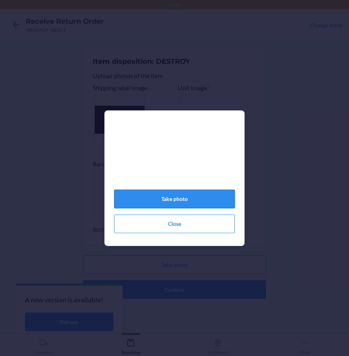
click at [198, 202] on button "Take photo" at bounding box center [174, 199] width 121 height 19
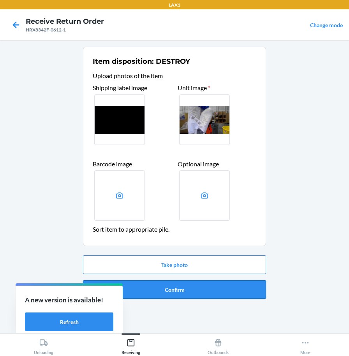
click at [183, 289] on button "Confirm" at bounding box center [174, 289] width 183 height 19
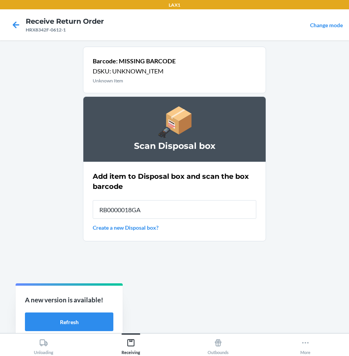
type input "RB0000018GA"
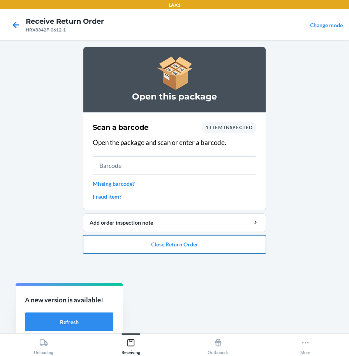
click at [172, 250] on button "Close Return Order" at bounding box center [174, 244] width 183 height 19
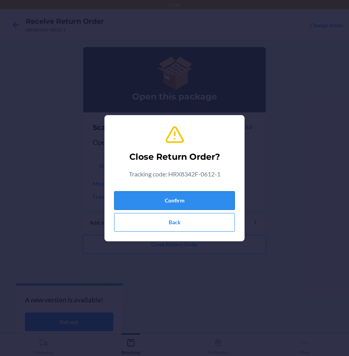
click at [208, 202] on button "Confirm" at bounding box center [174, 200] width 121 height 19
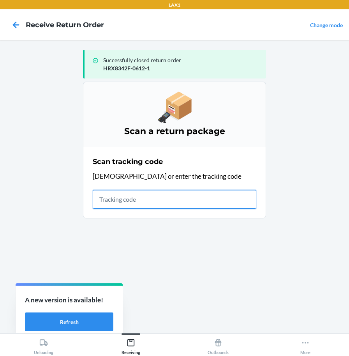
click at [119, 207] on input "text" at bounding box center [174, 199] width 163 height 19
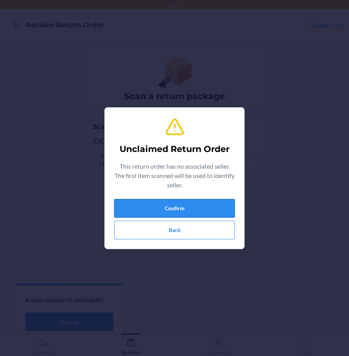
click at [175, 204] on button "Confirm" at bounding box center [174, 208] width 121 height 19
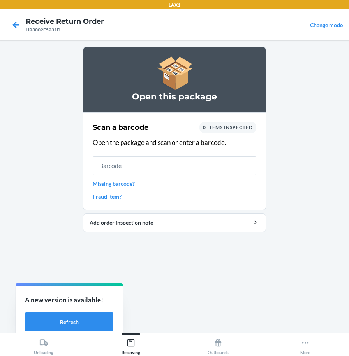
click at [124, 186] on link "Missing barcode?" at bounding box center [174, 184] width 163 height 8
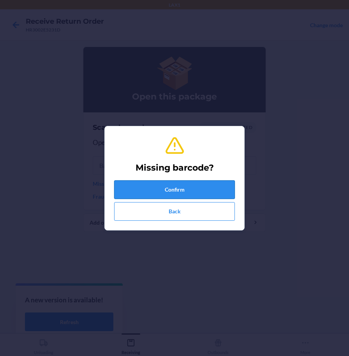
click at [146, 184] on button "Confirm" at bounding box center [174, 190] width 121 height 19
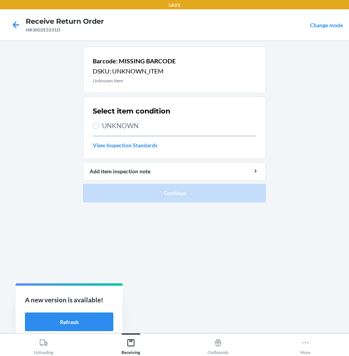
click at [91, 127] on section "Select item condition UNKNOWN View Inspection Standards" at bounding box center [174, 127] width 183 height 63
click at [116, 123] on span "UNKNOWN" at bounding box center [179, 126] width 154 height 10
click at [99, 123] on input "UNKNOWN" at bounding box center [96, 126] width 6 height 6
radio input "true"
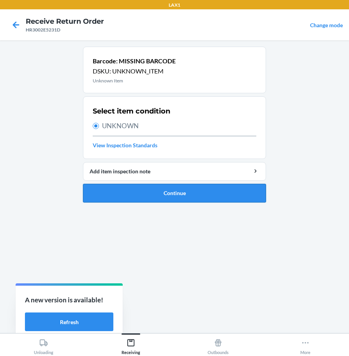
click at [119, 192] on button "Continue" at bounding box center [174, 193] width 183 height 19
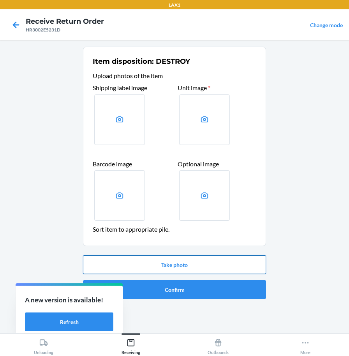
click at [155, 265] on button "Take photo" at bounding box center [174, 265] width 183 height 19
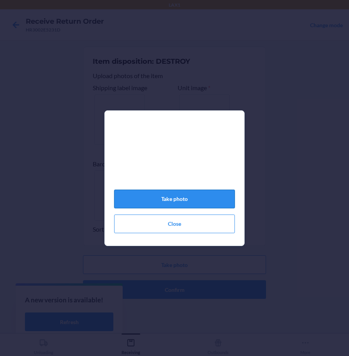
click at [203, 206] on button "Take photo" at bounding box center [174, 199] width 121 height 19
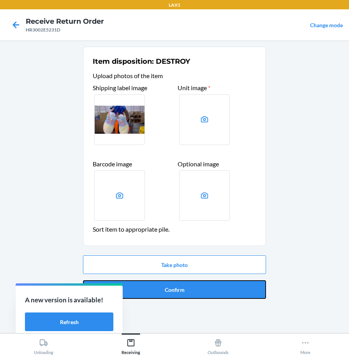
click at [216, 292] on button "Confirm" at bounding box center [174, 289] width 183 height 19
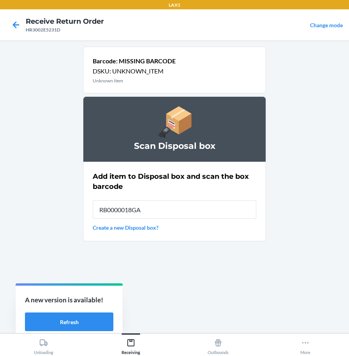
type input "RB0000018GA"
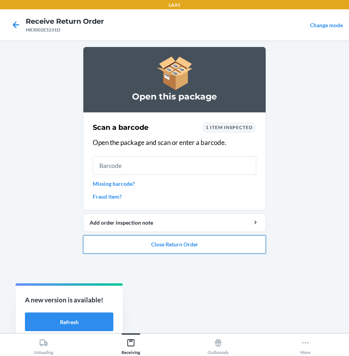
click at [261, 242] on button "Close Return Order" at bounding box center [174, 244] width 183 height 19
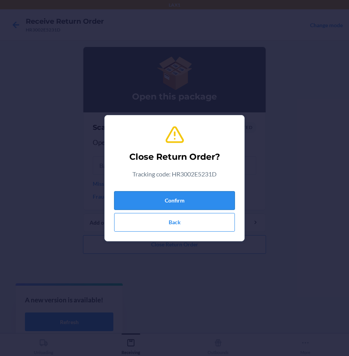
click at [215, 195] on button "Confirm" at bounding box center [174, 200] width 121 height 19
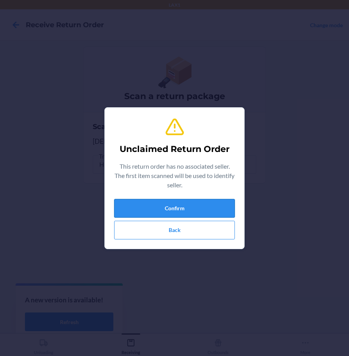
click at [225, 204] on button "Confirm" at bounding box center [174, 208] width 121 height 19
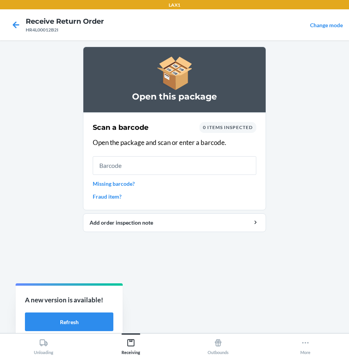
click at [117, 185] on link "Missing barcode?" at bounding box center [174, 184] width 163 height 8
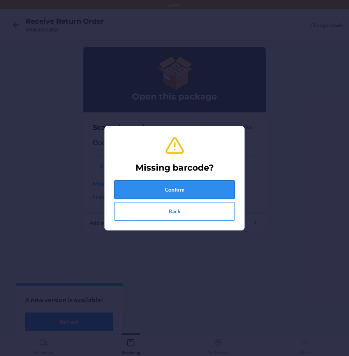
click at [138, 188] on button "Confirm" at bounding box center [174, 190] width 121 height 19
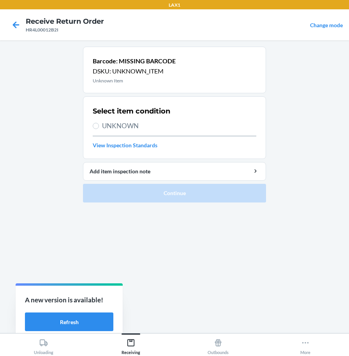
click at [118, 128] on span "UNKNOWN" at bounding box center [179, 126] width 154 height 10
click at [99, 128] on input "UNKNOWN" at bounding box center [96, 126] width 6 height 6
radio input "true"
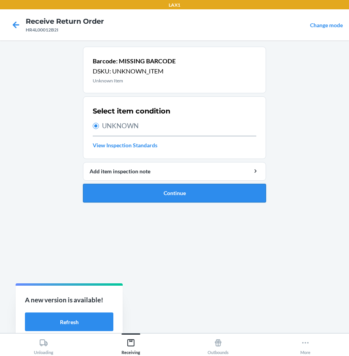
click at [156, 198] on button "Continue" at bounding box center [174, 193] width 183 height 19
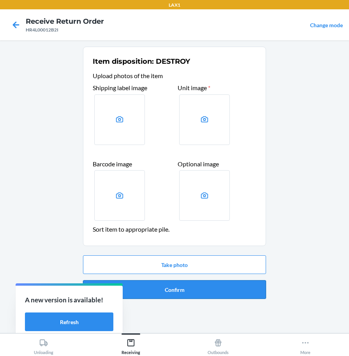
click at [198, 293] on button "Confirm" at bounding box center [174, 289] width 183 height 19
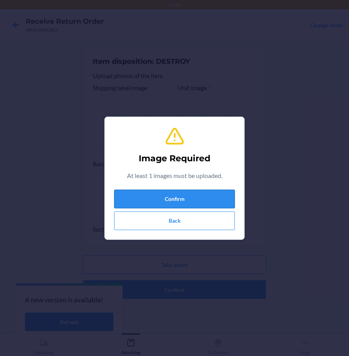
click at [176, 192] on button "Confirm" at bounding box center [174, 199] width 121 height 19
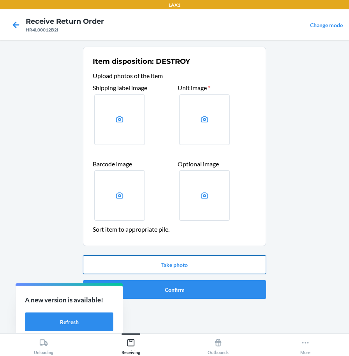
click at [196, 263] on button "Take photo" at bounding box center [174, 265] width 183 height 19
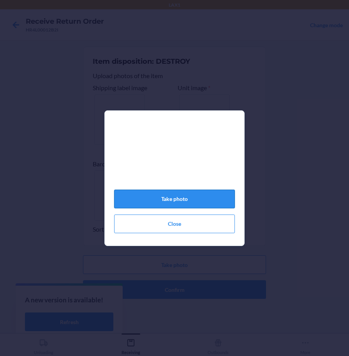
click at [185, 205] on button "Take photo" at bounding box center [174, 199] width 121 height 19
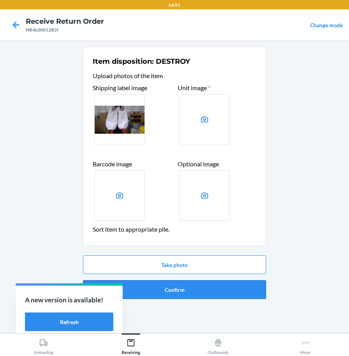
click at [204, 294] on button "Confirm" at bounding box center [174, 289] width 183 height 19
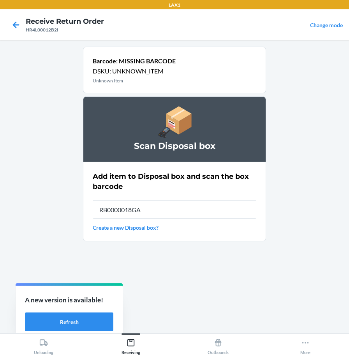
type input "RB0000018GA"
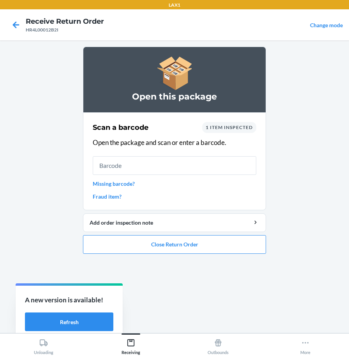
click at [123, 186] on link "Missing barcode?" at bounding box center [174, 184] width 163 height 8
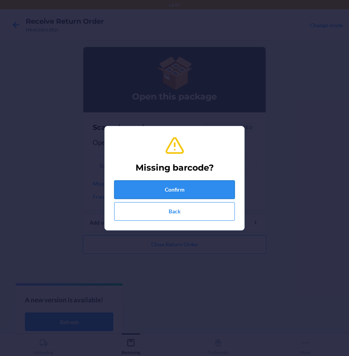
click at [163, 189] on button "Confirm" at bounding box center [174, 190] width 121 height 19
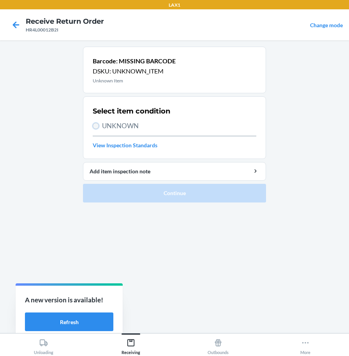
click at [96, 125] on input "UNKNOWN" at bounding box center [96, 126] width 6 height 6
radio input "true"
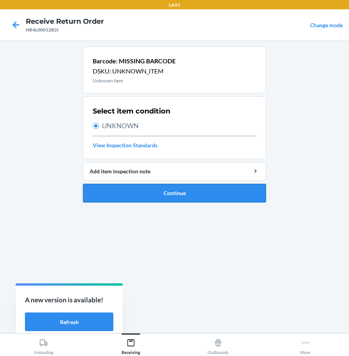
click at [90, 191] on button "Continue" at bounding box center [174, 193] width 183 height 19
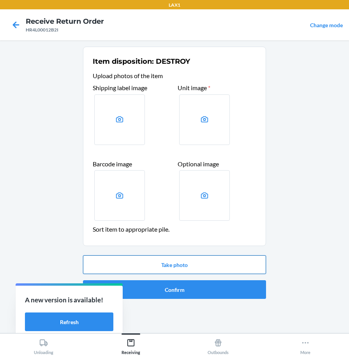
click at [133, 264] on button "Take photo" at bounding box center [174, 265] width 183 height 19
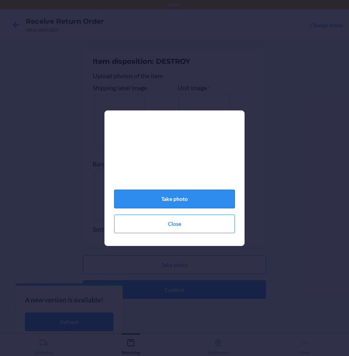
click at [166, 199] on button "Take photo" at bounding box center [174, 199] width 121 height 19
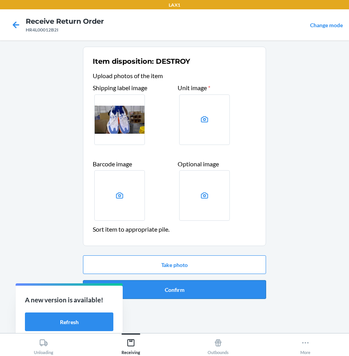
click at [183, 293] on button "Confirm" at bounding box center [174, 289] width 183 height 19
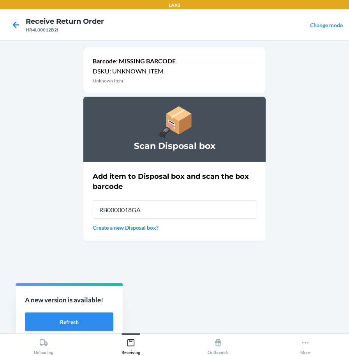
type input "RB0000018GA"
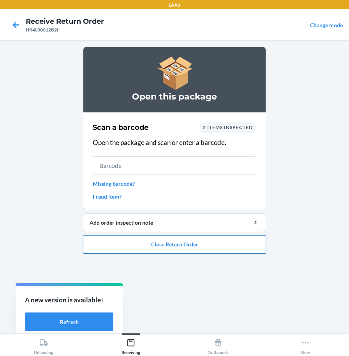
click at [261, 251] on button "Close Return Order" at bounding box center [174, 244] width 183 height 19
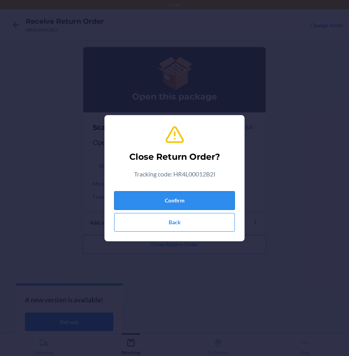
click at [216, 201] on button "Confirm" at bounding box center [174, 200] width 121 height 19
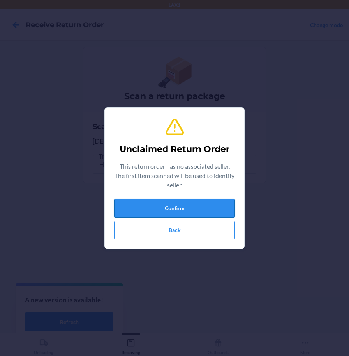
click at [209, 203] on button "Confirm" at bounding box center [174, 208] width 121 height 19
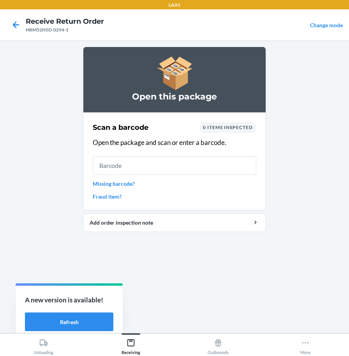
click at [121, 183] on link "Missing barcode?" at bounding box center [174, 184] width 163 height 8
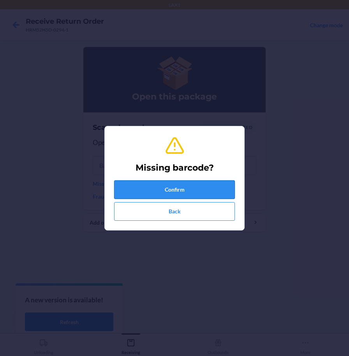
click at [132, 189] on button "Confirm" at bounding box center [174, 190] width 121 height 19
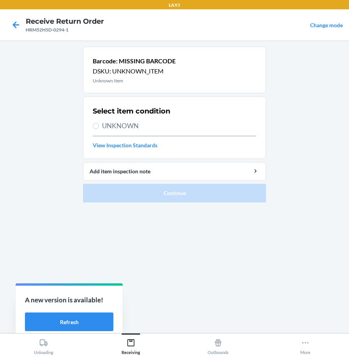
click at [108, 127] on span "UNKNOWN" at bounding box center [179, 126] width 154 height 10
click at [99, 127] on input "UNKNOWN" at bounding box center [96, 126] width 6 height 6
radio input "true"
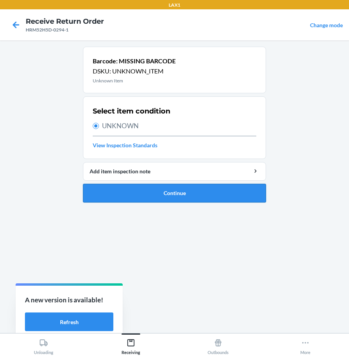
click at [134, 191] on button "Continue" at bounding box center [174, 193] width 183 height 19
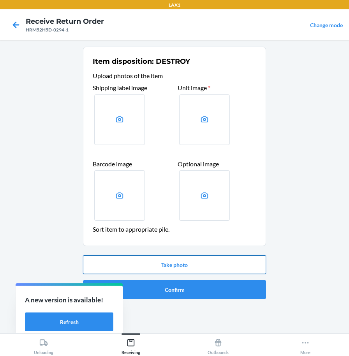
click at [158, 268] on button "Take photo" at bounding box center [174, 265] width 183 height 19
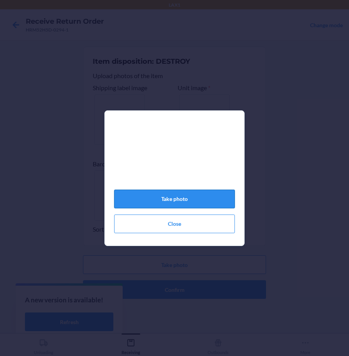
click at [187, 201] on button "Take photo" at bounding box center [174, 199] width 121 height 19
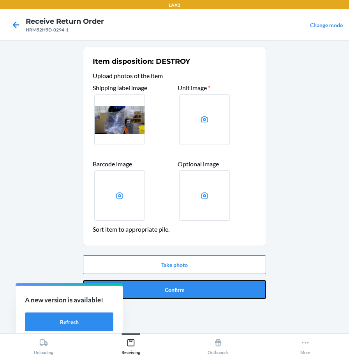
drag, startPoint x: 199, startPoint y: 285, endPoint x: 206, endPoint y: 274, distance: 12.6
click at [200, 285] on button "Confirm" at bounding box center [174, 289] width 183 height 19
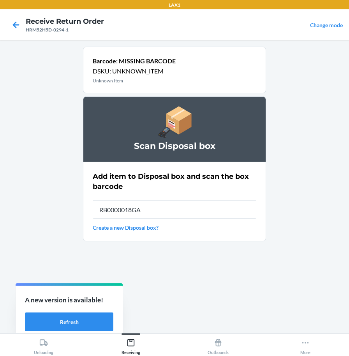
type input "RB0000018GA"
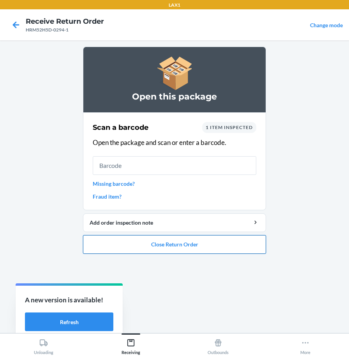
click at [212, 247] on button "Close Return Order" at bounding box center [174, 244] width 183 height 19
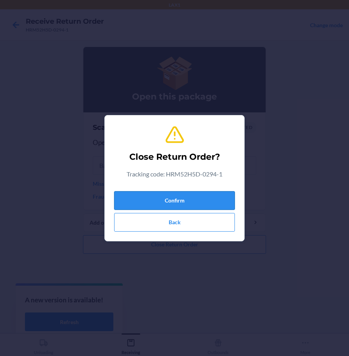
click at [212, 197] on button "Confirm" at bounding box center [174, 200] width 121 height 19
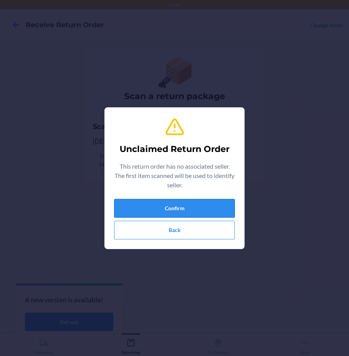
click at [138, 211] on button "Confirm" at bounding box center [174, 208] width 121 height 19
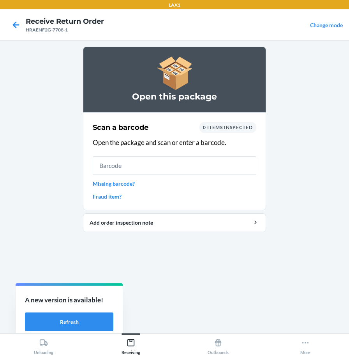
click at [125, 186] on link "Missing barcode?" at bounding box center [174, 184] width 163 height 8
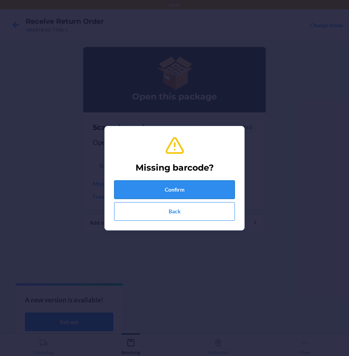
click at [148, 194] on button "Confirm" at bounding box center [174, 190] width 121 height 19
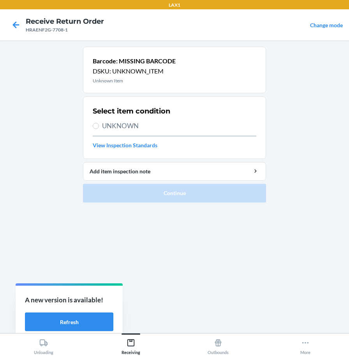
click at [131, 127] on span "UNKNOWN" at bounding box center [179, 126] width 154 height 10
click at [99, 127] on input "UNKNOWN" at bounding box center [96, 126] width 6 height 6
radio input "true"
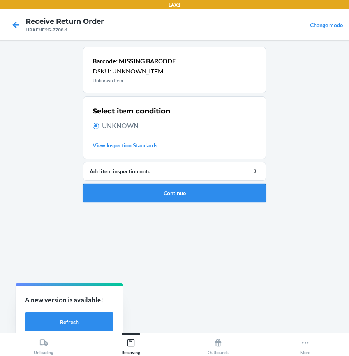
click at [170, 198] on button "Continue" at bounding box center [174, 193] width 183 height 19
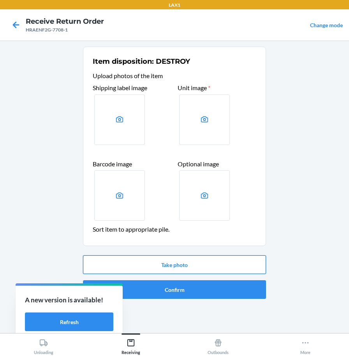
click at [187, 261] on button "Take photo" at bounding box center [174, 265] width 183 height 19
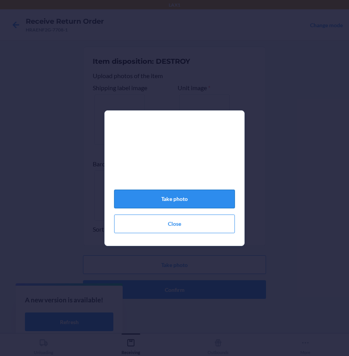
click at [186, 205] on button "Take photo" at bounding box center [174, 199] width 121 height 19
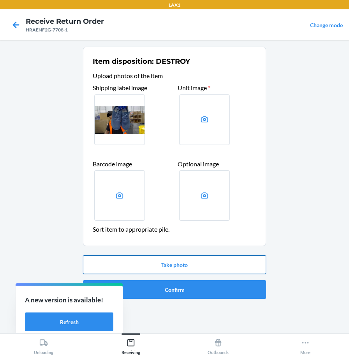
click at [188, 263] on button "Take photo" at bounding box center [174, 265] width 183 height 19
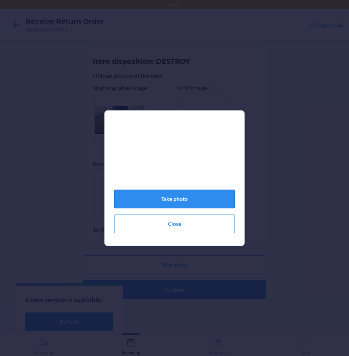
click at [193, 205] on button "Take photo" at bounding box center [174, 199] width 121 height 19
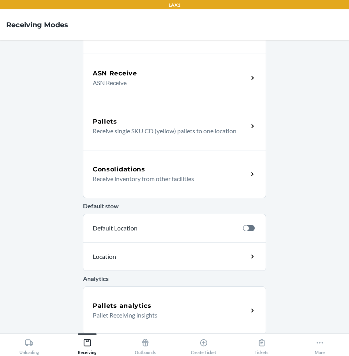
scroll to position [89, 0]
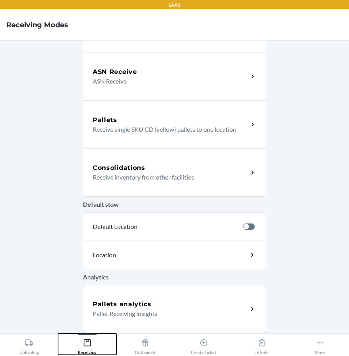
click at [92, 347] on div "Receiving" at bounding box center [87, 345] width 19 height 19
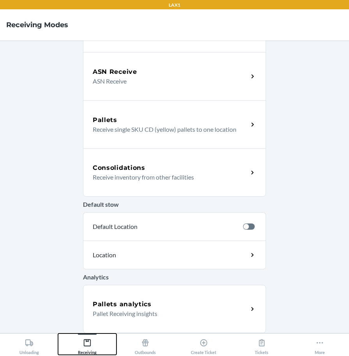
click at [88, 350] on div "Receiving" at bounding box center [87, 345] width 19 height 19
click at [37, 347] on div "Unloading" at bounding box center [28, 345] width 19 height 19
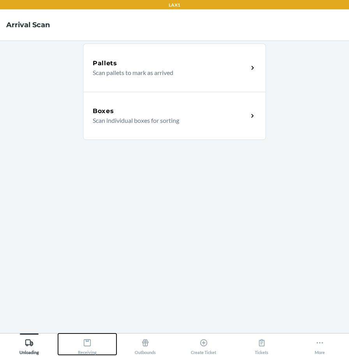
click at [88, 347] on icon at bounding box center [87, 343] width 7 height 7
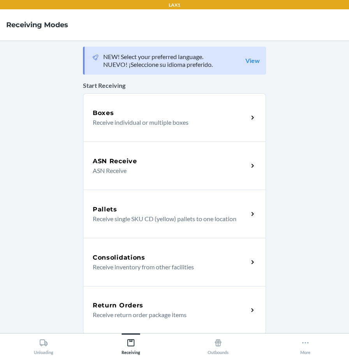
click at [216, 307] on div "Return Orders" at bounding box center [170, 305] width 155 height 9
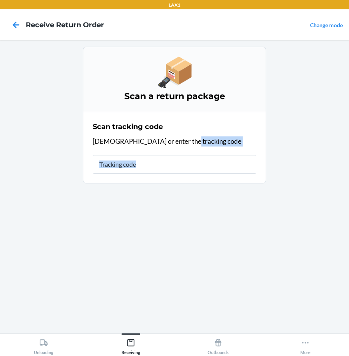
click at [216, 307] on div "Scan a return package Scan tracking code Scan or enter the tracking code" at bounding box center [174, 187] width 183 height 280
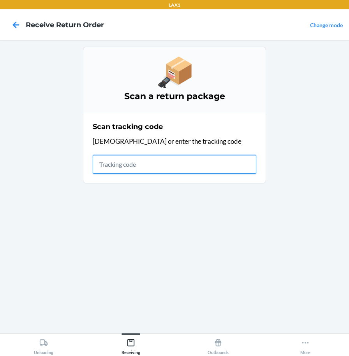
click at [179, 160] on input "text" at bounding box center [174, 164] width 163 height 19
type input "HRAENF2G-7708"
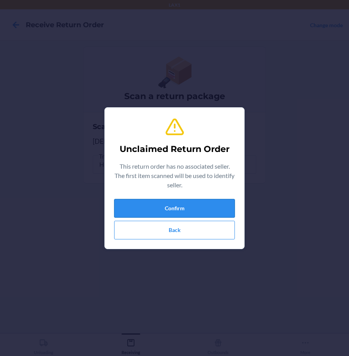
click at [198, 205] on button "Confirm" at bounding box center [174, 208] width 121 height 19
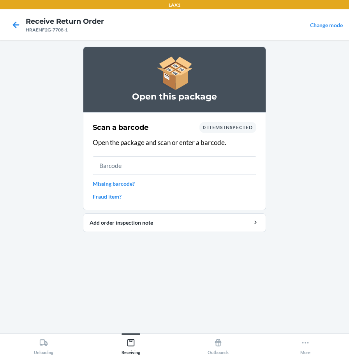
click at [122, 183] on link "Missing barcode?" at bounding box center [174, 184] width 163 height 8
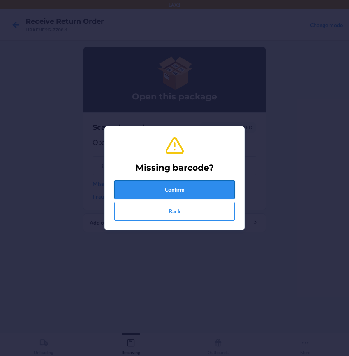
click at [130, 187] on button "Confirm" at bounding box center [174, 190] width 121 height 19
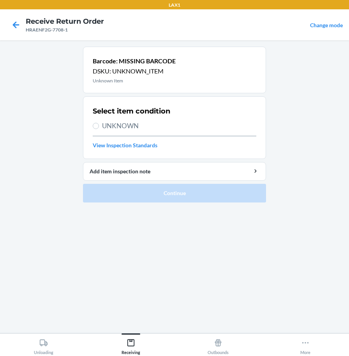
click at [120, 123] on span "UNKNOWN" at bounding box center [179, 126] width 154 height 10
click at [99, 123] on input "UNKNOWN" at bounding box center [96, 126] width 6 height 6
radio input "true"
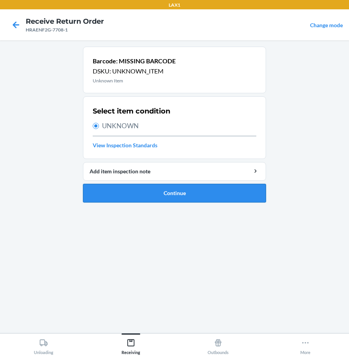
click at [145, 193] on button "Continue" at bounding box center [174, 193] width 183 height 19
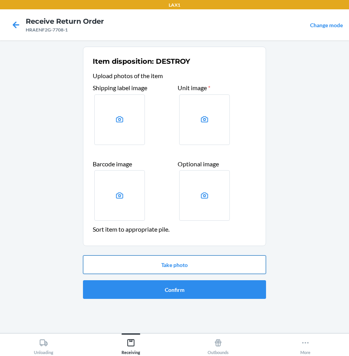
click at [173, 263] on button "Take photo" at bounding box center [174, 265] width 183 height 19
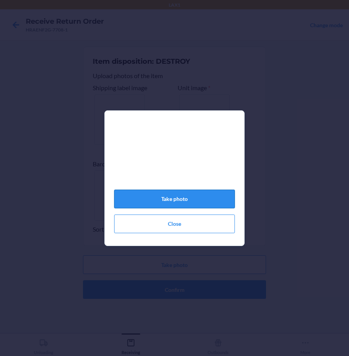
click at [128, 203] on button "Take photo" at bounding box center [174, 199] width 121 height 19
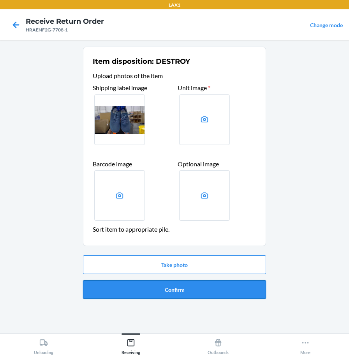
click at [173, 293] on button "Confirm" at bounding box center [174, 289] width 183 height 19
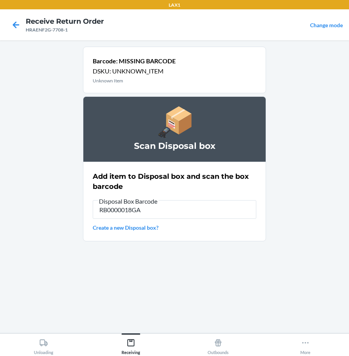
type input "RB0000018GA"
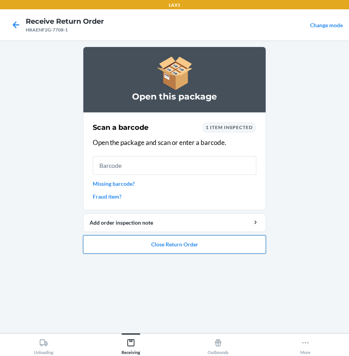
click at [190, 242] on button "Close Return Order" at bounding box center [174, 244] width 183 height 19
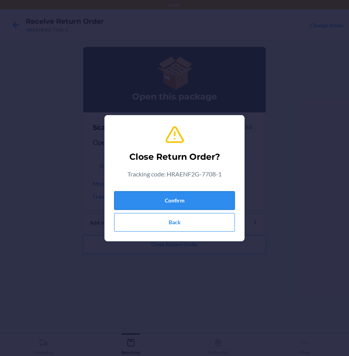
click at [176, 203] on button "Confirm" at bounding box center [174, 200] width 121 height 19
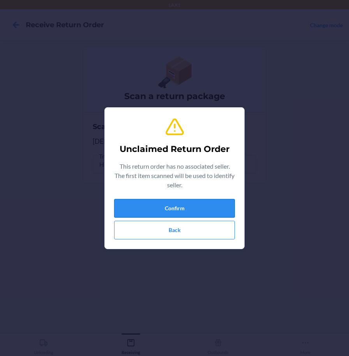
click at [181, 204] on button "Confirm" at bounding box center [174, 208] width 121 height 19
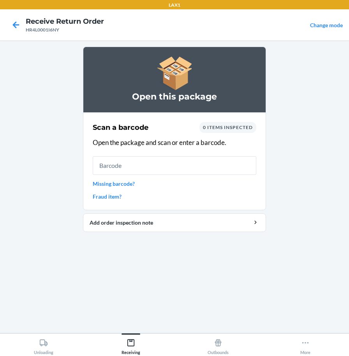
click at [118, 183] on link "Missing barcode?" at bounding box center [174, 184] width 163 height 8
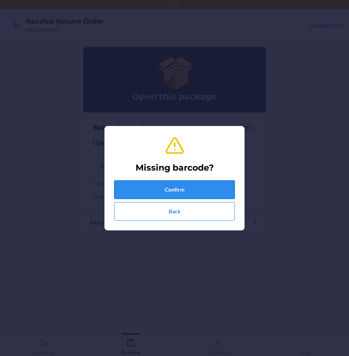
click at [130, 186] on button "Confirm" at bounding box center [174, 190] width 121 height 19
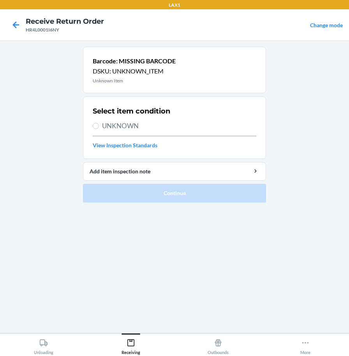
click at [119, 128] on span "UNKNOWN" at bounding box center [179, 126] width 154 height 10
click at [99, 128] on input "UNKNOWN" at bounding box center [96, 126] width 6 height 6
radio input "true"
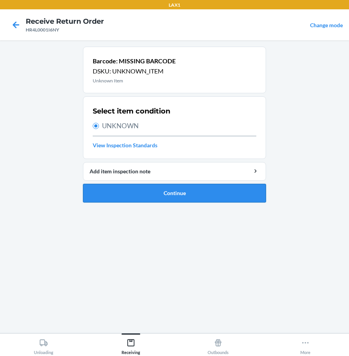
click at [133, 196] on button "Continue" at bounding box center [174, 193] width 183 height 19
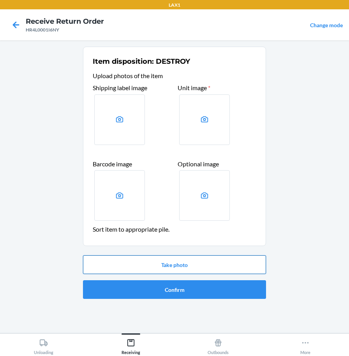
click at [181, 260] on button "Take photo" at bounding box center [174, 265] width 183 height 19
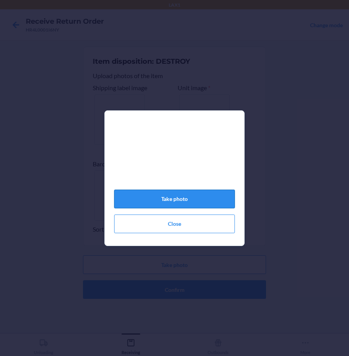
click at [186, 205] on button "Take photo" at bounding box center [174, 199] width 121 height 19
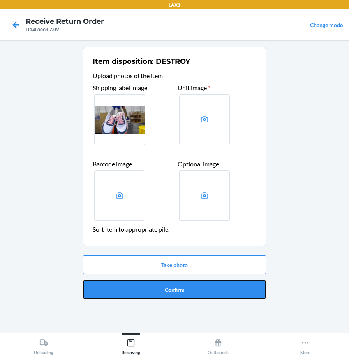
drag, startPoint x: 217, startPoint y: 292, endPoint x: 220, endPoint y: 288, distance: 5.0
click at [219, 291] on button "Confirm" at bounding box center [174, 289] width 183 height 19
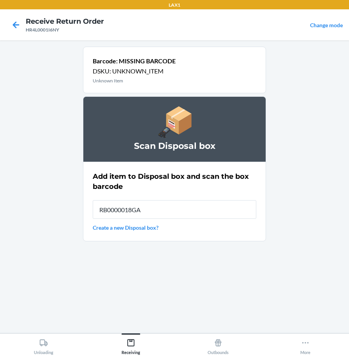
type input "RB0000018GA"
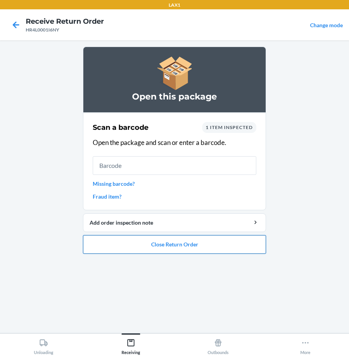
click at [191, 243] on button "Close Return Order" at bounding box center [174, 244] width 183 height 19
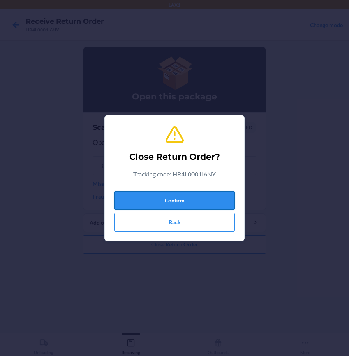
click at [208, 204] on button "Confirm" at bounding box center [174, 200] width 121 height 19
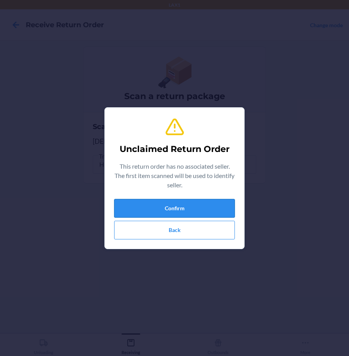
click at [208, 205] on button "Confirm" at bounding box center [174, 208] width 121 height 19
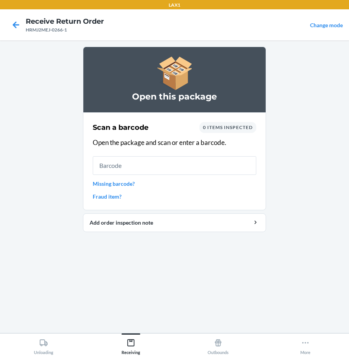
click at [126, 184] on link "Missing barcode?" at bounding box center [174, 184] width 163 height 8
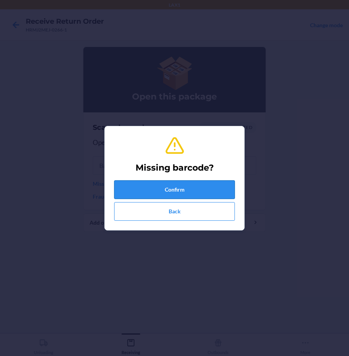
click at [161, 194] on button "Confirm" at bounding box center [174, 190] width 121 height 19
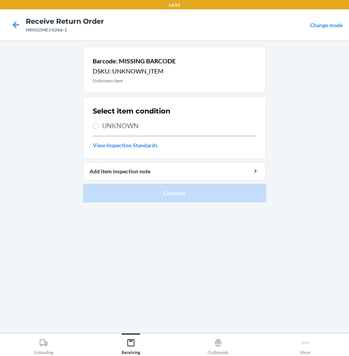
click at [133, 132] on div "Select item condition UNKNOWN View Inspection Standards" at bounding box center [174, 128] width 163 height 48
click at [133, 127] on span "UNKNOWN" at bounding box center [179, 126] width 154 height 10
click at [99, 127] on input "UNKNOWN" at bounding box center [96, 126] width 6 height 6
radio input "true"
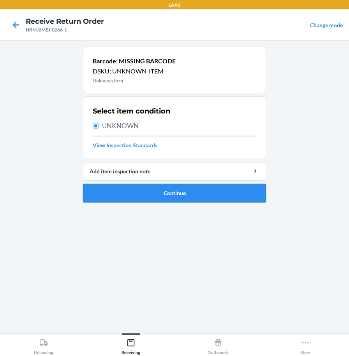
click at [149, 190] on button "Continue" at bounding box center [174, 193] width 183 height 19
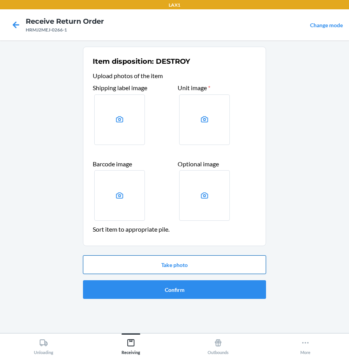
click at [161, 264] on button "Take photo" at bounding box center [174, 265] width 183 height 19
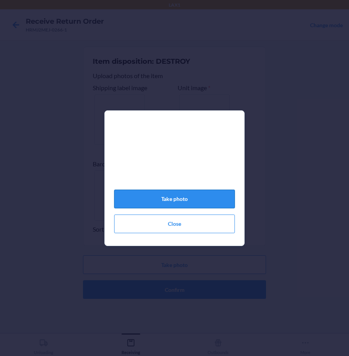
click at [154, 201] on button "Take photo" at bounding box center [174, 199] width 121 height 19
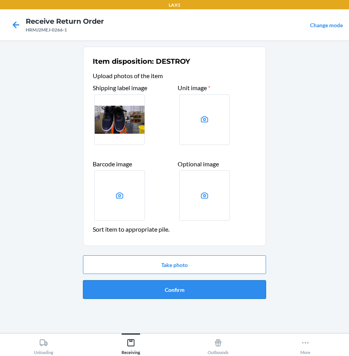
click at [206, 294] on button "Confirm" at bounding box center [174, 289] width 183 height 19
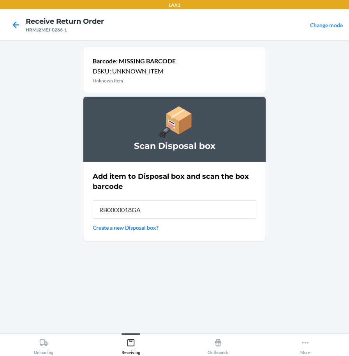
type input "RB0000018GA"
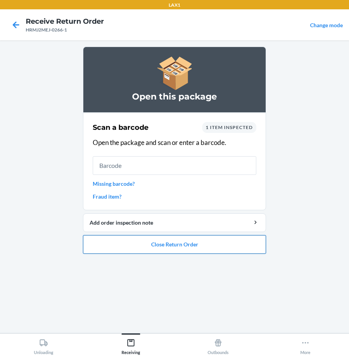
click at [197, 249] on button "Close Return Order" at bounding box center [174, 244] width 183 height 19
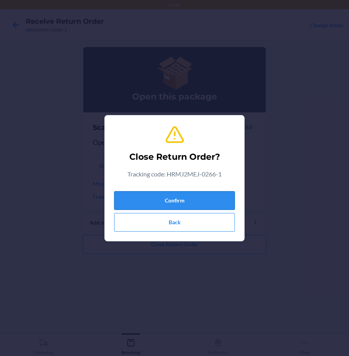
click at [194, 205] on button "Confirm" at bounding box center [174, 200] width 121 height 19
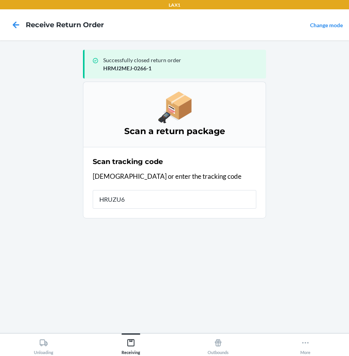
type input "HRUZU69"
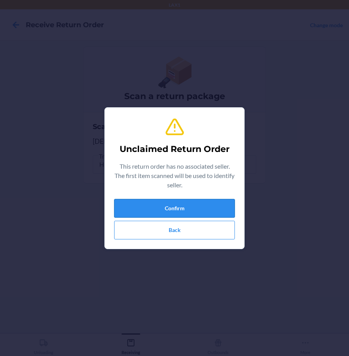
click at [199, 200] on button "Confirm" at bounding box center [174, 208] width 121 height 19
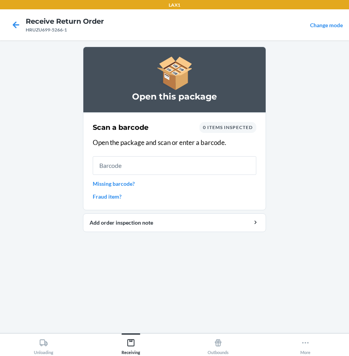
click at [127, 182] on link "Missing barcode?" at bounding box center [174, 184] width 163 height 8
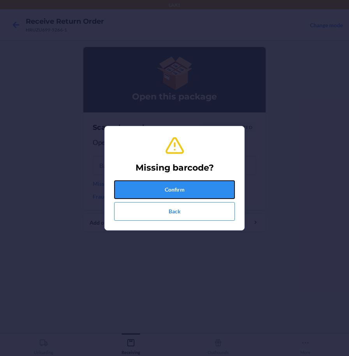
click at [131, 189] on button "Confirm" at bounding box center [174, 190] width 121 height 19
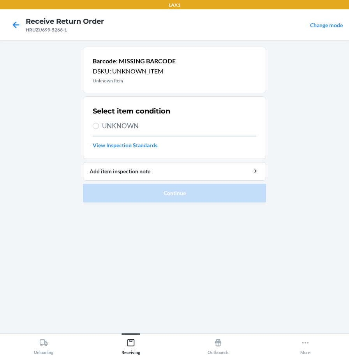
click at [122, 128] on span "UNKNOWN" at bounding box center [179, 126] width 154 height 10
click at [99, 128] on input "UNKNOWN" at bounding box center [96, 126] width 6 height 6
radio input "true"
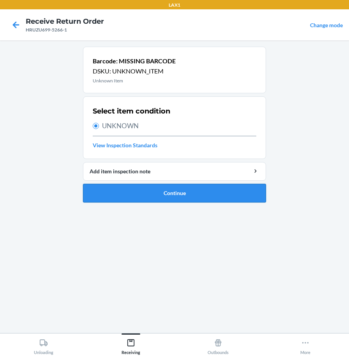
click at [129, 192] on button "Continue" at bounding box center [174, 193] width 183 height 19
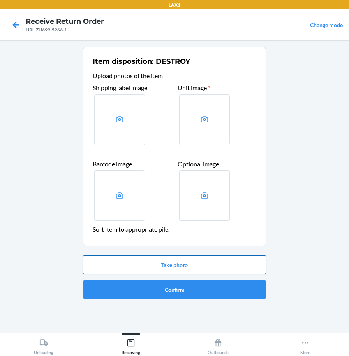
click at [152, 266] on button "Take photo" at bounding box center [174, 265] width 183 height 19
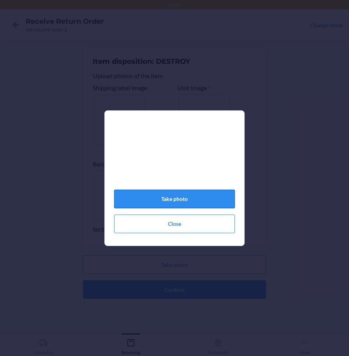
click at [171, 205] on button "Take photo" at bounding box center [174, 199] width 121 height 19
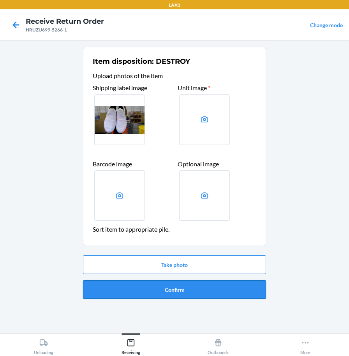
click at [186, 287] on button "Confirm" at bounding box center [174, 289] width 183 height 19
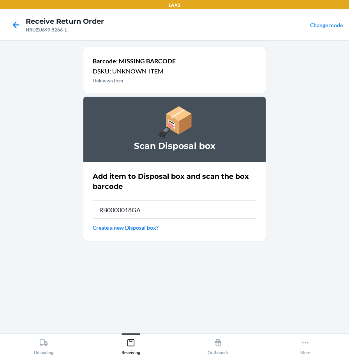
type input "RB0000018GA"
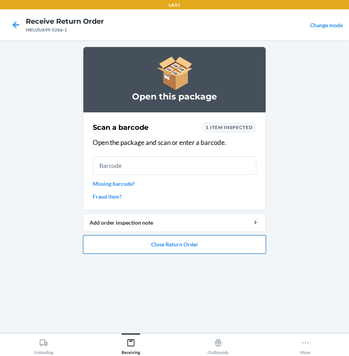
click at [122, 248] on button "Close Return Order" at bounding box center [174, 244] width 183 height 19
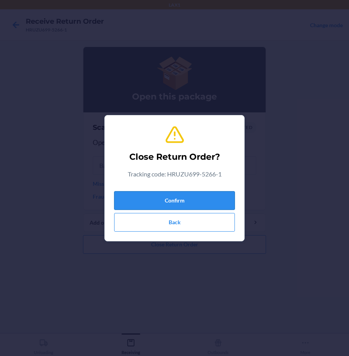
click at [148, 205] on button "Confirm" at bounding box center [174, 200] width 121 height 19
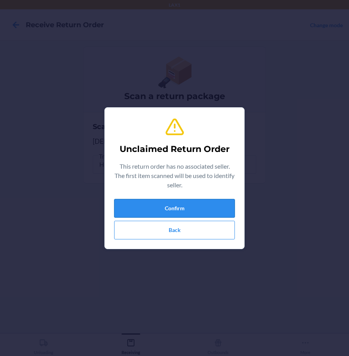
click at [193, 209] on button "Confirm" at bounding box center [174, 208] width 121 height 19
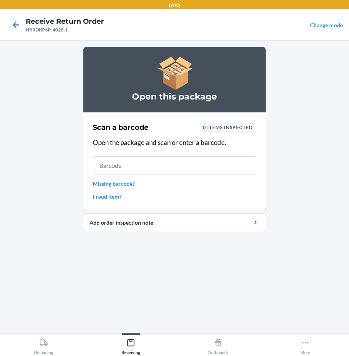
click at [104, 183] on link "Missing barcode?" at bounding box center [174, 184] width 163 height 8
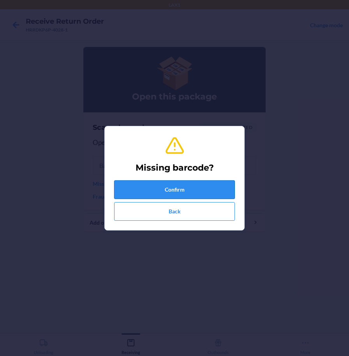
click at [128, 185] on button "Confirm" at bounding box center [174, 190] width 121 height 19
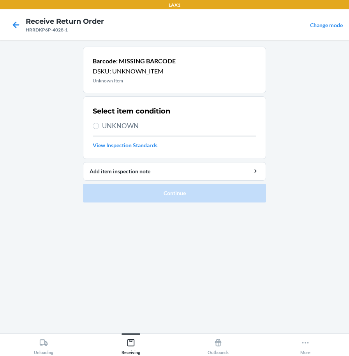
click at [128, 127] on span "UNKNOWN" at bounding box center [179, 126] width 154 height 10
click at [99, 127] on input "UNKNOWN" at bounding box center [96, 126] width 6 height 6
radio input "true"
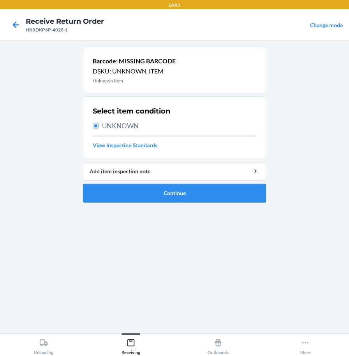
click at [163, 195] on button "Continue" at bounding box center [174, 193] width 183 height 19
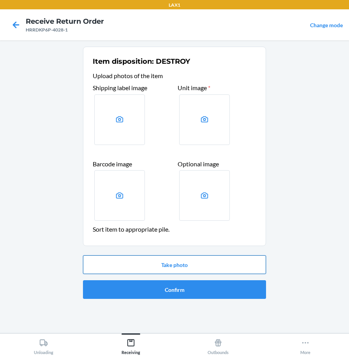
click at [180, 266] on button "Take photo" at bounding box center [174, 265] width 183 height 19
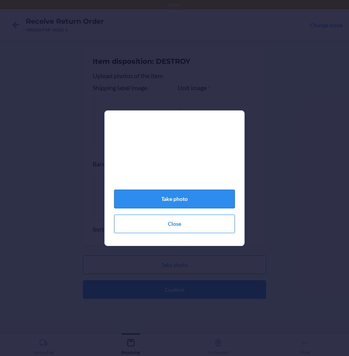
click at [182, 206] on button "Take photo" at bounding box center [174, 199] width 121 height 19
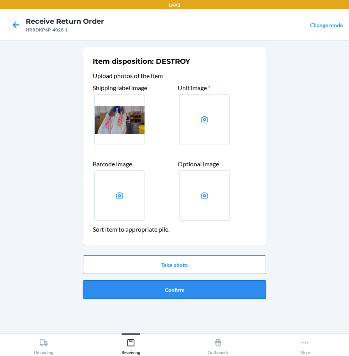
click at [186, 293] on button "Confirm" at bounding box center [174, 289] width 183 height 19
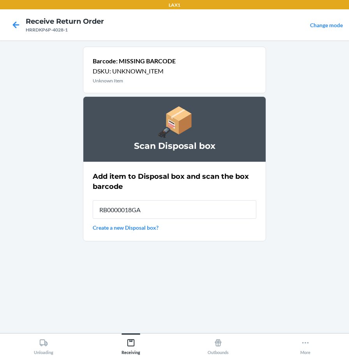
type input "RB0000018GA"
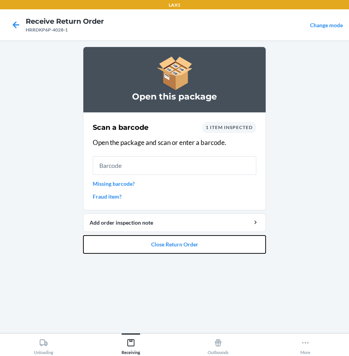
click at [186, 244] on button "Close Return Order" at bounding box center [174, 244] width 183 height 19
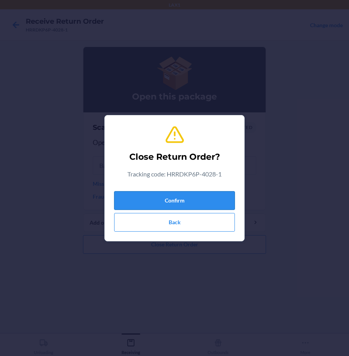
click at [162, 200] on button "Confirm" at bounding box center [174, 200] width 121 height 19
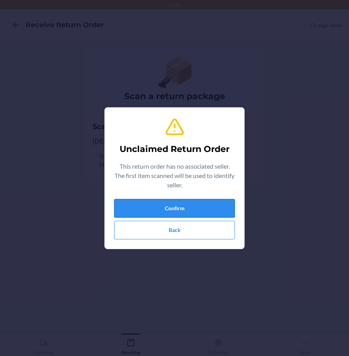
click at [127, 207] on button "Confirm" at bounding box center [174, 208] width 121 height 19
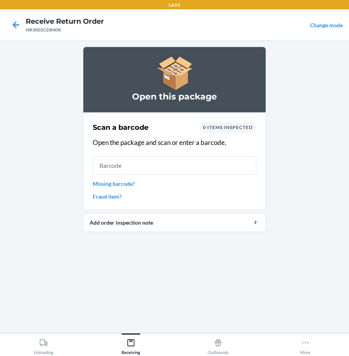
click at [126, 186] on link "Missing barcode?" at bounding box center [174, 184] width 163 height 8
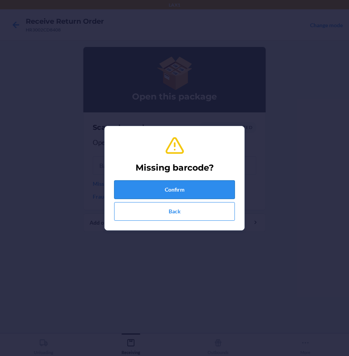
click at [131, 190] on button "Confirm" at bounding box center [174, 190] width 121 height 19
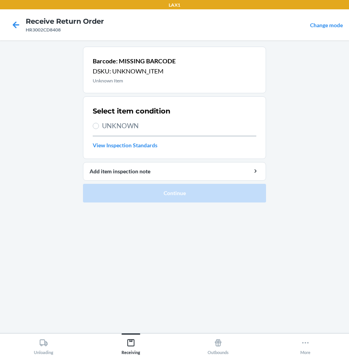
click at [133, 126] on span "UNKNOWN" at bounding box center [179, 126] width 154 height 10
click at [99, 126] on input "UNKNOWN" at bounding box center [96, 126] width 6 height 6
radio input "true"
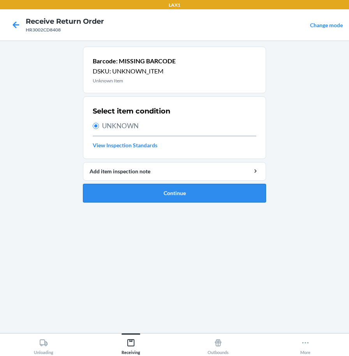
click at [146, 196] on button "Continue" at bounding box center [174, 193] width 183 height 19
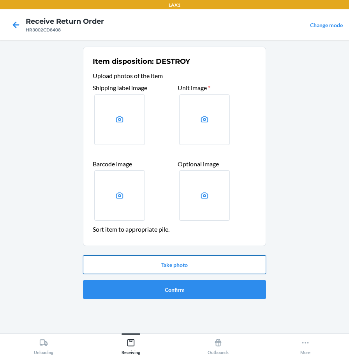
click at [168, 266] on button "Take photo" at bounding box center [174, 265] width 183 height 19
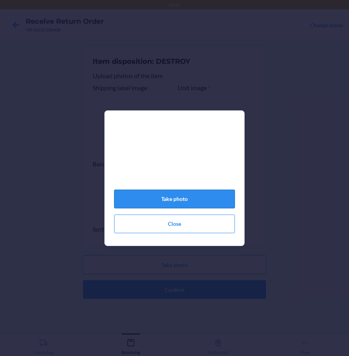
click at [173, 207] on button "Take photo" at bounding box center [174, 199] width 121 height 19
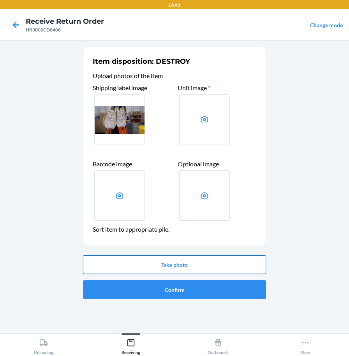
click at [181, 265] on button "Take photo" at bounding box center [174, 265] width 183 height 19
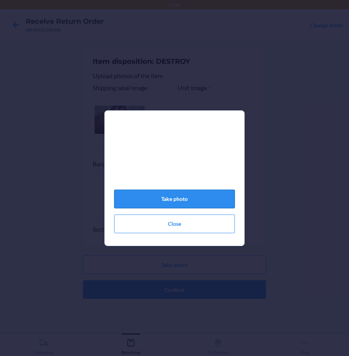
click at [185, 204] on button "Take photo" at bounding box center [174, 199] width 121 height 19
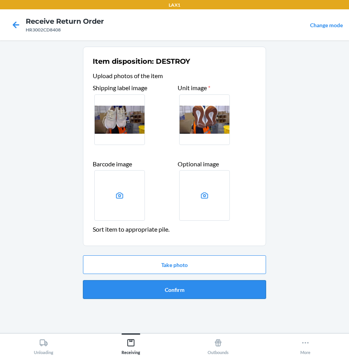
click at [208, 288] on button "Confirm" at bounding box center [174, 289] width 183 height 19
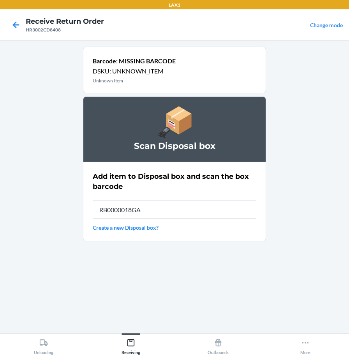
type input "RB0000018GA"
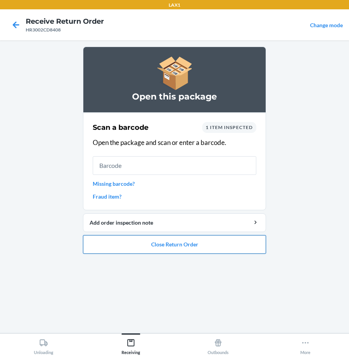
click at [225, 253] on button "Close Return Order" at bounding box center [174, 244] width 183 height 19
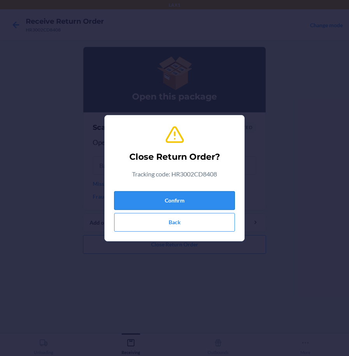
click at [215, 200] on button "Confirm" at bounding box center [174, 200] width 121 height 19
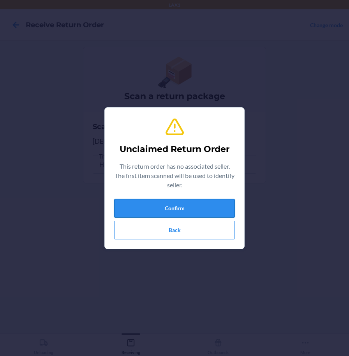
click at [207, 211] on button "Confirm" at bounding box center [174, 208] width 121 height 19
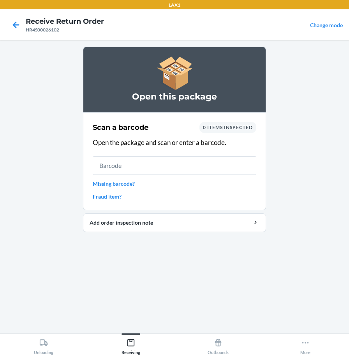
click at [116, 185] on link "Missing barcode?" at bounding box center [174, 184] width 163 height 8
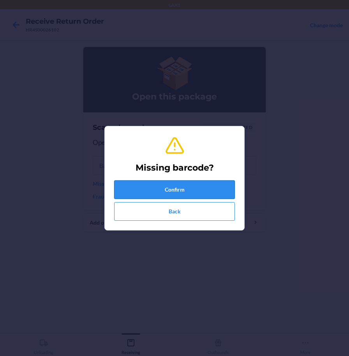
click at [142, 194] on button "Confirm" at bounding box center [174, 190] width 121 height 19
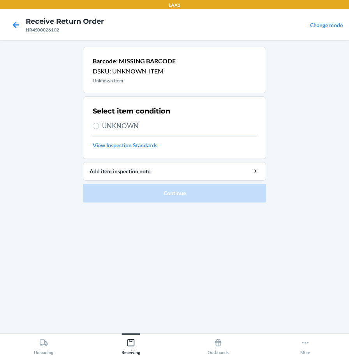
click at [134, 122] on span "UNKNOWN" at bounding box center [179, 126] width 154 height 10
click at [99, 123] on input "UNKNOWN" at bounding box center [96, 126] width 6 height 6
radio input "true"
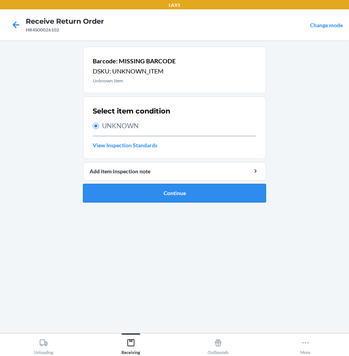
click at [151, 190] on button "Continue" at bounding box center [174, 193] width 183 height 19
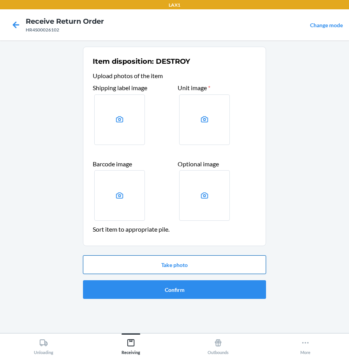
click at [189, 266] on button "Take photo" at bounding box center [174, 265] width 183 height 19
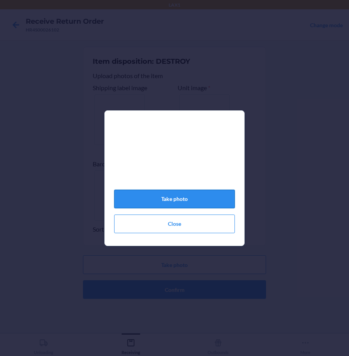
click at [195, 203] on button "Take photo" at bounding box center [174, 199] width 121 height 19
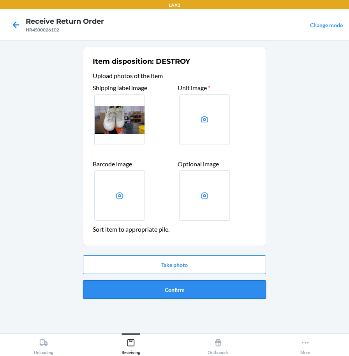
click at [191, 294] on button "Confirm" at bounding box center [174, 289] width 183 height 19
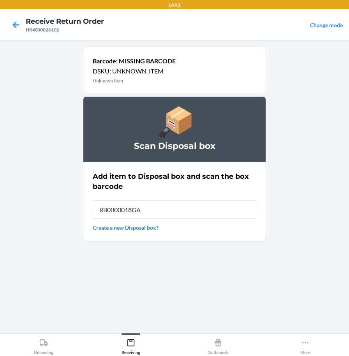
type input "RB0000018GA"
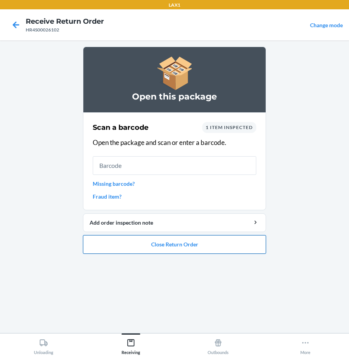
click at [168, 242] on button "Close Return Order" at bounding box center [174, 244] width 183 height 19
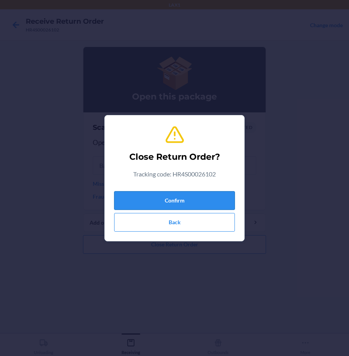
click at [188, 199] on button "Confirm" at bounding box center [174, 200] width 121 height 19
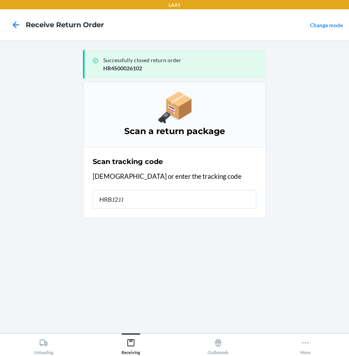
type input "HRBJ2JJ4"
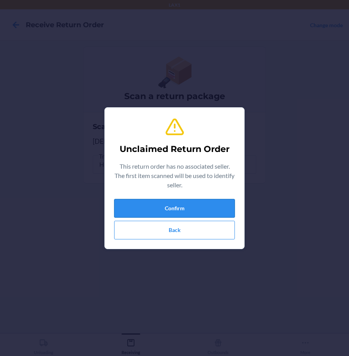
click at [212, 207] on button "Confirm" at bounding box center [174, 208] width 121 height 19
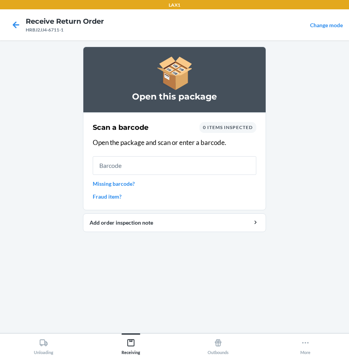
click at [126, 183] on link "Missing barcode?" at bounding box center [174, 184] width 163 height 8
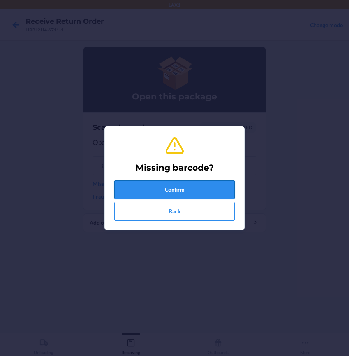
click at [135, 192] on button "Confirm" at bounding box center [174, 190] width 121 height 19
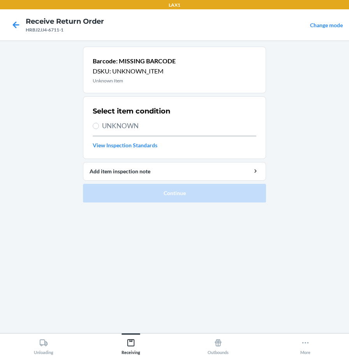
click at [124, 127] on span "UNKNOWN" at bounding box center [179, 126] width 154 height 10
click at [99, 127] on input "UNKNOWN" at bounding box center [96, 126] width 6 height 6
radio input "true"
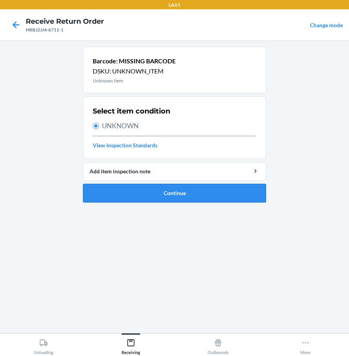
click at [152, 193] on button "Continue" at bounding box center [174, 193] width 183 height 19
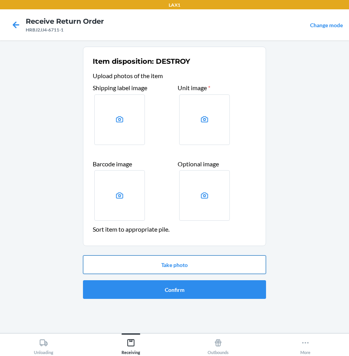
click at [186, 263] on button "Take photo" at bounding box center [174, 265] width 183 height 19
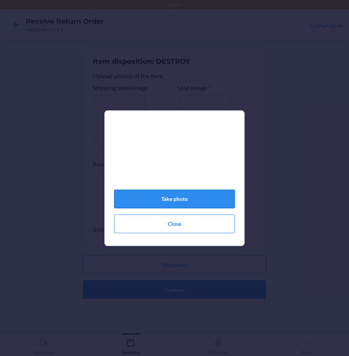
click at [201, 201] on button "Take photo" at bounding box center [174, 199] width 121 height 19
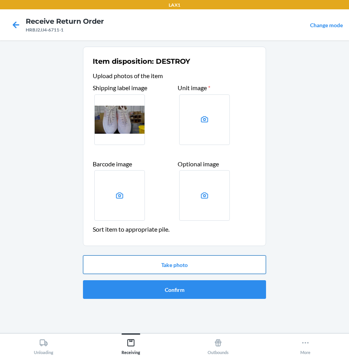
click at [190, 269] on button "Take photo" at bounding box center [174, 265] width 183 height 19
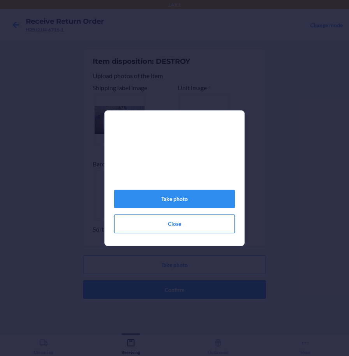
click at [184, 230] on button "Close" at bounding box center [174, 224] width 121 height 19
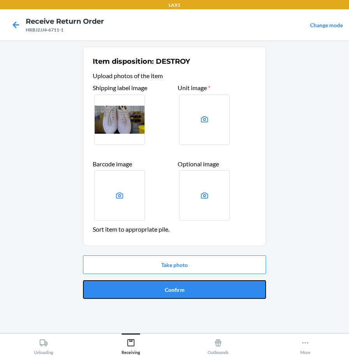
click at [201, 289] on button "Confirm" at bounding box center [174, 289] width 183 height 19
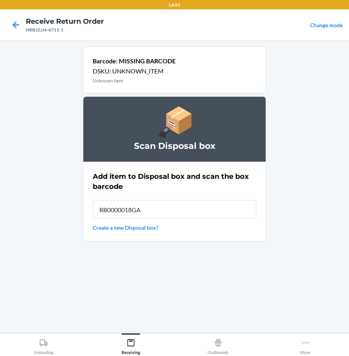
type input "RB0000018GA"
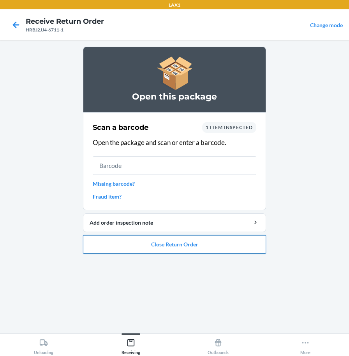
click at [184, 249] on button "Close Return Order" at bounding box center [174, 244] width 183 height 19
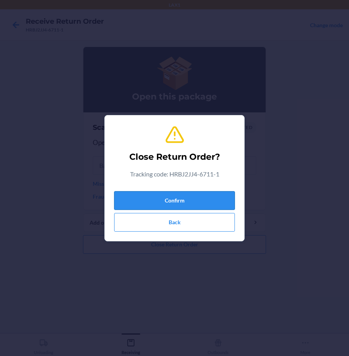
click at [195, 204] on button "Confirm" at bounding box center [174, 200] width 121 height 19
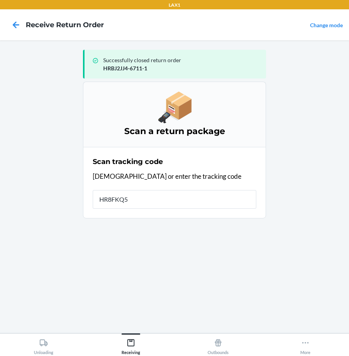
type input "HR8FKQ5Q"
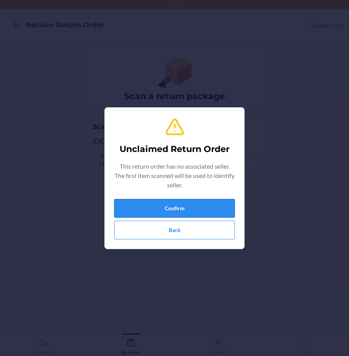
click at [192, 202] on button "Confirm" at bounding box center [174, 208] width 121 height 19
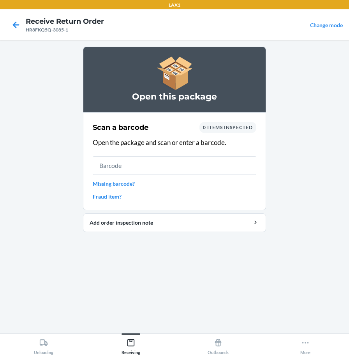
click at [124, 181] on link "Missing barcode?" at bounding box center [174, 184] width 163 height 8
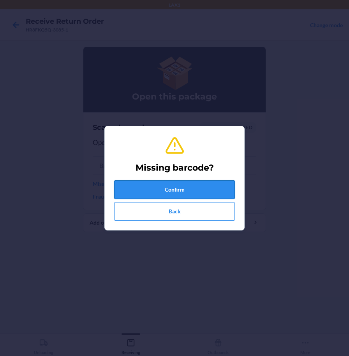
click at [138, 195] on button "Confirm" at bounding box center [174, 190] width 121 height 19
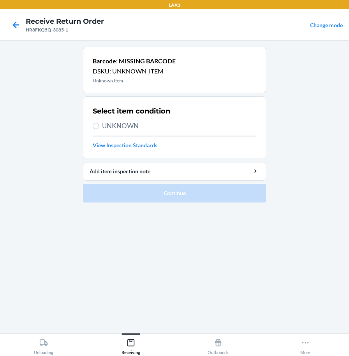
click at [132, 126] on span "UNKNOWN" at bounding box center [179, 126] width 154 height 10
click at [99, 126] on input "UNKNOWN" at bounding box center [96, 126] width 6 height 6
radio input "true"
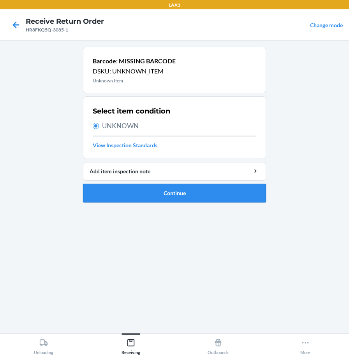
click at [155, 193] on button "Continue" at bounding box center [174, 193] width 183 height 19
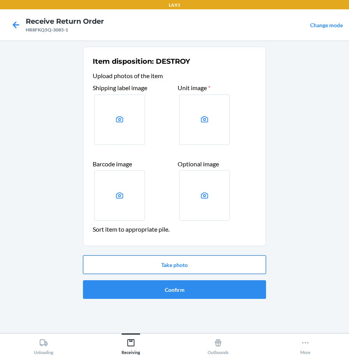
click at [174, 263] on button "Take photo" at bounding box center [174, 265] width 183 height 19
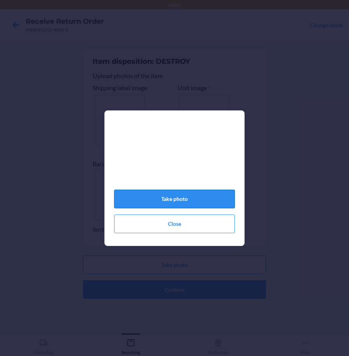
click at [191, 203] on button "Take photo" at bounding box center [174, 199] width 121 height 19
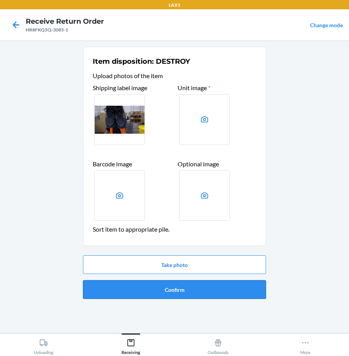
click at [198, 291] on button "Confirm" at bounding box center [174, 289] width 183 height 19
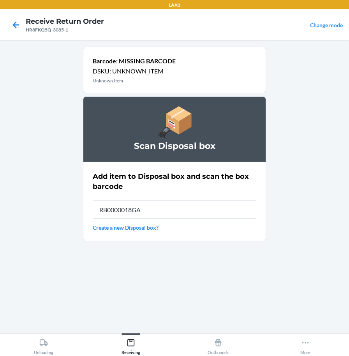
type input "RB0000018GA"
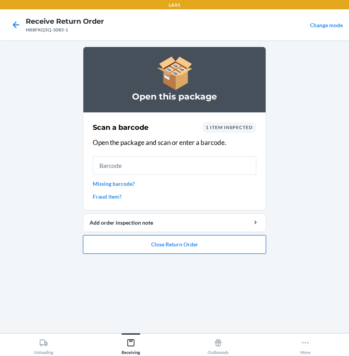
click at [221, 254] on button "Close Return Order" at bounding box center [174, 244] width 183 height 19
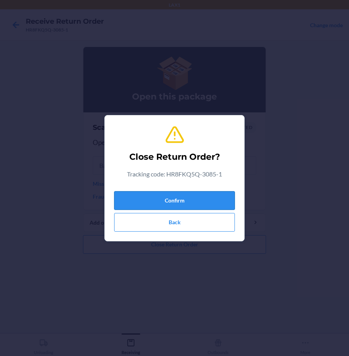
click at [193, 196] on button "Confirm" at bounding box center [174, 200] width 121 height 19
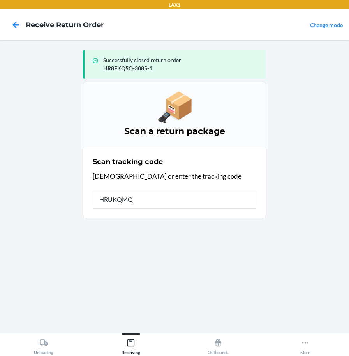
type input "HRUKQMQX"
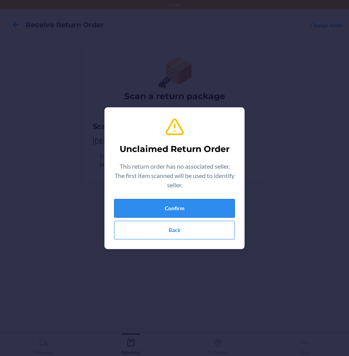
click at [186, 215] on button "Confirm" at bounding box center [174, 208] width 121 height 19
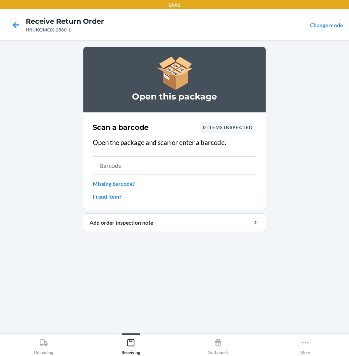
click at [110, 185] on link "Missing barcode?" at bounding box center [174, 184] width 163 height 8
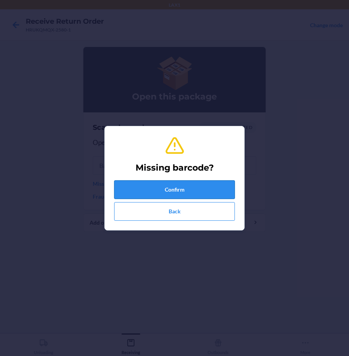
click at [139, 189] on button "Confirm" at bounding box center [174, 190] width 121 height 19
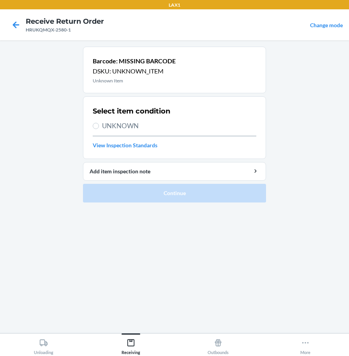
click at [121, 127] on span "UNKNOWN" at bounding box center [179, 126] width 154 height 10
click at [99, 127] on input "UNKNOWN" at bounding box center [96, 126] width 6 height 6
radio input "true"
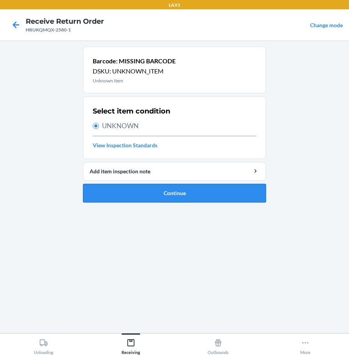
click at [136, 193] on button "Continue" at bounding box center [174, 193] width 183 height 19
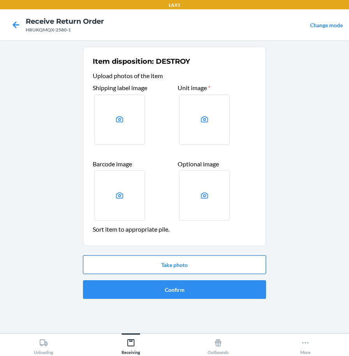
click at [155, 264] on button "Take photo" at bounding box center [174, 265] width 183 height 19
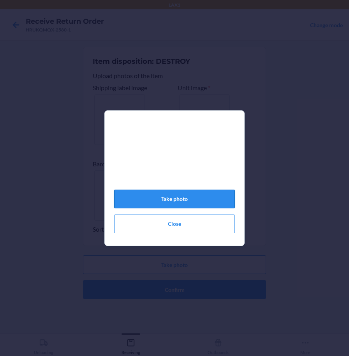
click at [182, 207] on button "Take photo" at bounding box center [174, 199] width 121 height 19
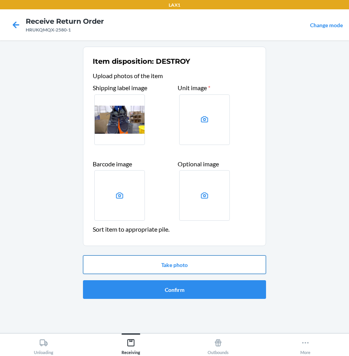
click at [186, 261] on button "Take photo" at bounding box center [174, 265] width 183 height 19
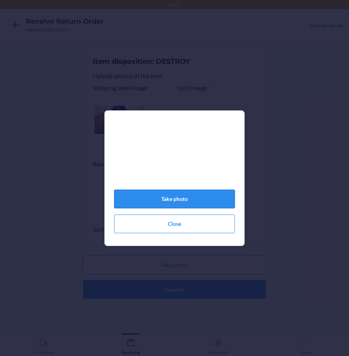
click at [203, 203] on button "Take photo" at bounding box center [174, 199] width 121 height 19
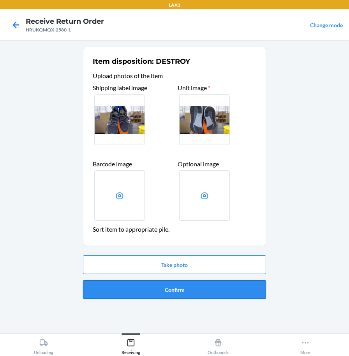
click at [216, 287] on button "Confirm" at bounding box center [174, 289] width 183 height 19
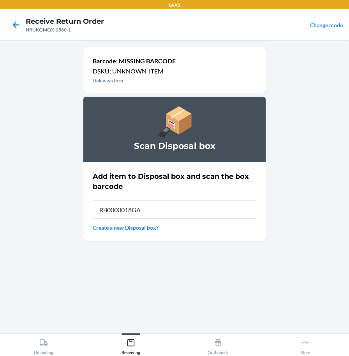
type input "RB0000018GA"
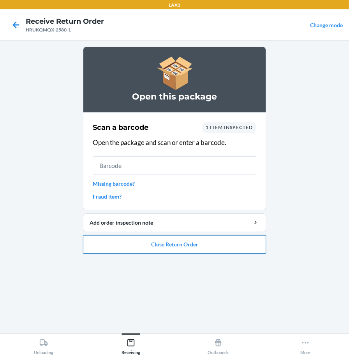
click at [210, 245] on button "Close Return Order" at bounding box center [174, 244] width 183 height 19
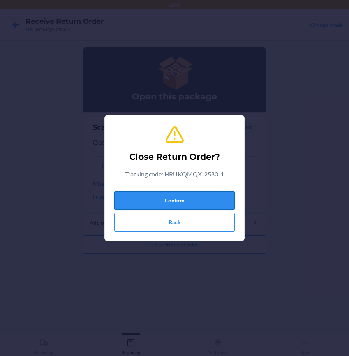
click at [217, 203] on button "Confirm" at bounding box center [174, 200] width 121 height 19
